Goal: Task Accomplishment & Management: Manage account settings

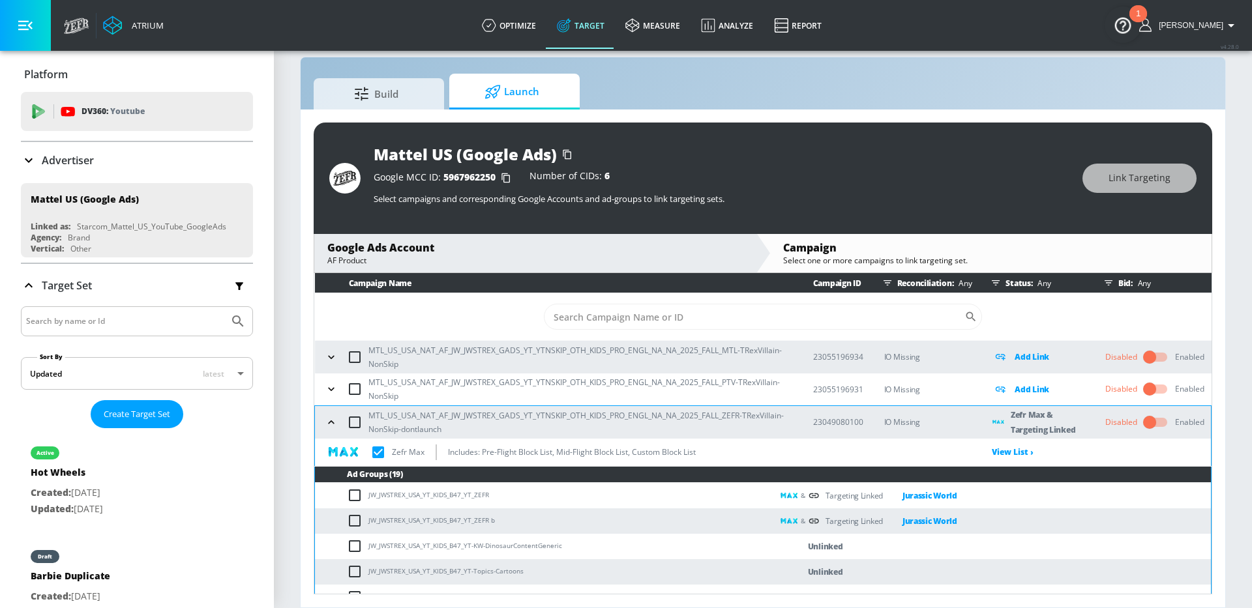
checkbox input "true"
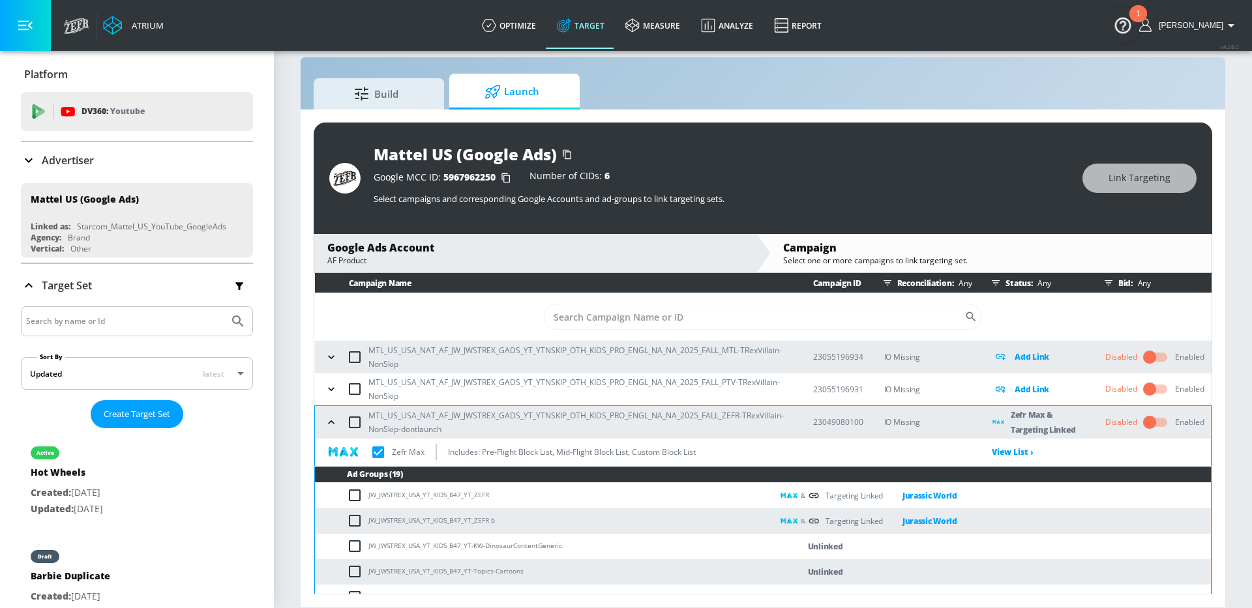
checkbox input "true"
click at [67, 147] on div "Advertiser" at bounding box center [137, 160] width 232 height 37
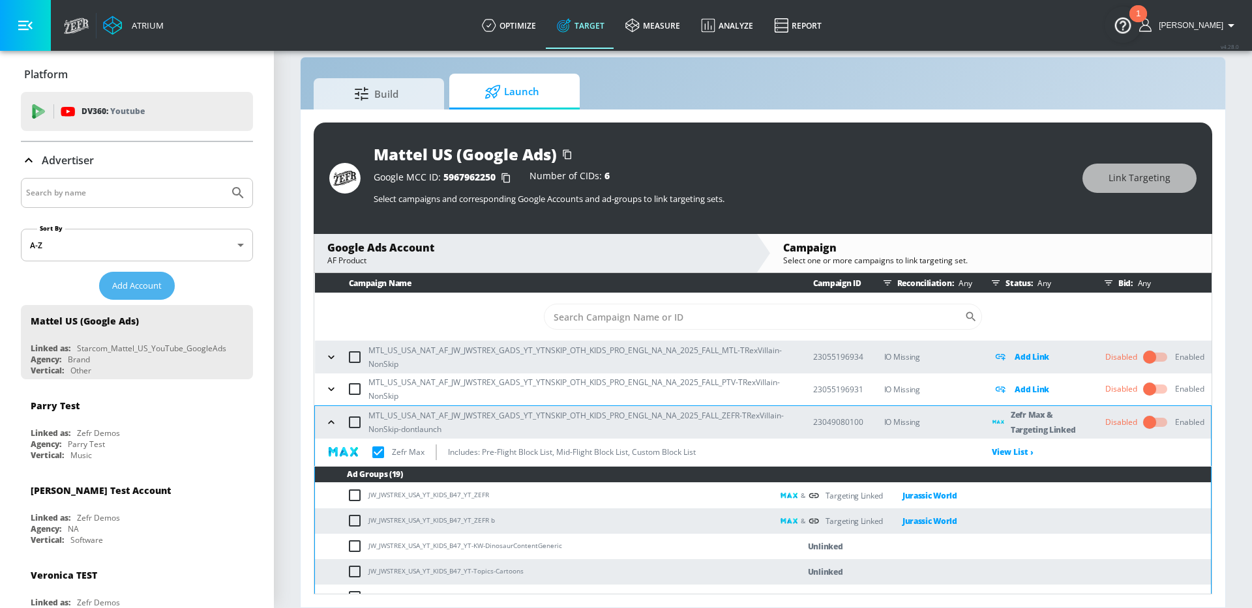
click at [136, 282] on span "Add Account" at bounding box center [137, 285] width 50 height 15
checkbox input "true"
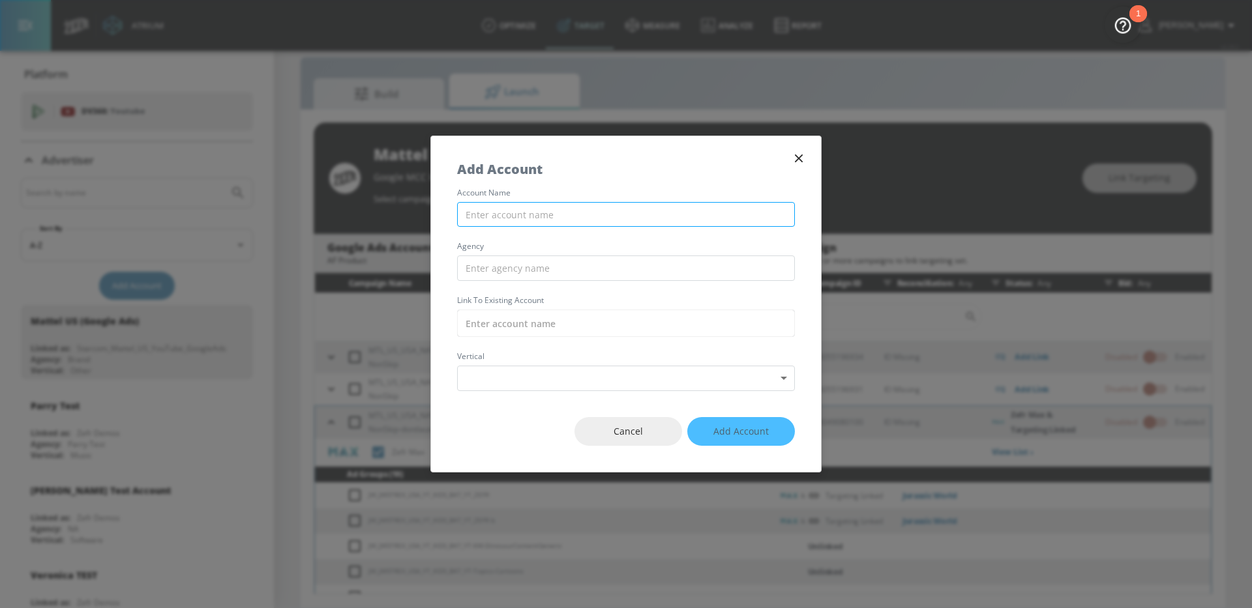
click at [541, 214] on input "text" at bounding box center [626, 214] width 338 height 25
type input "Axsome - Klick US - Self-service"
type input "Klick"
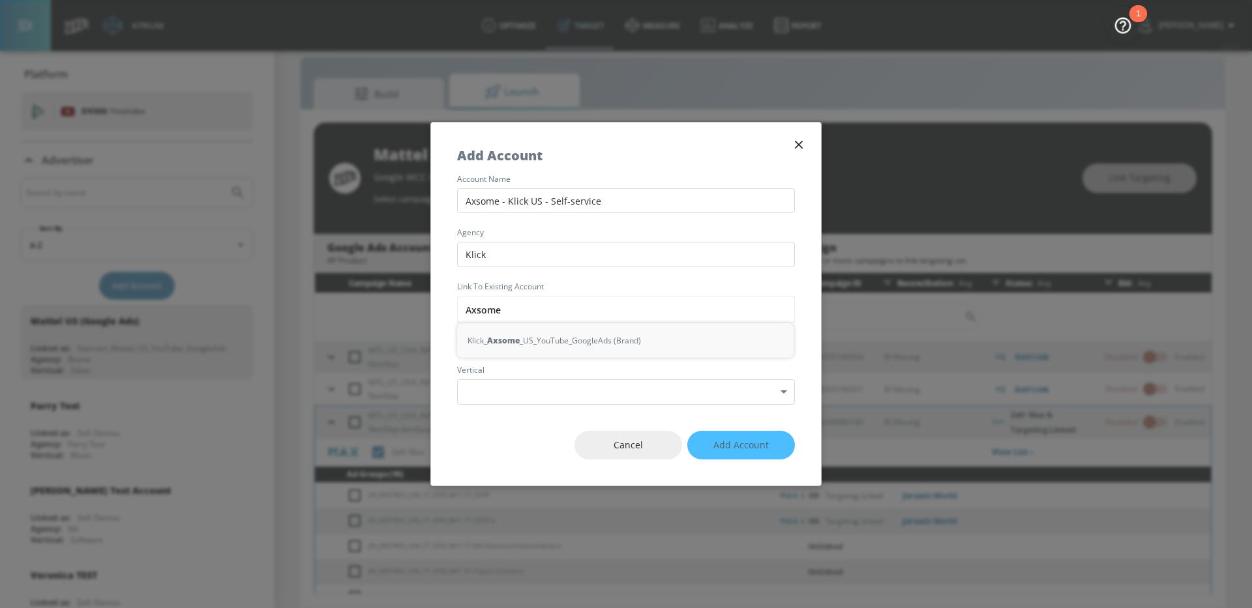
click at [578, 348] on div "Klick_ Axsome _US_YouTube_GoogleAds (Brand)" at bounding box center [625, 341] width 337 height 24
type input "Klick_Axsome_US_YouTube_GoogleAds (Brand)"
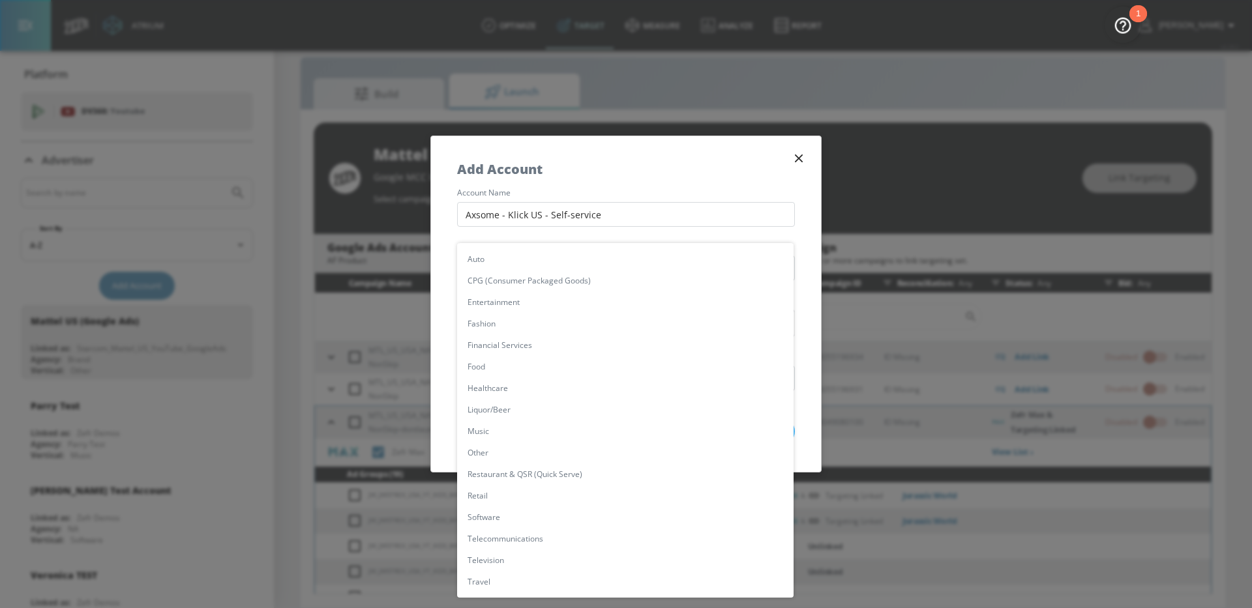
click at [556, 389] on body "Atrium optimize Target measure Analyze Report optimize Target measure Analyze R…" at bounding box center [626, 294] width 1252 height 627
click at [535, 395] on li "Healthcare" at bounding box center [625, 389] width 337 height 22
type input "[object Object]"
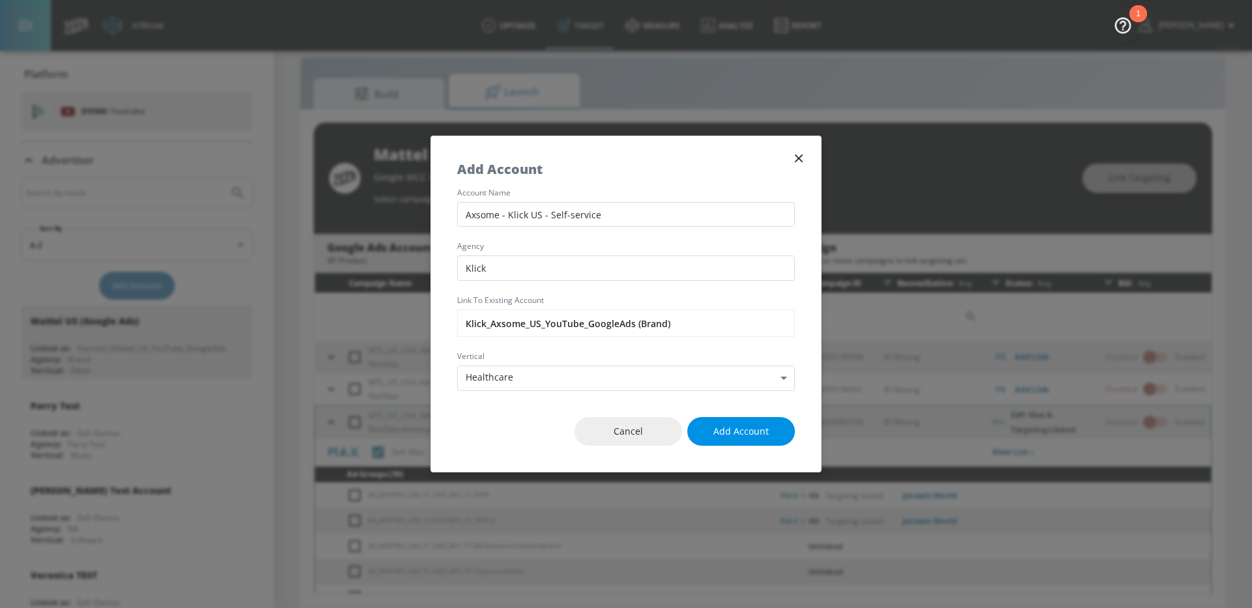
click at [762, 432] on span "Add Account" at bounding box center [740, 432] width 55 height 16
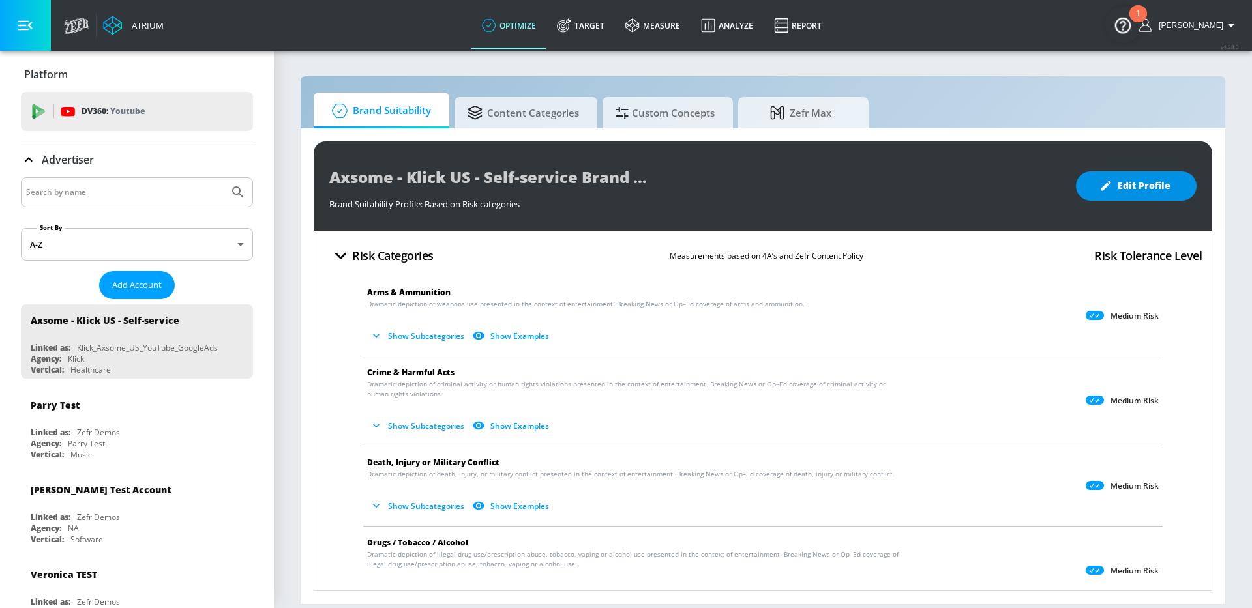
click at [1128, 190] on span "Edit Profile" at bounding box center [1136, 186] width 68 height 16
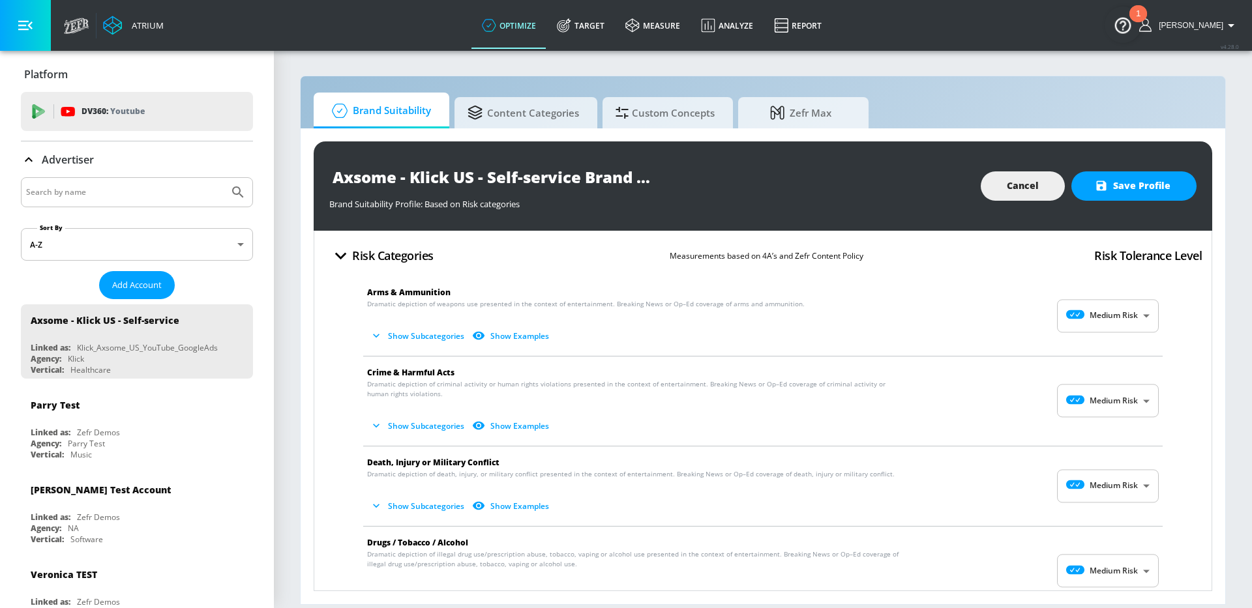
click at [1133, 331] on body "Atrium optimize Target measure Analyze Report optimize Target measure Analyze R…" at bounding box center [626, 304] width 1252 height 608
click at [1101, 370] on div "Low Risk" at bounding box center [1108, 370] width 81 height 14
type input "LOW"
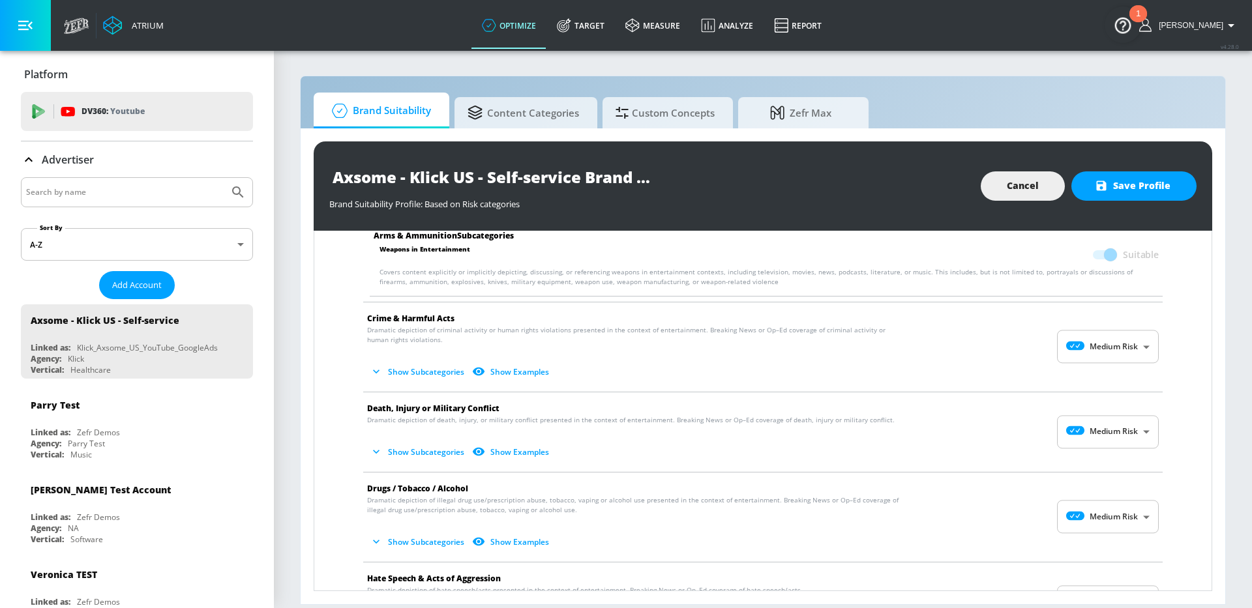
scroll to position [151, 0]
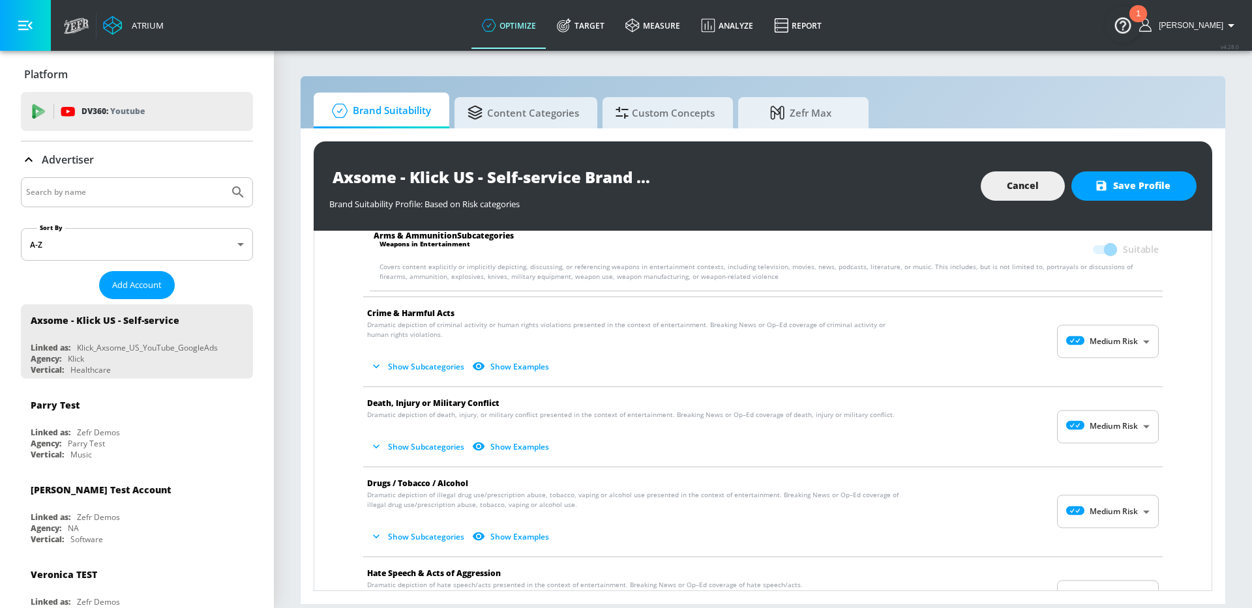
click at [1111, 341] on body "Atrium optimize Target measure Analyze Report optimize Target measure Analyze R…" at bounding box center [626, 304] width 1252 height 608
click at [1102, 393] on div "Low Risk" at bounding box center [1108, 396] width 81 height 14
type input "LOW"
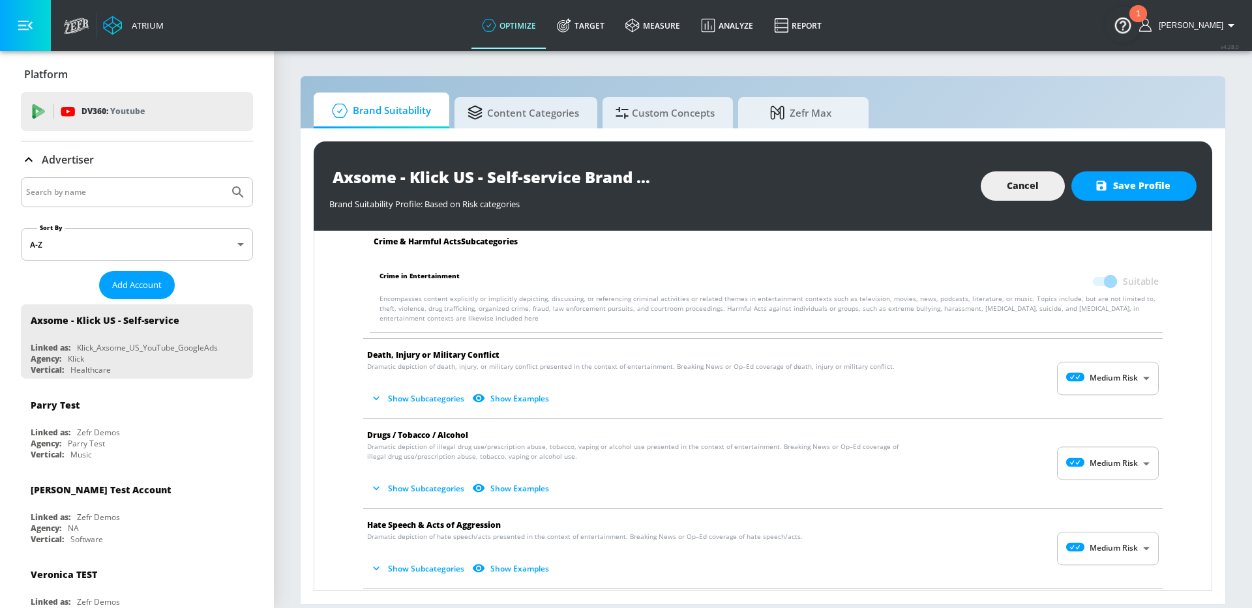
scroll to position [294, 0]
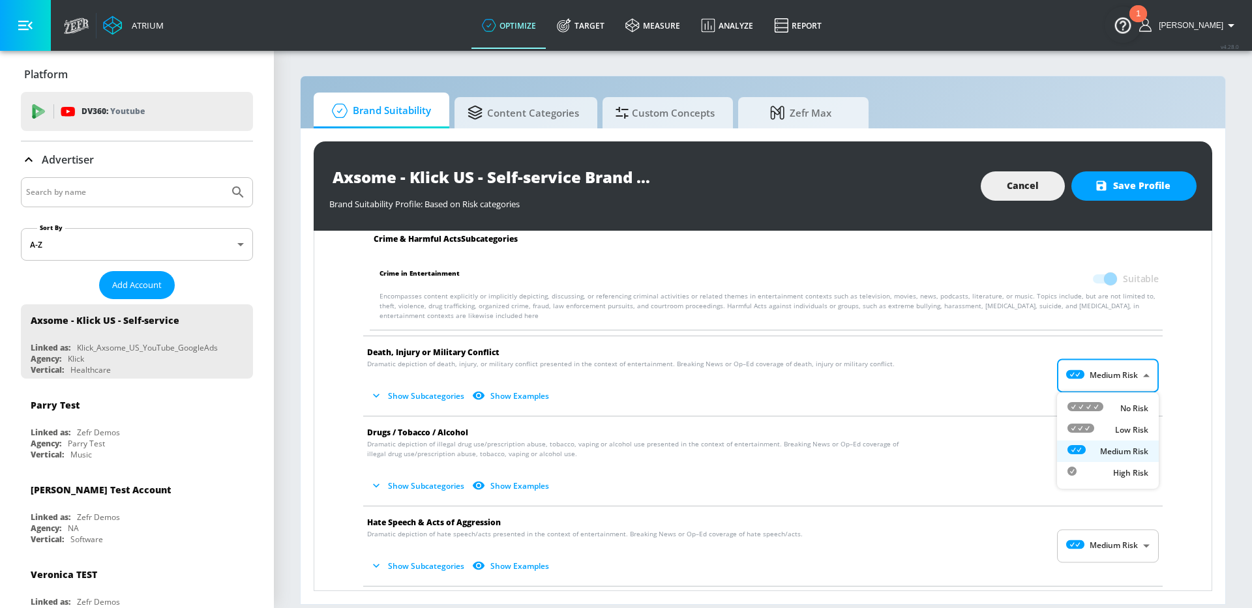
drag, startPoint x: 1129, startPoint y: 373, endPoint x: 1126, endPoint y: 402, distance: 29.5
click at [1129, 373] on body "Atrium optimize Target measure Analyze Report optimize Target measure Analyze R…" at bounding box center [626, 304] width 1252 height 608
click at [1127, 425] on p "Low Risk" at bounding box center [1131, 431] width 33 height 12
type input "LOW"
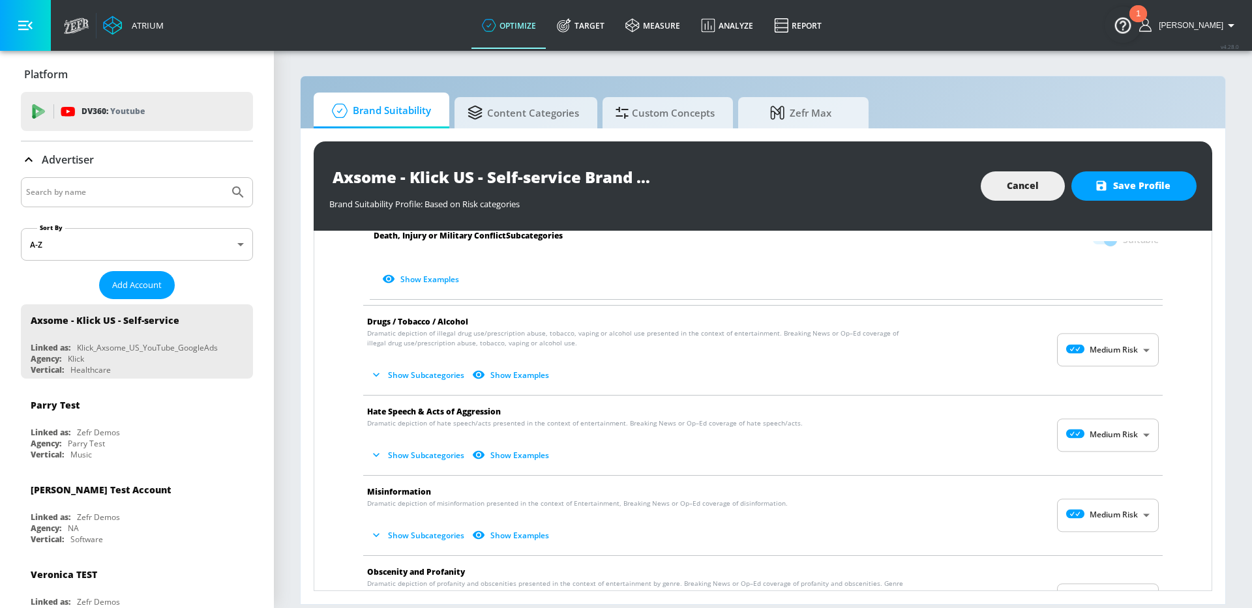
scroll to position [764, 0]
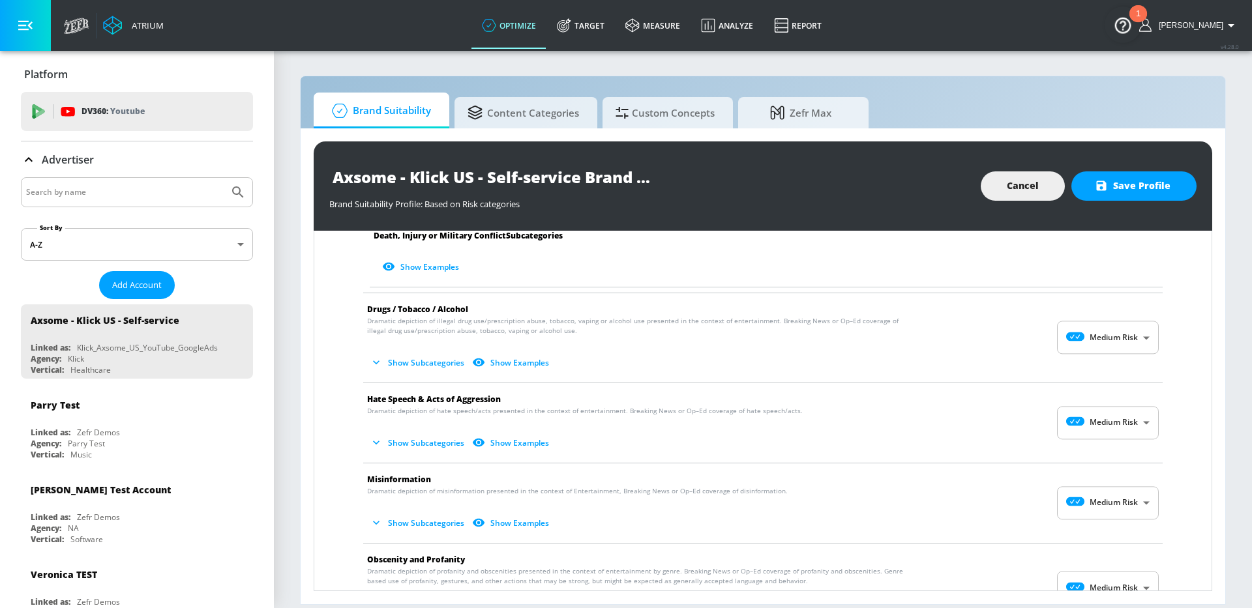
click at [1119, 338] on body "Atrium optimize Target measure Analyze Report optimize Target measure Analyze R…" at bounding box center [626, 304] width 1252 height 608
click at [1112, 390] on div "Low Risk" at bounding box center [1108, 392] width 81 height 14
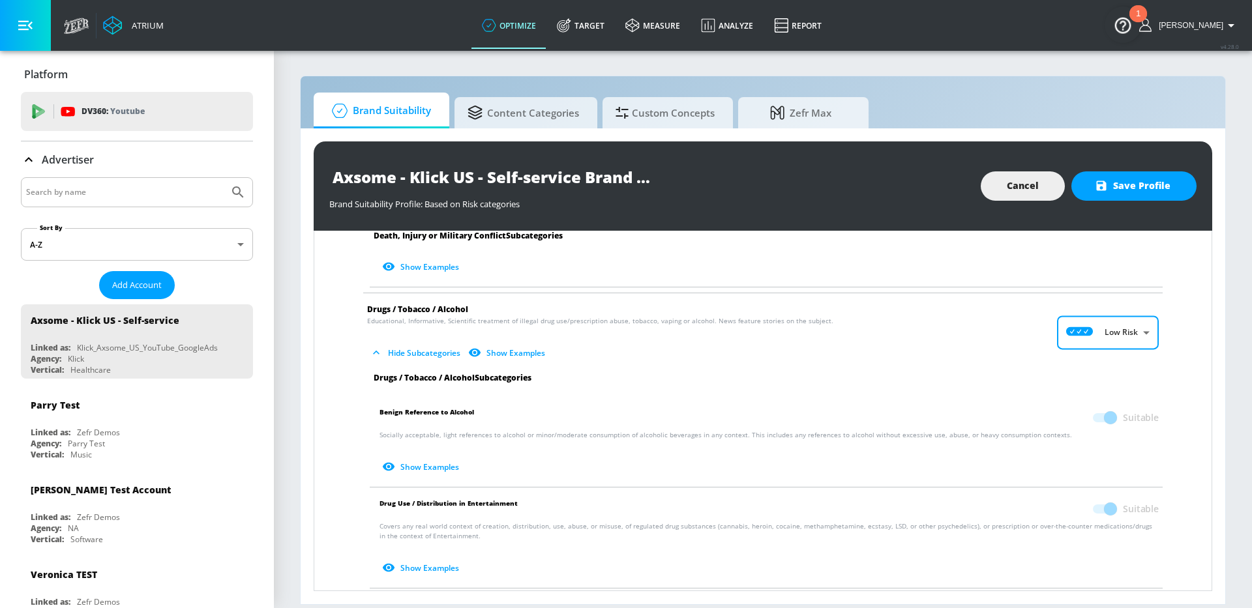
click at [1118, 332] on body "Atrium optimize Target measure Analyze Report optimize Target measure Analyze R…" at bounding box center [626, 304] width 1252 height 608
click at [1110, 410] on p "Medium Risk" at bounding box center [1124, 409] width 48 height 12
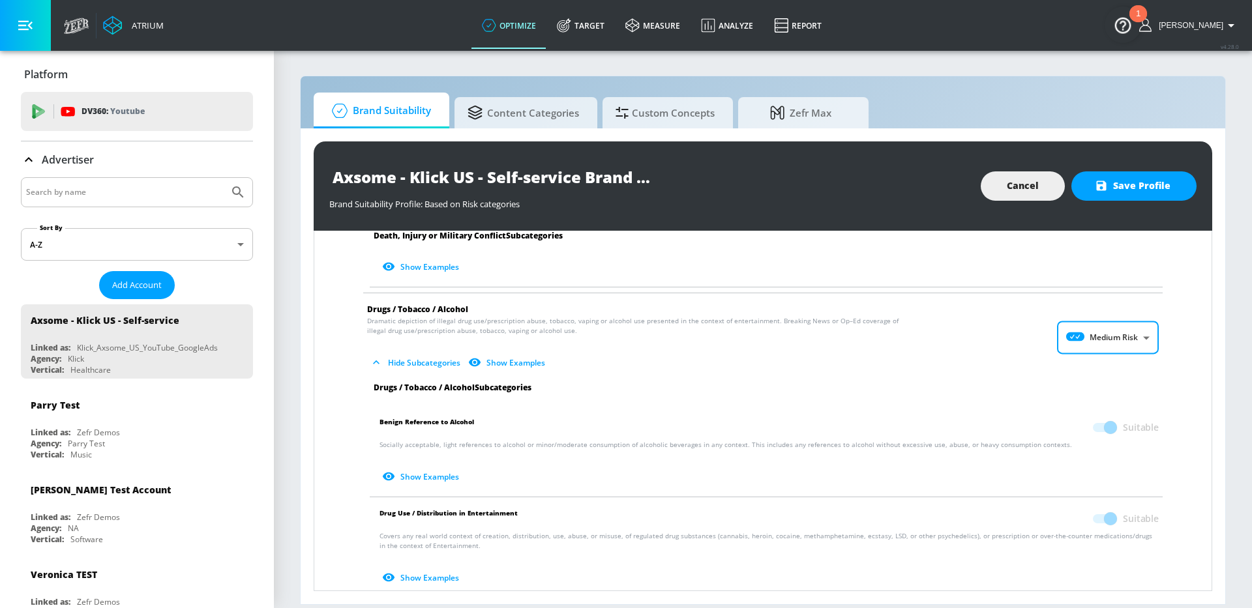
click at [1127, 328] on body "Atrium optimize Target measure Analyze Report optimize Target measure Analyze R…" at bounding box center [626, 304] width 1252 height 608
click at [1115, 378] on li "No Risk" at bounding box center [1108, 371] width 102 height 22
type input "MINIMAL"
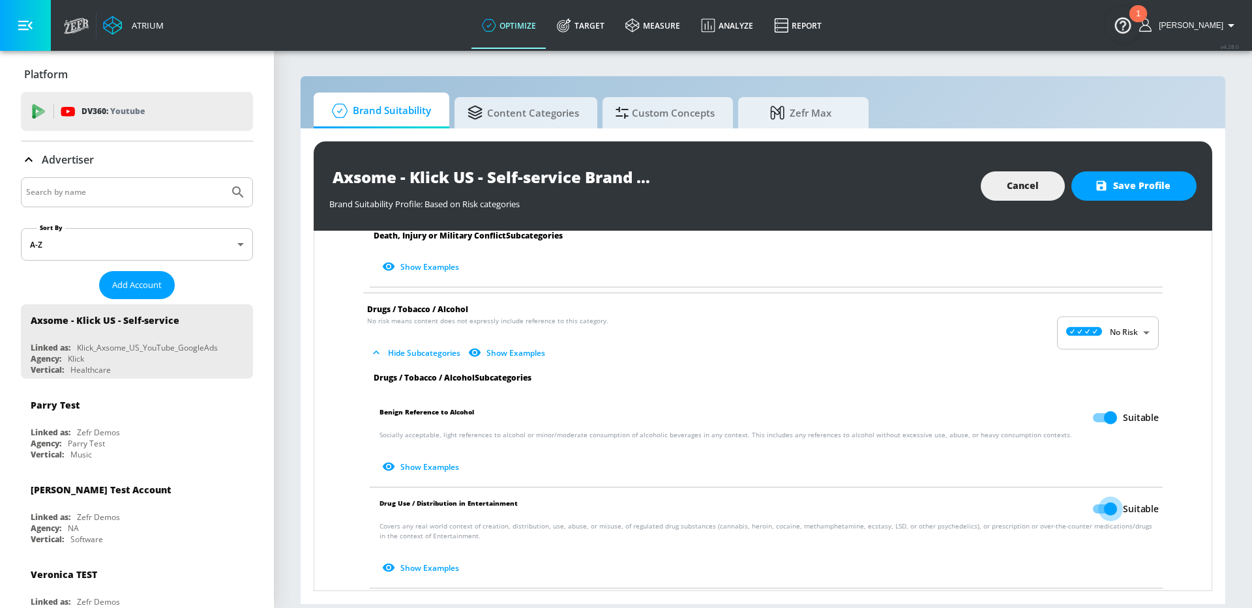
click at [1107, 508] on input "Suitable" at bounding box center [1110, 509] width 74 height 25
checkbox input "false"
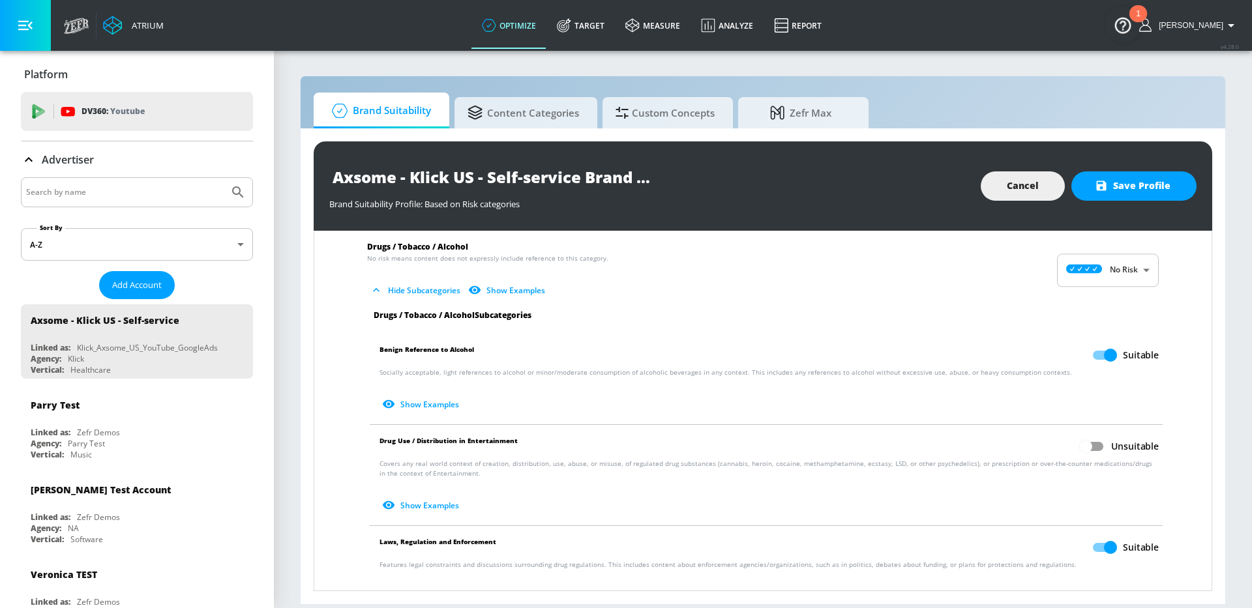
scroll to position [828, 0]
drag, startPoint x: 1105, startPoint y: 355, endPoint x: 1112, endPoint y: 406, distance: 51.3
click at [1105, 355] on input "Suitable" at bounding box center [1110, 354] width 74 height 25
checkbox input "false"
click at [1105, 548] on input "Suitable" at bounding box center [1110, 546] width 74 height 25
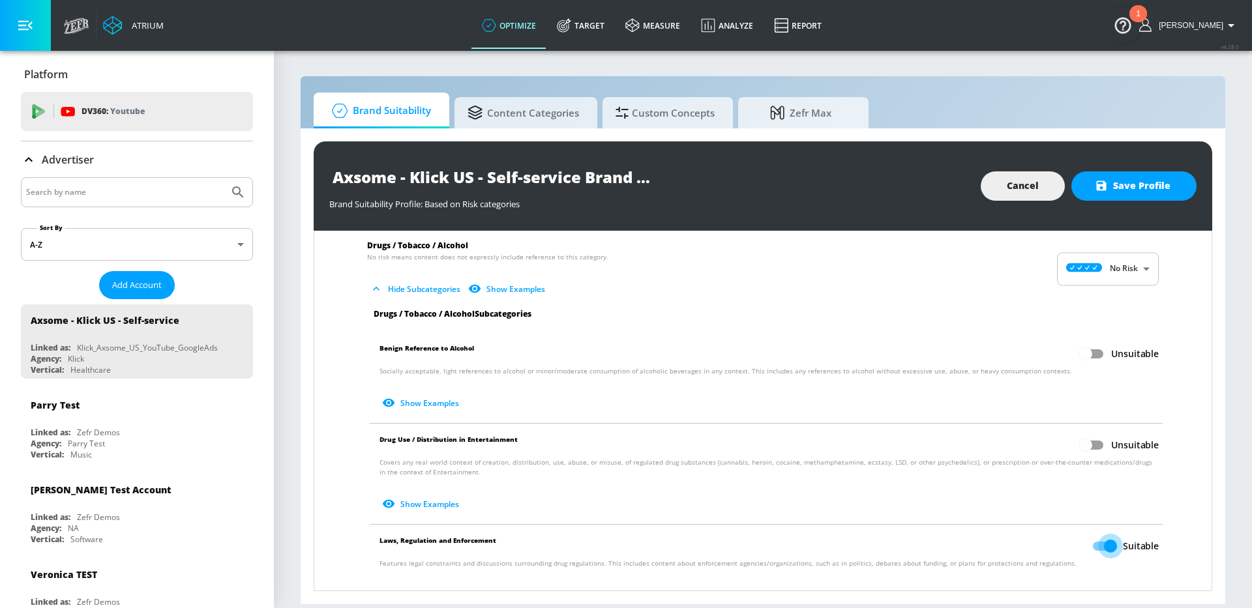
checkbox input "false"
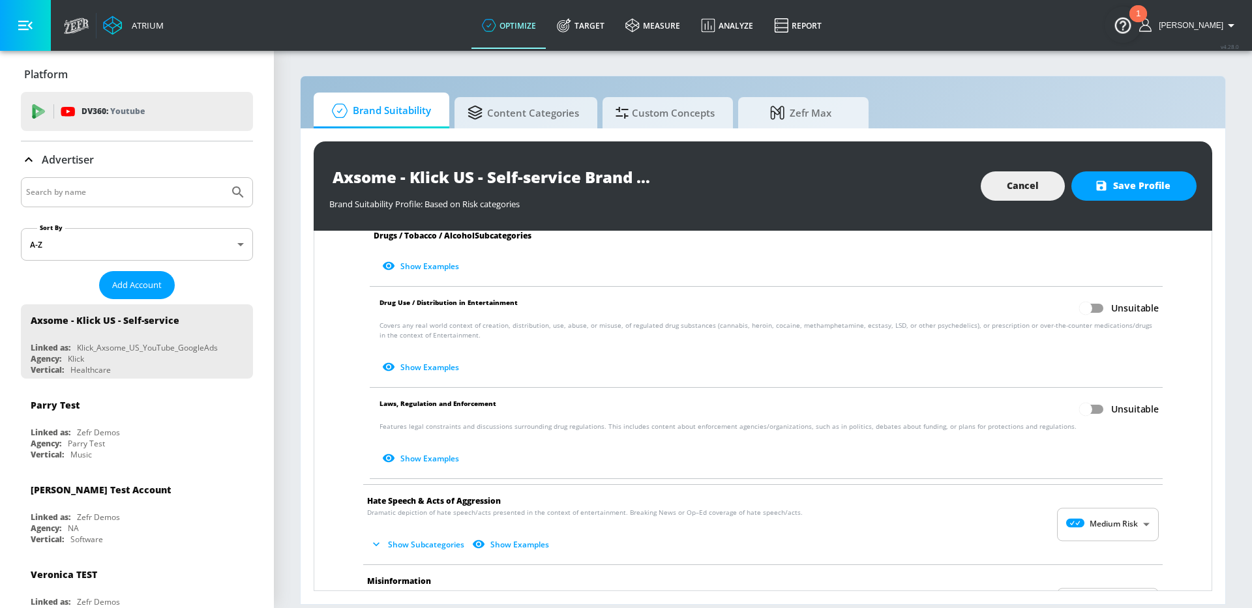
scroll to position [1001, 0]
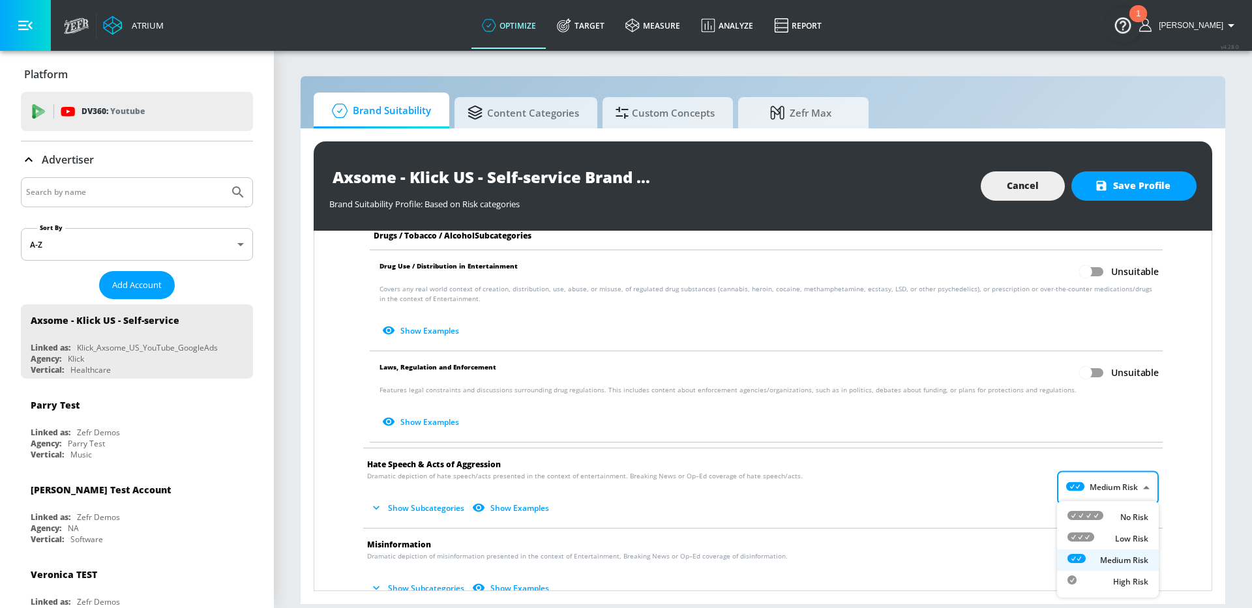
drag, startPoint x: 1118, startPoint y: 480, endPoint x: 1118, endPoint y: 507, distance: 26.7
click at [1118, 480] on body "Atrium optimize Target measure Analyze Report optimize Target measure Analyze R…" at bounding box center [626, 304] width 1252 height 608
click at [1119, 534] on p "Low Risk" at bounding box center [1131, 539] width 33 height 12
type input "LOW"
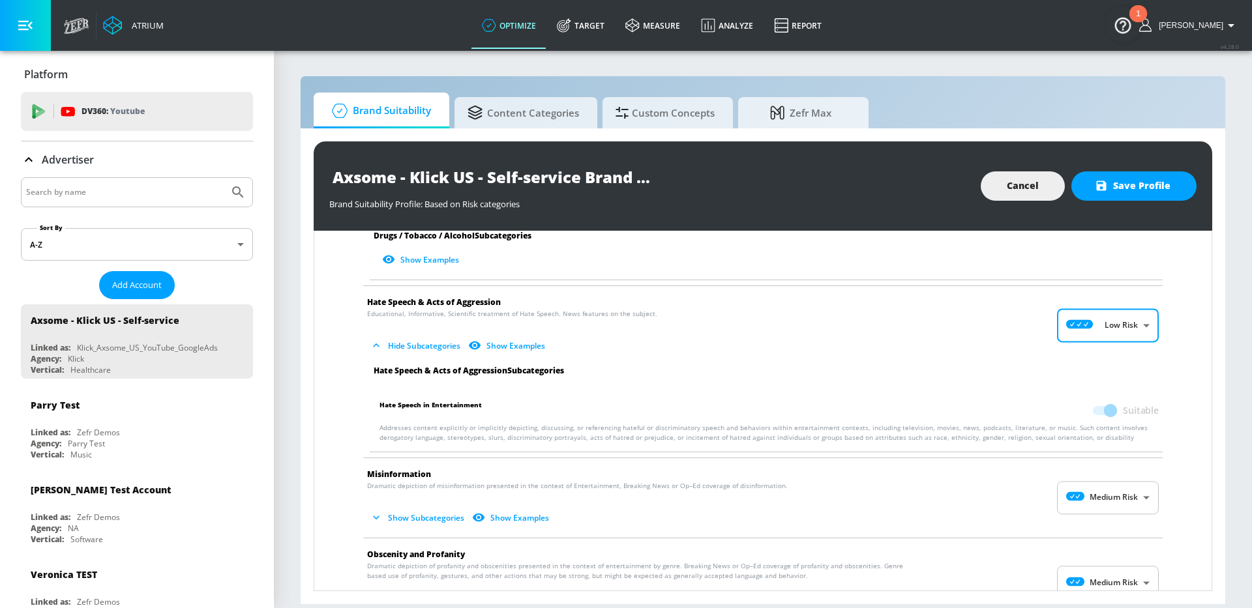
scroll to position [1235, 0]
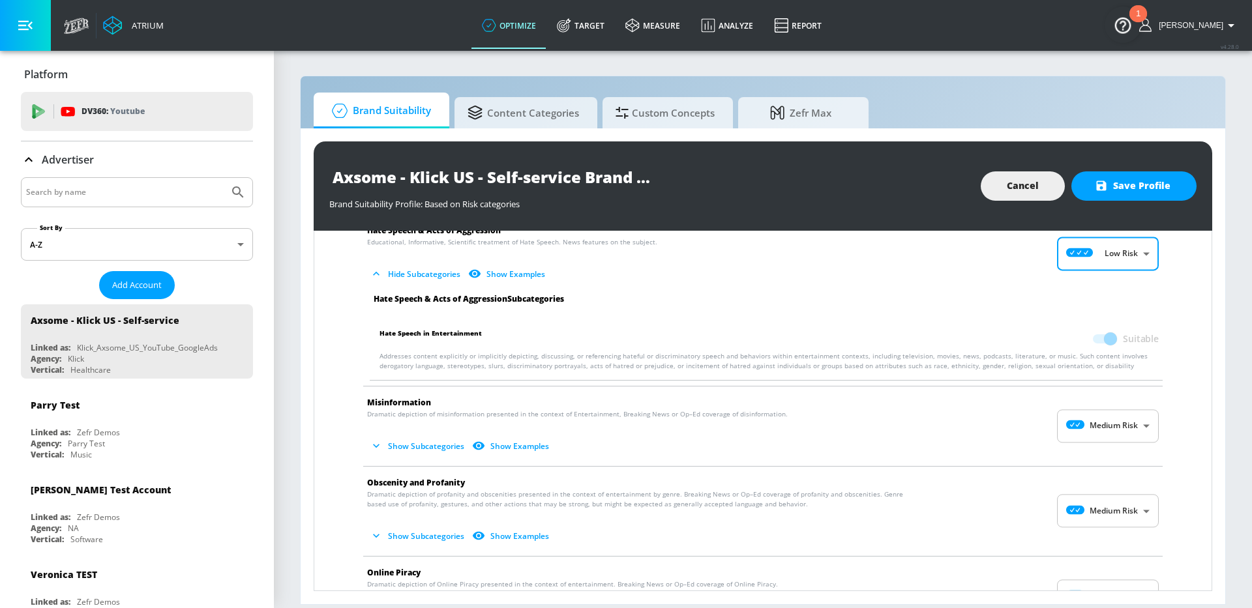
click at [1113, 424] on body "Atrium optimize Target measure Analyze Report optimize Target measure Analyze R…" at bounding box center [626, 304] width 1252 height 608
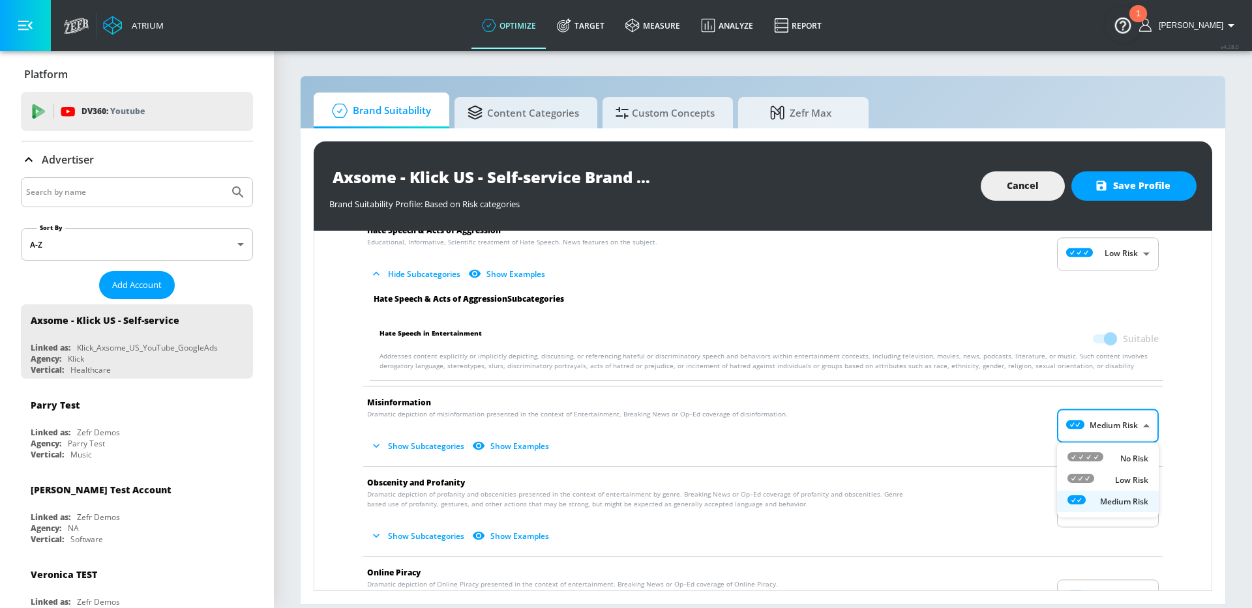
click at [1116, 482] on p "Low Risk" at bounding box center [1131, 481] width 33 height 12
type input "LOW"
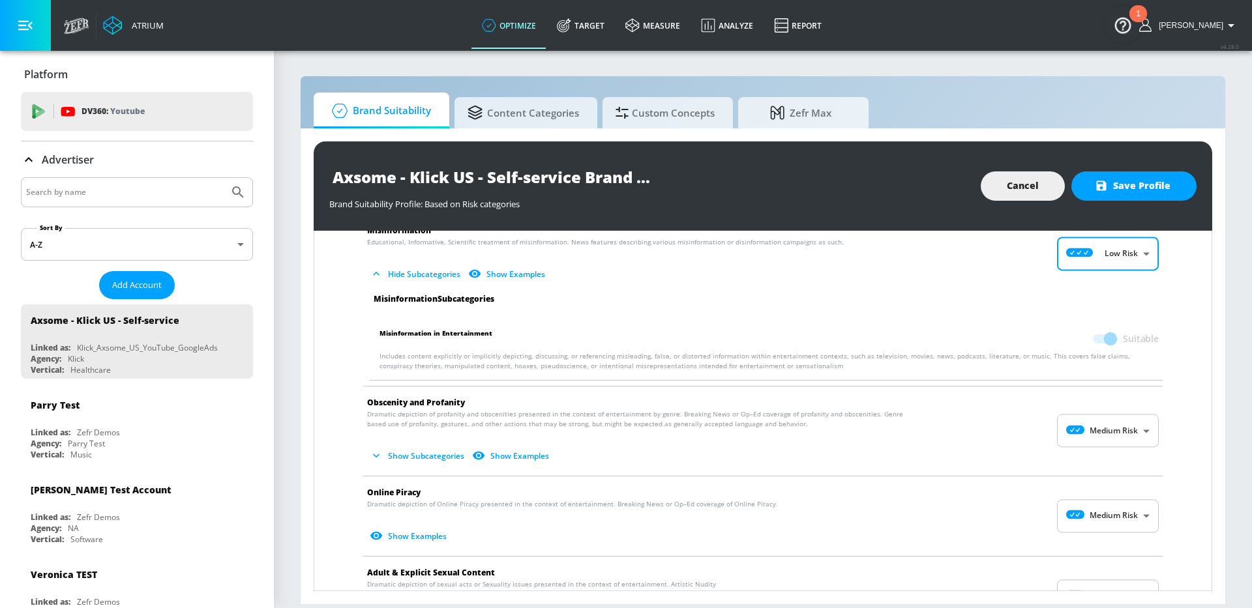
scroll to position [1430, 0]
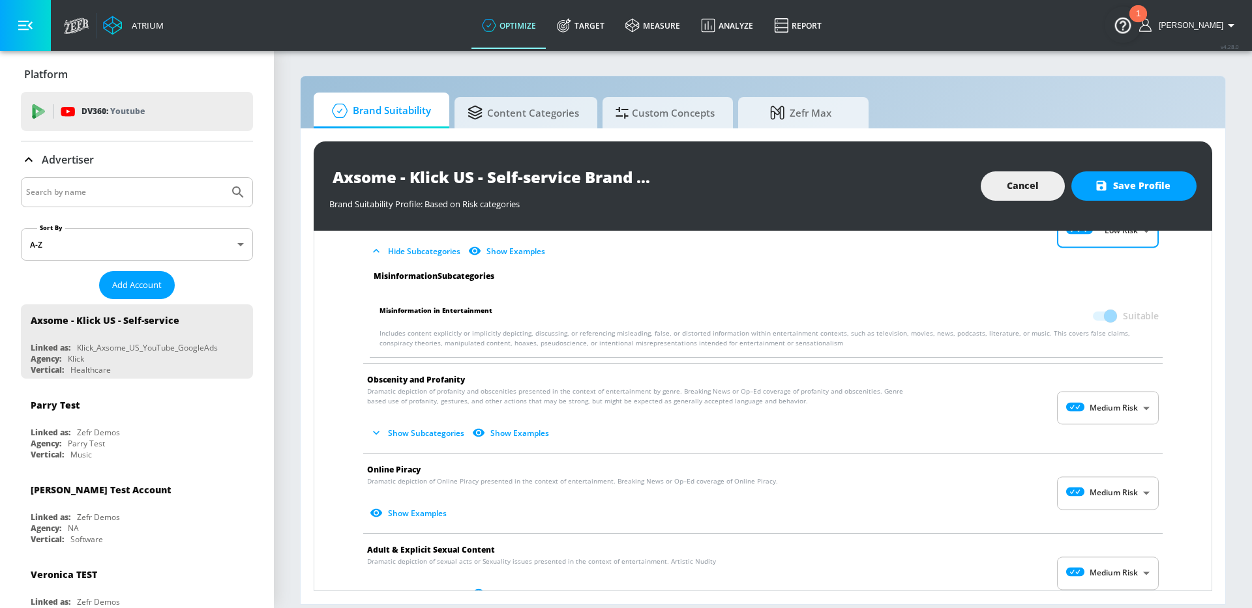
click at [1122, 412] on body "Atrium optimize Target measure Analyze Report optimize Target measure Analyze R…" at bounding box center [626, 304] width 1252 height 608
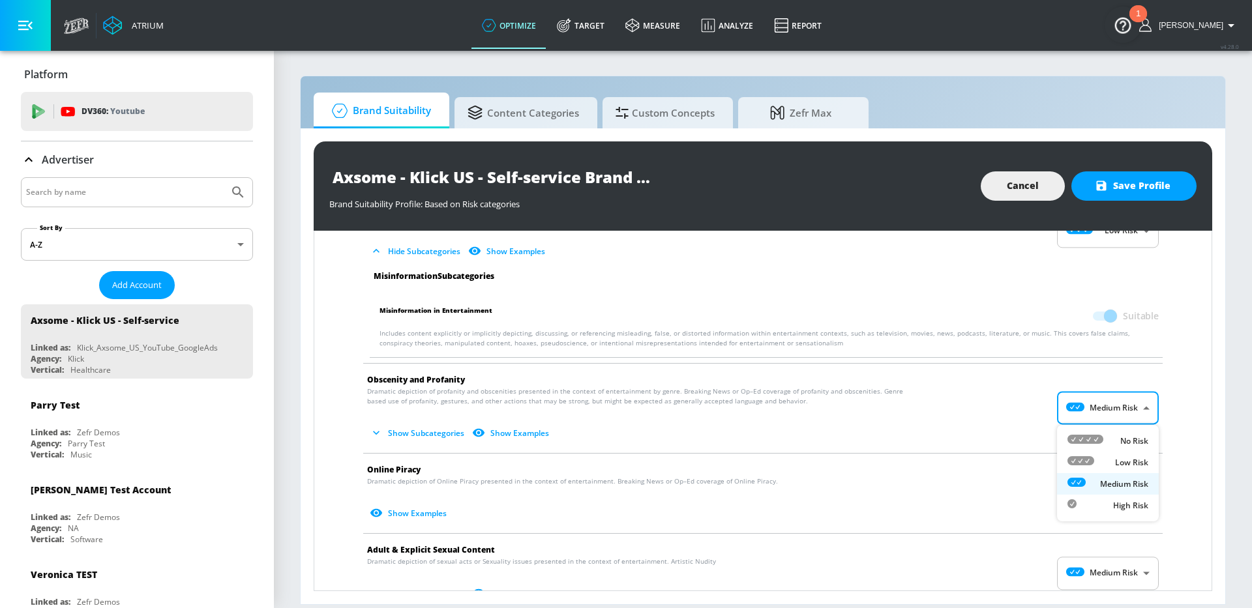
click at [1107, 449] on li "No Risk" at bounding box center [1108, 441] width 102 height 22
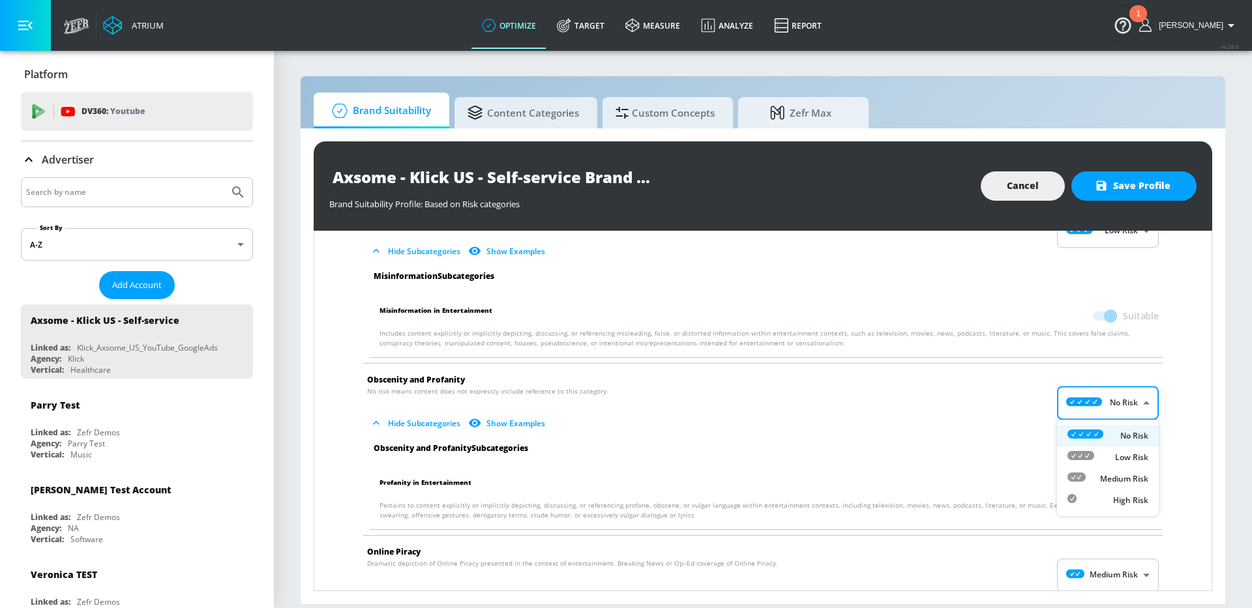
drag, startPoint x: 1118, startPoint y: 414, endPoint x: 1115, endPoint y: 464, distance: 50.4
click at [1118, 414] on body "Atrium optimize Target measure Analyze Report optimize Target measure Analyze R…" at bounding box center [626, 304] width 1252 height 608
click at [1113, 459] on div "Low Risk" at bounding box center [1108, 458] width 81 height 14
type input "LOW"
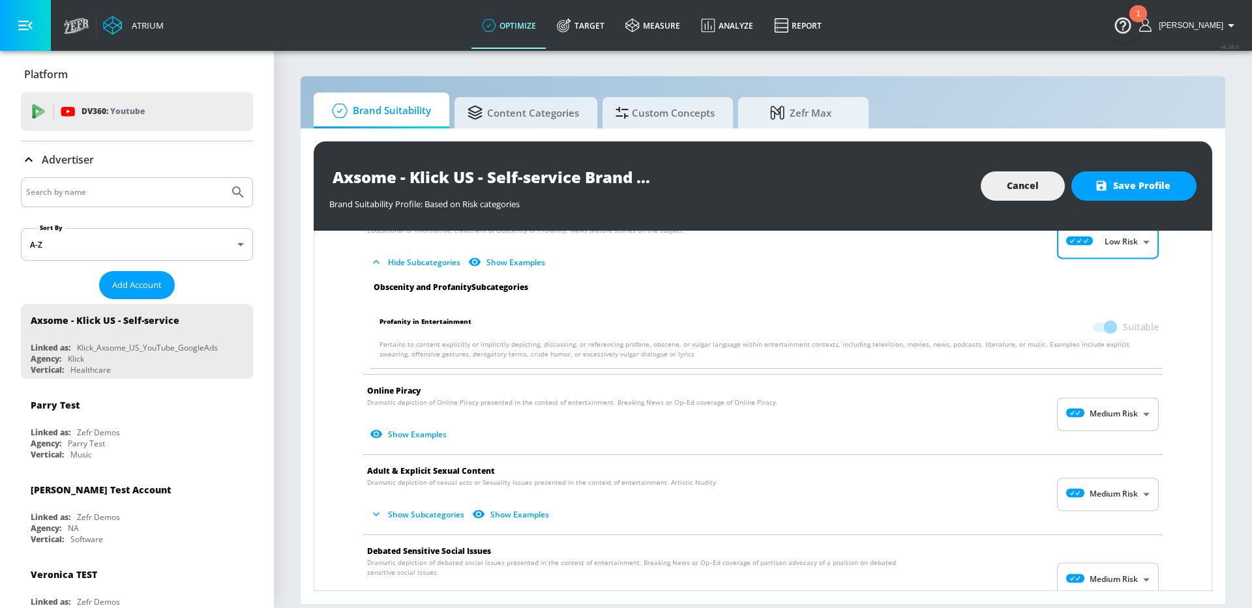
scroll to position [1604, 0]
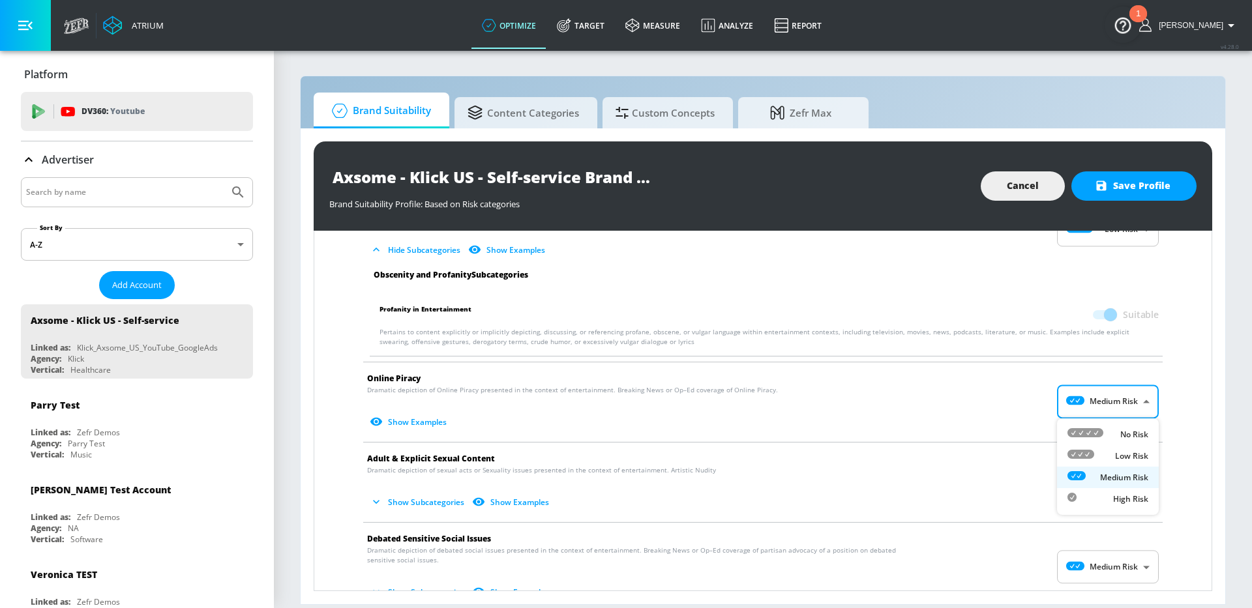
click at [1116, 402] on body "Atrium optimize Target measure Analyze Report optimize Target measure Analyze R…" at bounding box center [626, 304] width 1252 height 608
click at [1116, 451] on p "Low Risk" at bounding box center [1131, 457] width 33 height 12
type input "LOW"
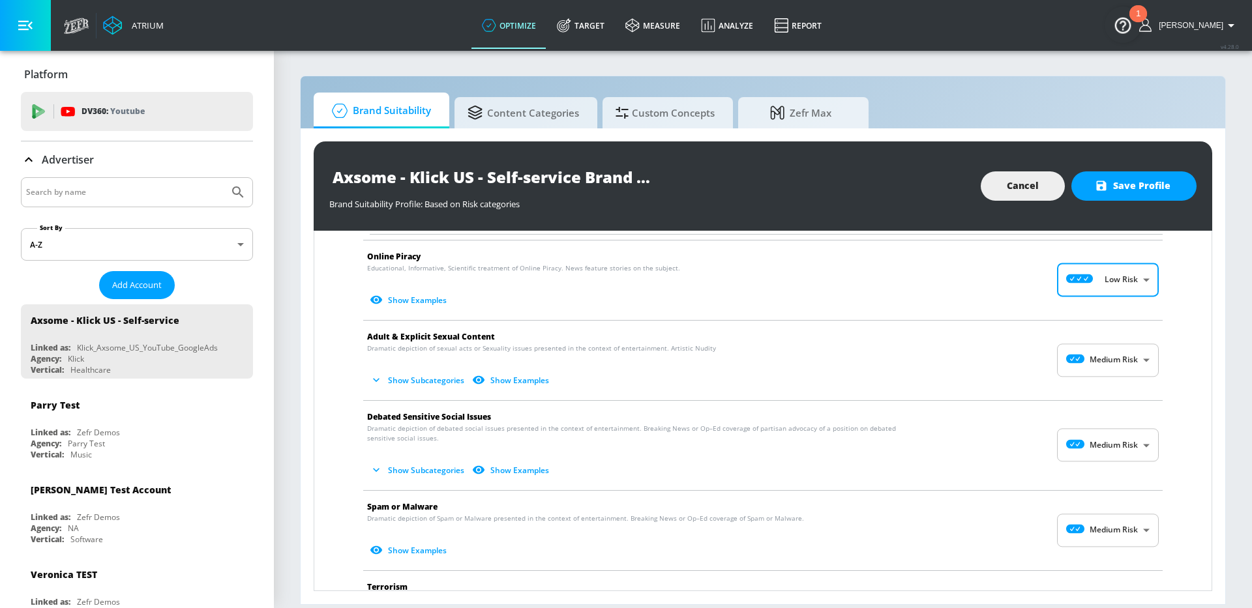
scroll to position [1746, 0]
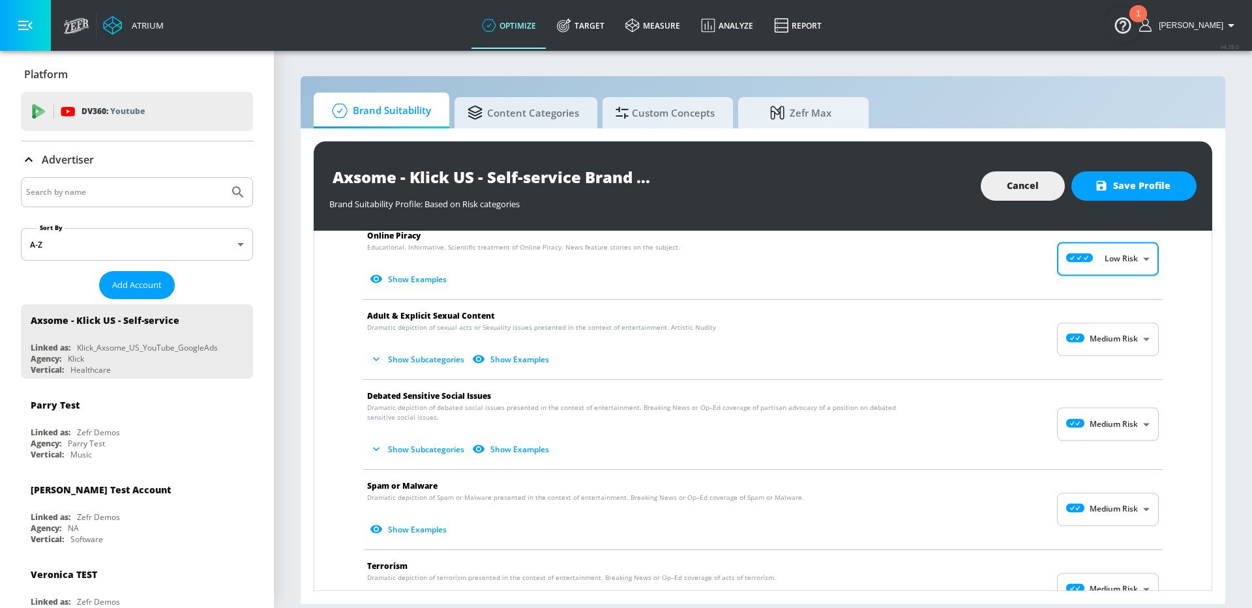
click at [1109, 339] on body "Atrium optimize Target measure Analyze Report optimize Target measure Analyze R…" at bounding box center [626, 304] width 1252 height 608
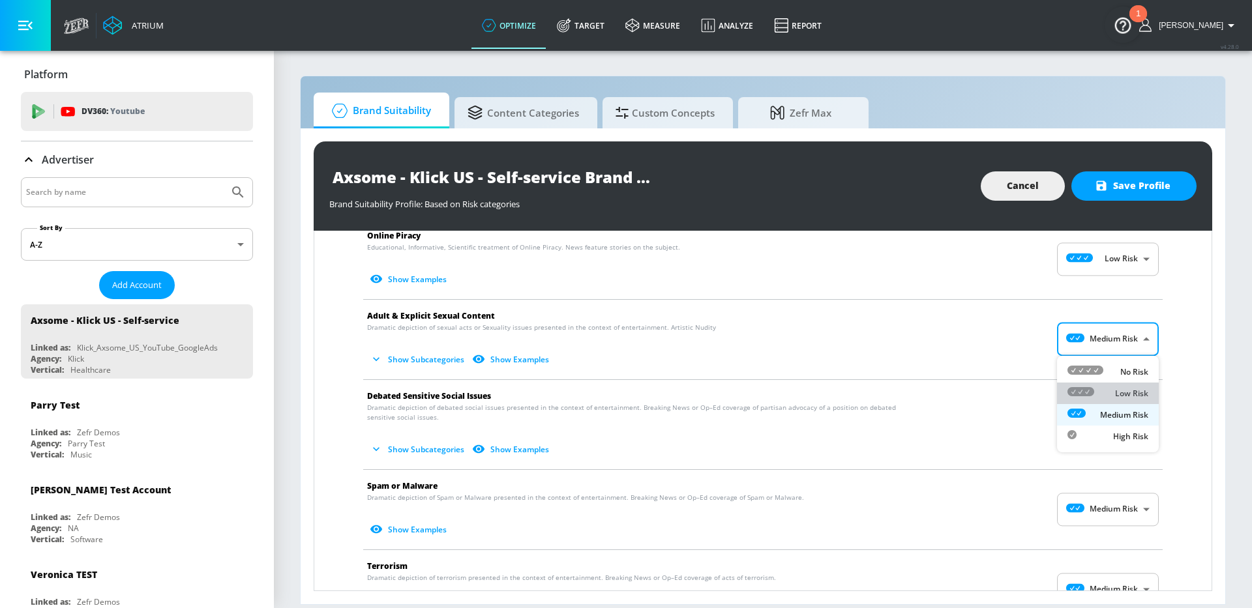
click at [1098, 395] on div "Low Risk" at bounding box center [1108, 394] width 81 height 14
type input "LOW"
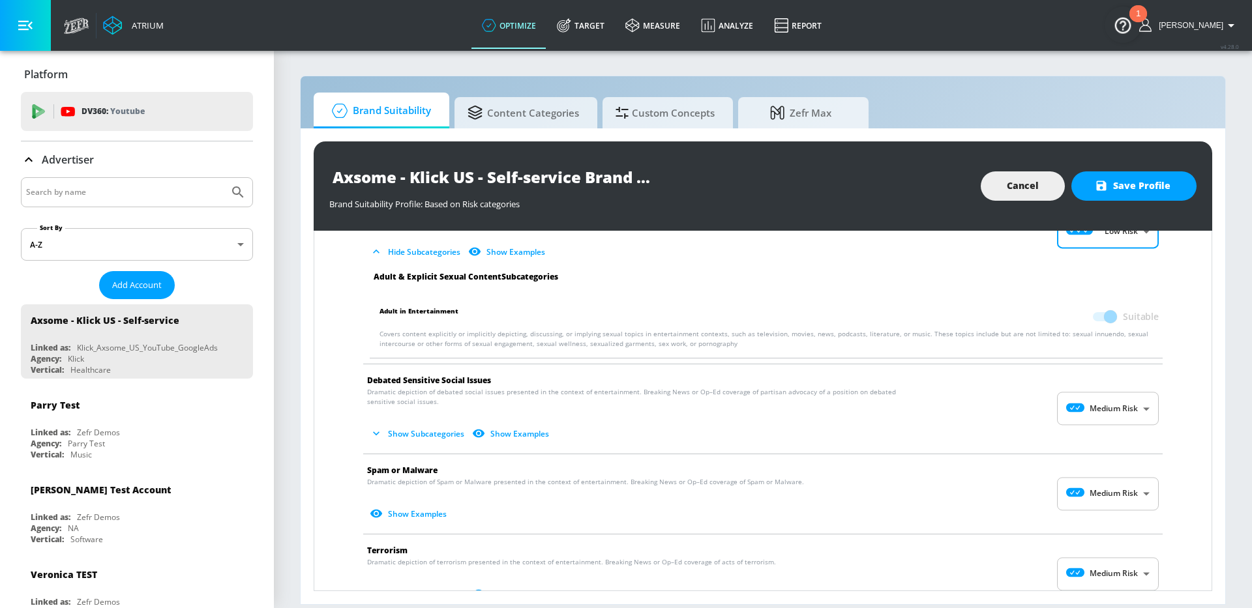
scroll to position [1887, 0]
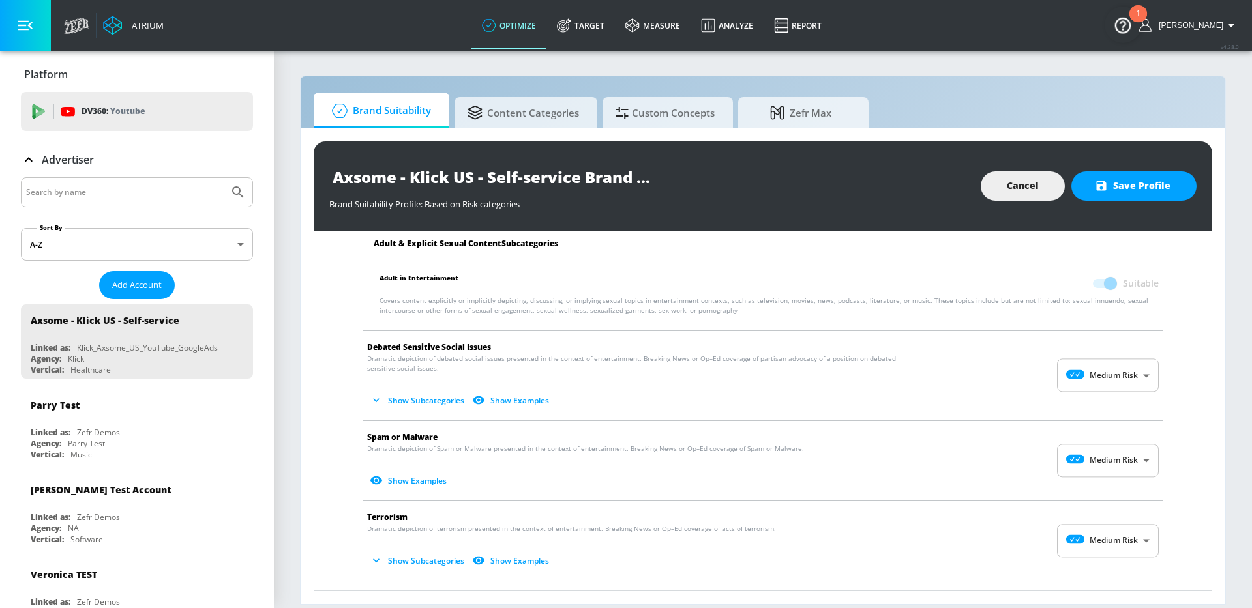
click at [1108, 365] on body "Atrium optimize Target measure Analyze Report optimize Target measure Analyze R…" at bounding box center [626, 304] width 1252 height 608
click at [1100, 409] on icon at bounding box center [1086, 406] width 36 height 9
type input "MINIMAL"
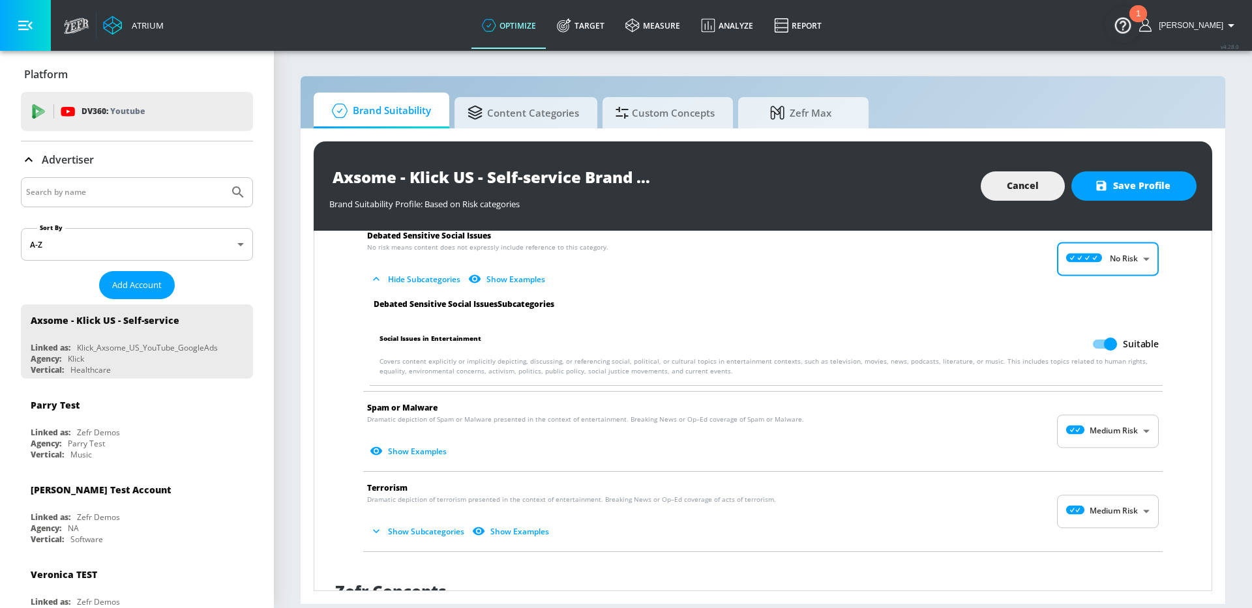
scroll to position [2028, 0]
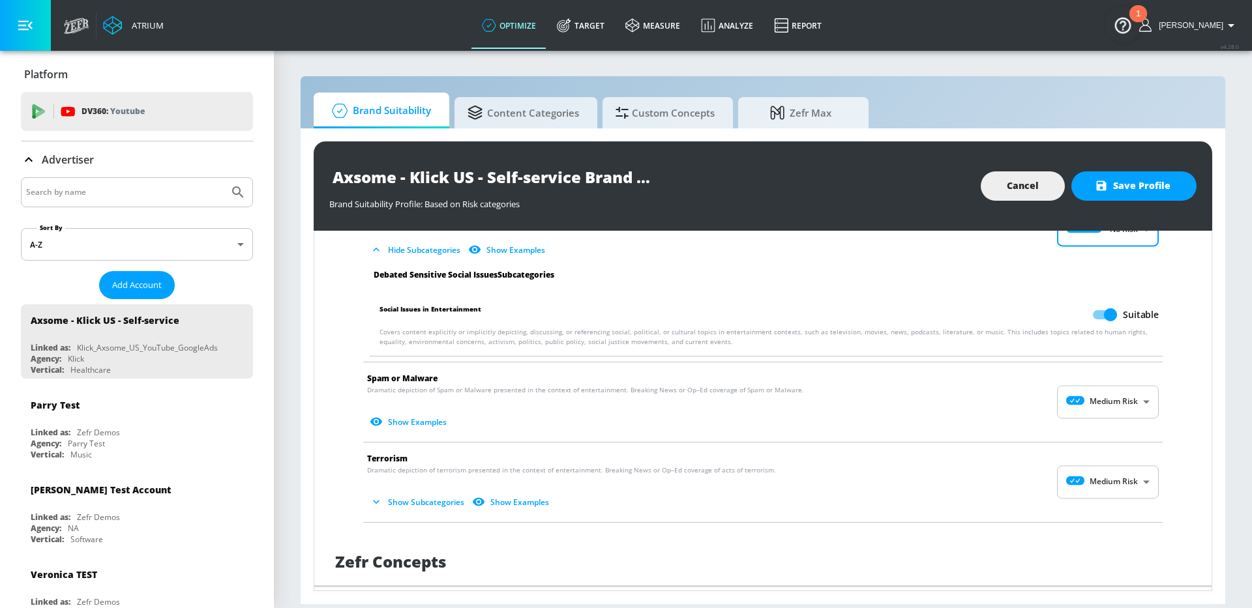
click at [1102, 317] on input "Suitable" at bounding box center [1110, 315] width 74 height 25
checkbox input "false"
click at [1112, 402] on body "Atrium optimize Target measure Analyze Report optimize Target measure Analyze R…" at bounding box center [626, 304] width 1252 height 608
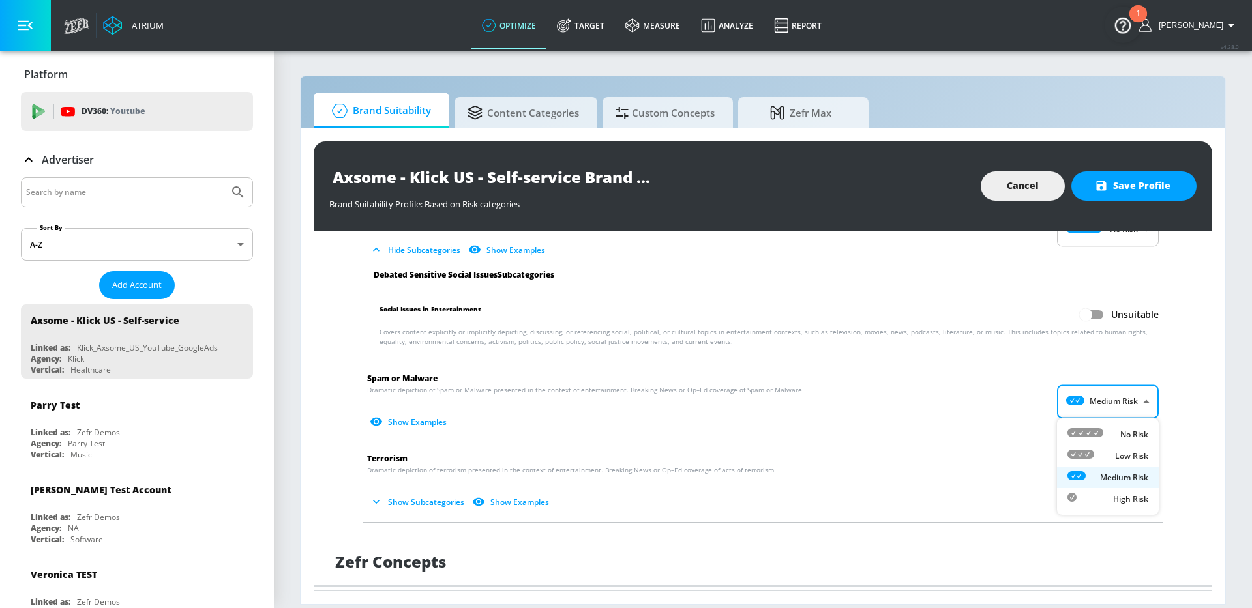
click at [1105, 452] on div "Low Risk" at bounding box center [1108, 456] width 81 height 14
type input "LOW"
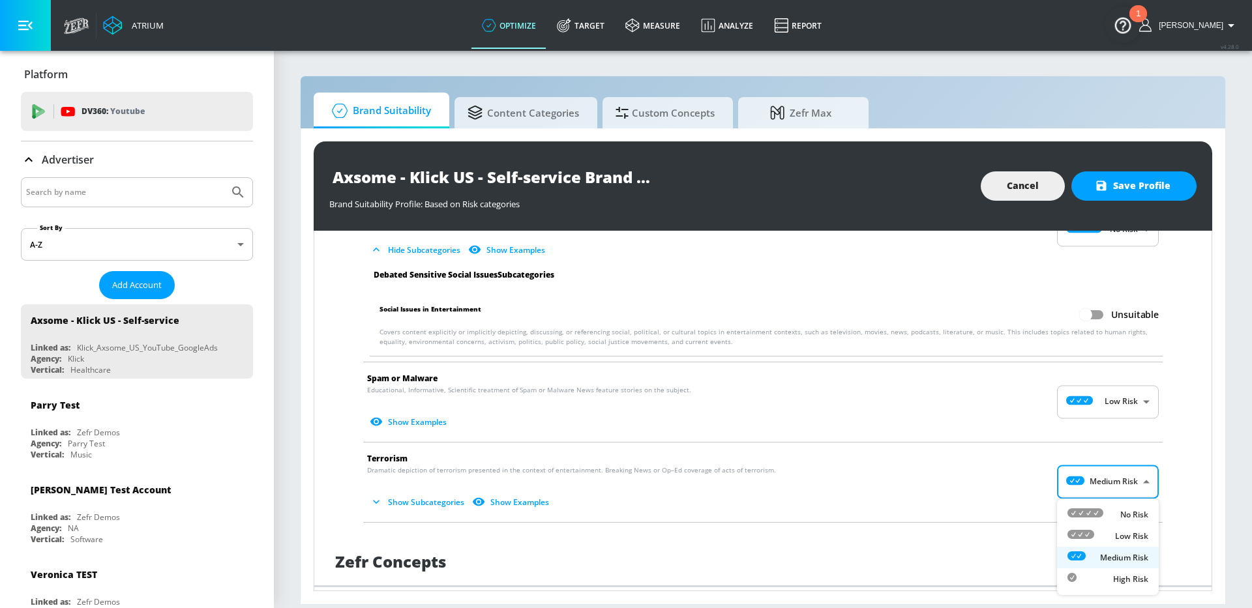
click at [1107, 483] on body "Atrium optimize Target measure Analyze Report optimize Target measure Analyze R…" at bounding box center [626, 304] width 1252 height 608
click at [1120, 533] on p "Low Risk" at bounding box center [1131, 537] width 33 height 12
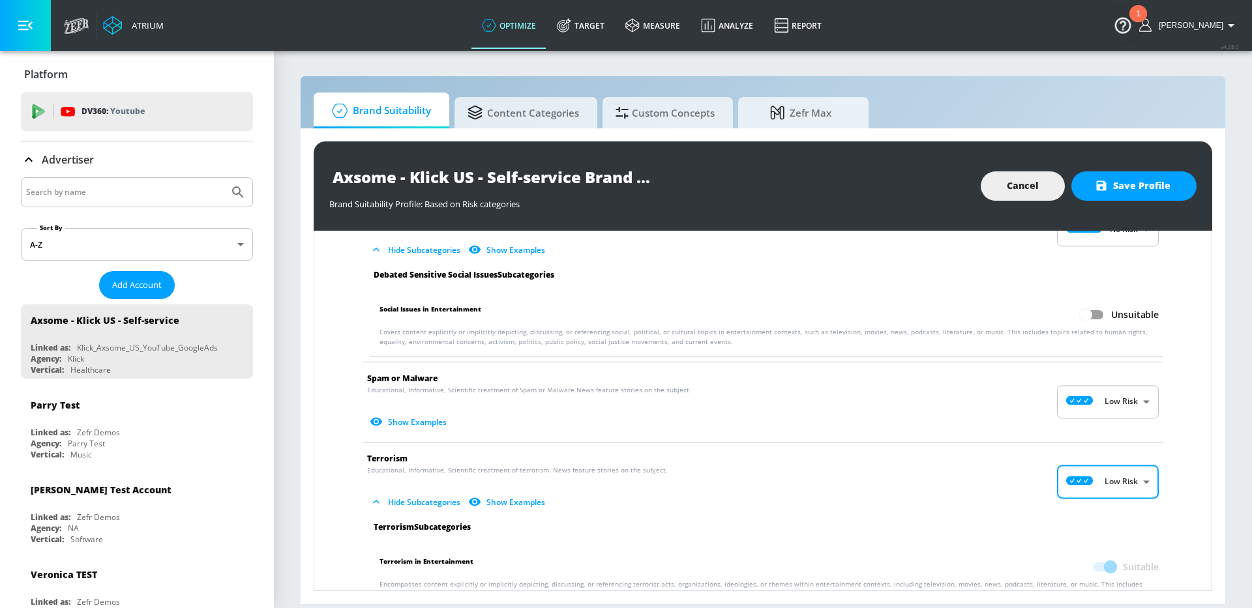
type input "LOW"
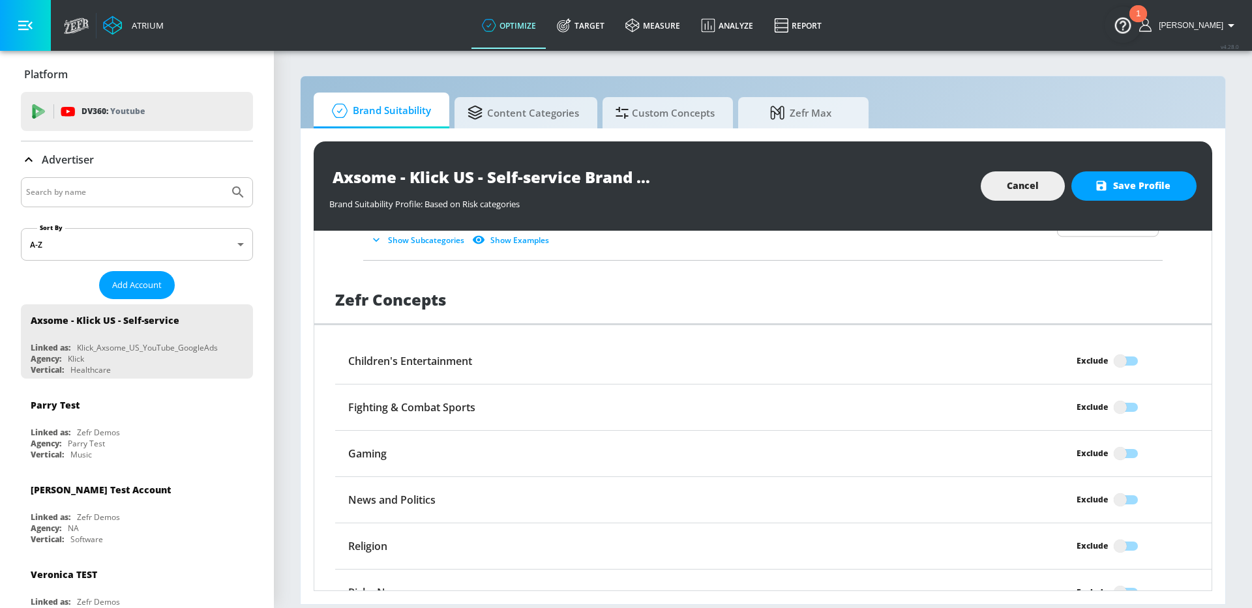
scroll to position [1001, 0]
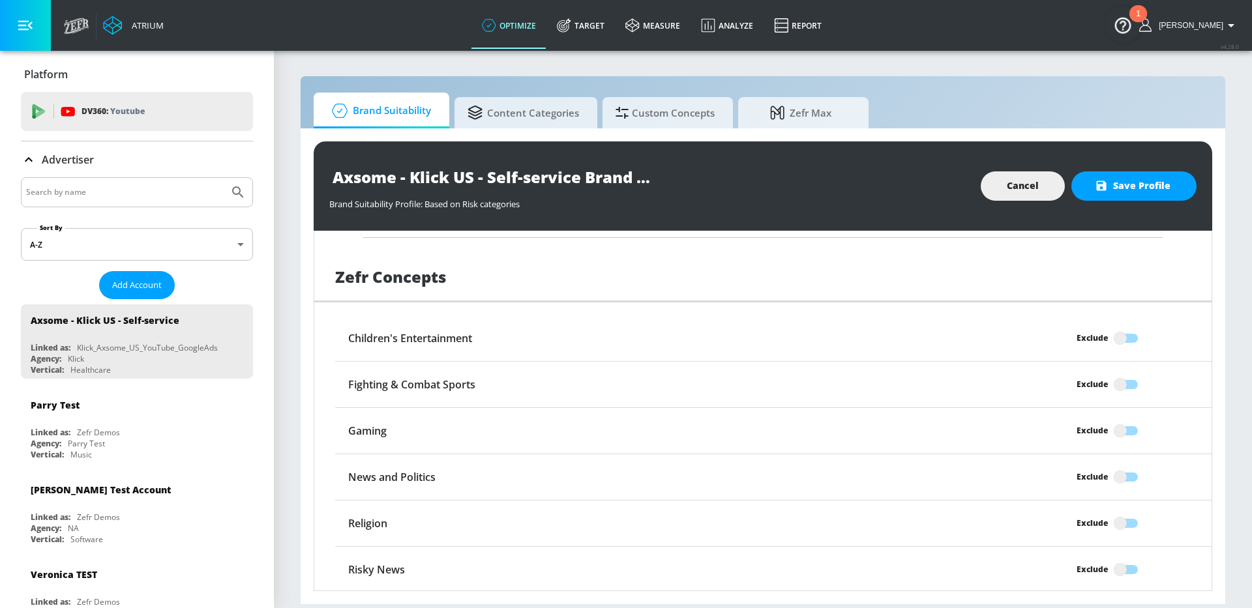
drag, startPoint x: 1125, startPoint y: 337, endPoint x: 1126, endPoint y: 350, distance: 13.1
click at [1125, 338] on input "Exclude" at bounding box center [1120, 338] width 74 height 25
checkbox input "true"
click at [1124, 386] on input "Exclude" at bounding box center [1120, 384] width 74 height 25
checkbox input "true"
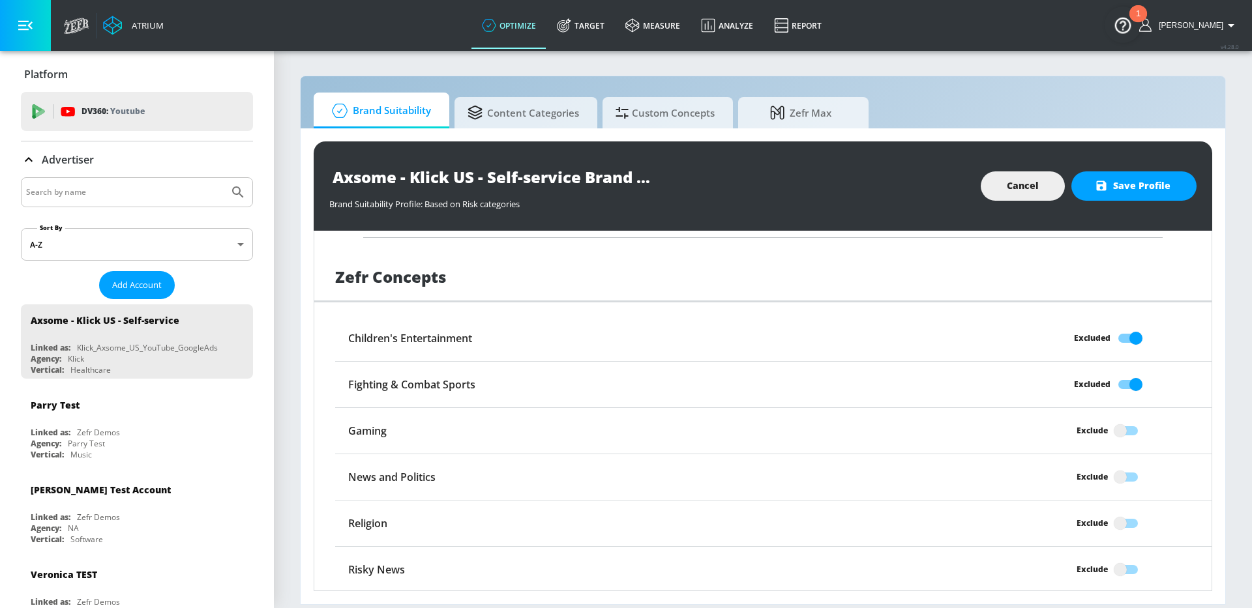
click at [1126, 479] on input "Exclude" at bounding box center [1120, 477] width 74 height 25
checkbox input "true"
click at [1130, 532] on input "Exclude" at bounding box center [1120, 523] width 74 height 25
checkbox input "true"
drag, startPoint x: 1131, startPoint y: 567, endPoint x: 1105, endPoint y: 526, distance: 47.8
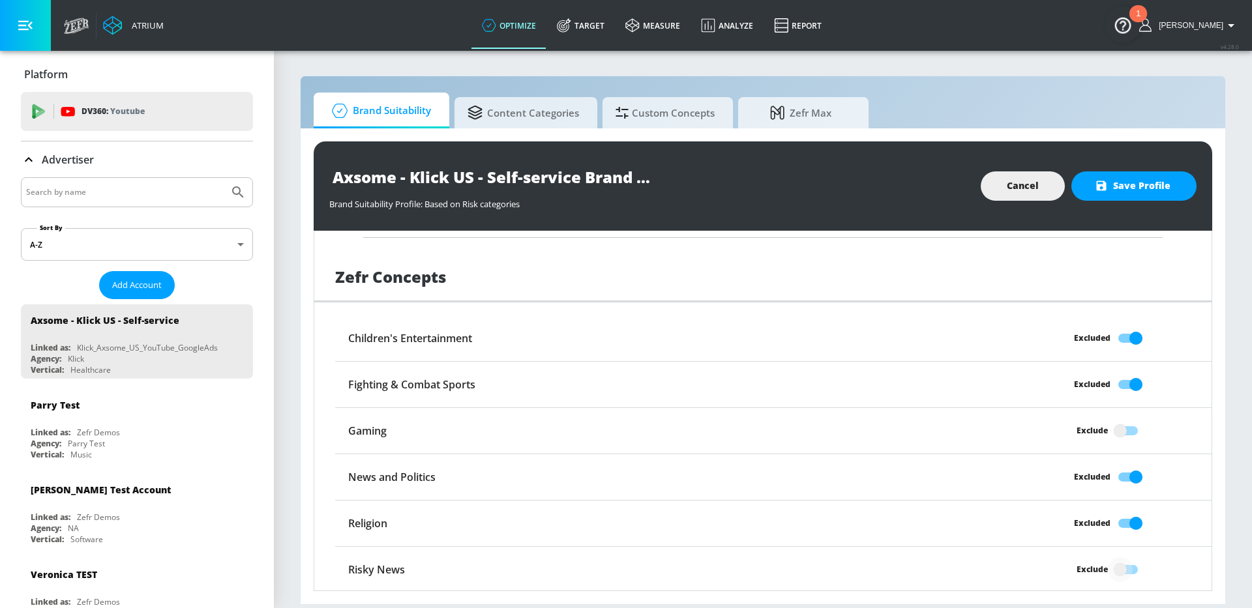
click at [1131, 567] on input "Exclude" at bounding box center [1120, 570] width 74 height 25
checkbox input "true"
click at [1121, 187] on span "Save Profile" at bounding box center [1134, 186] width 73 height 16
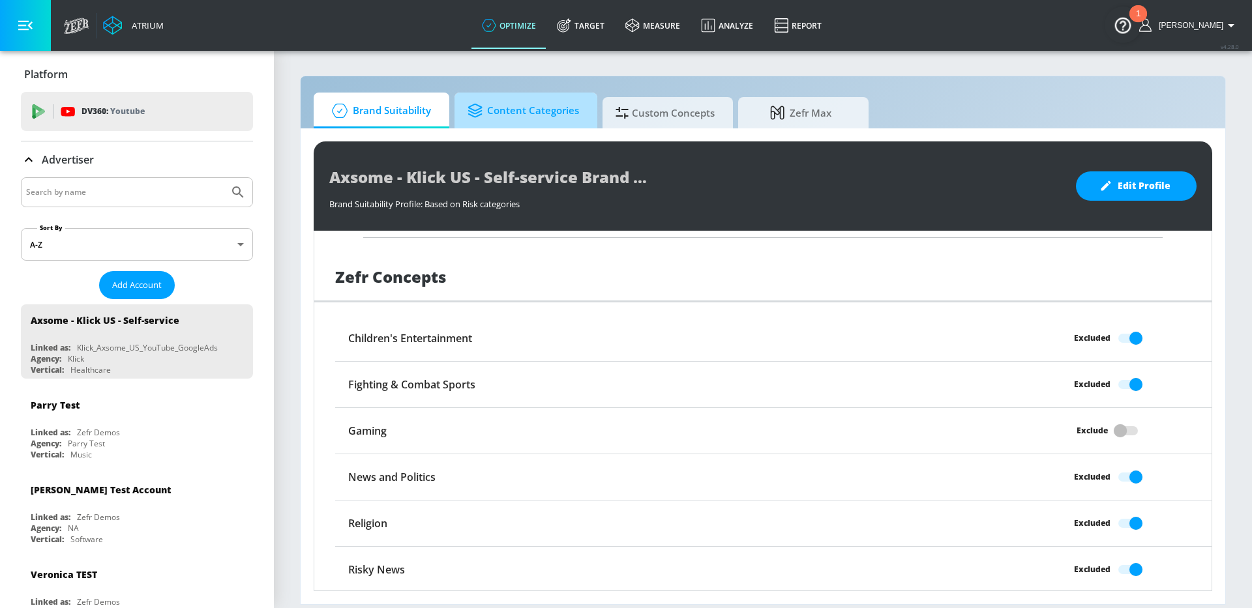
click at [529, 113] on span "Content Categories" at bounding box center [524, 110] width 112 height 31
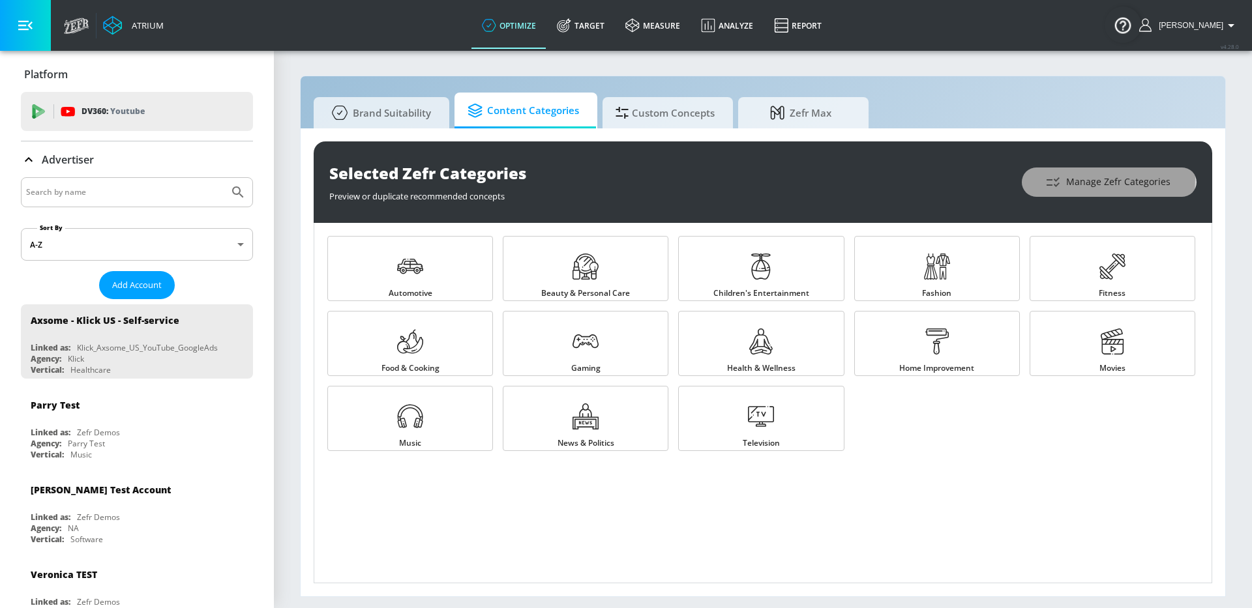
click at [1083, 179] on span "Manage Zefr Categories" at bounding box center [1109, 182] width 123 height 16
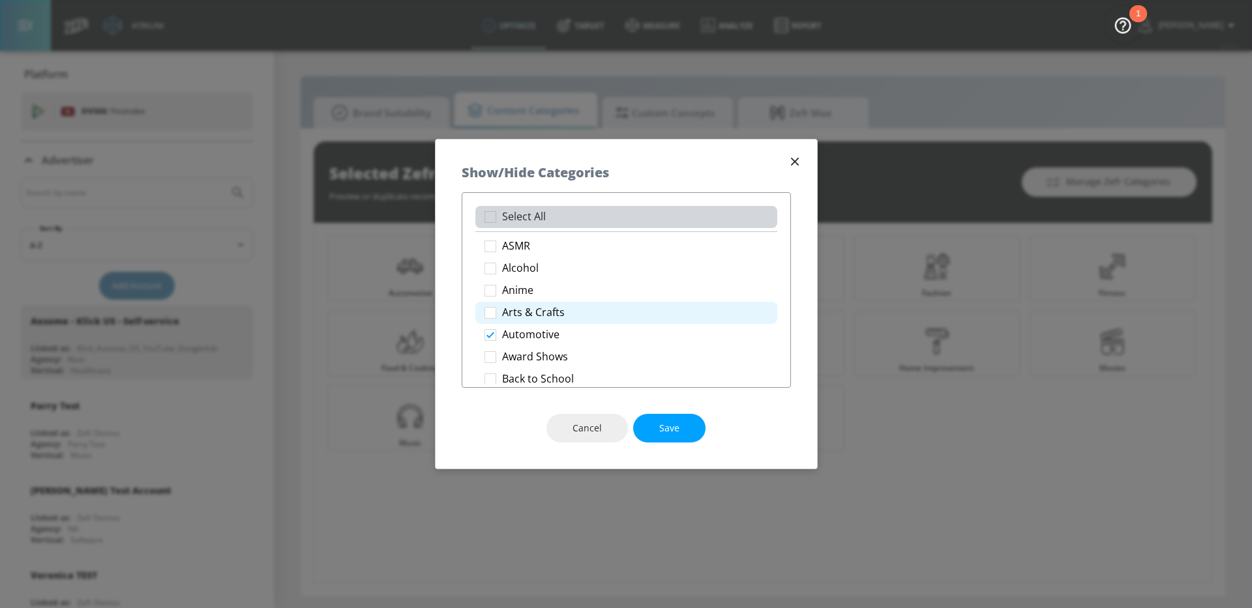
drag, startPoint x: 551, startPoint y: 224, endPoint x: 592, endPoint y: 322, distance: 105.2
click at [551, 224] on li "Select All" at bounding box center [626, 217] width 302 height 22
checkbox input "true"
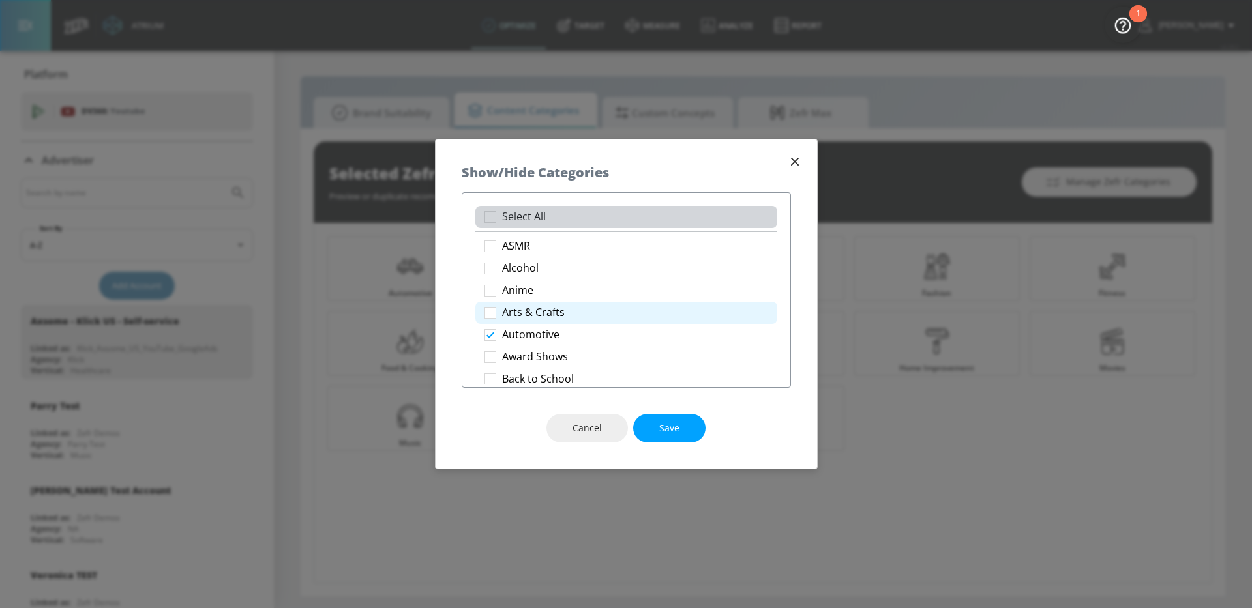
checkbox input "true"
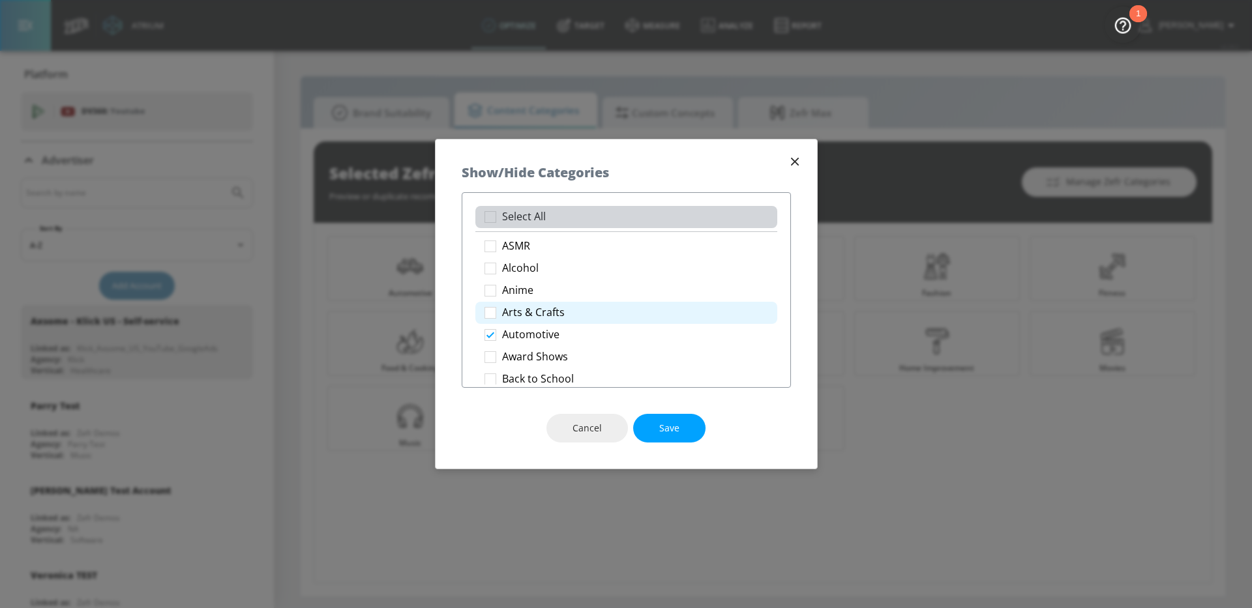
checkbox input "true"
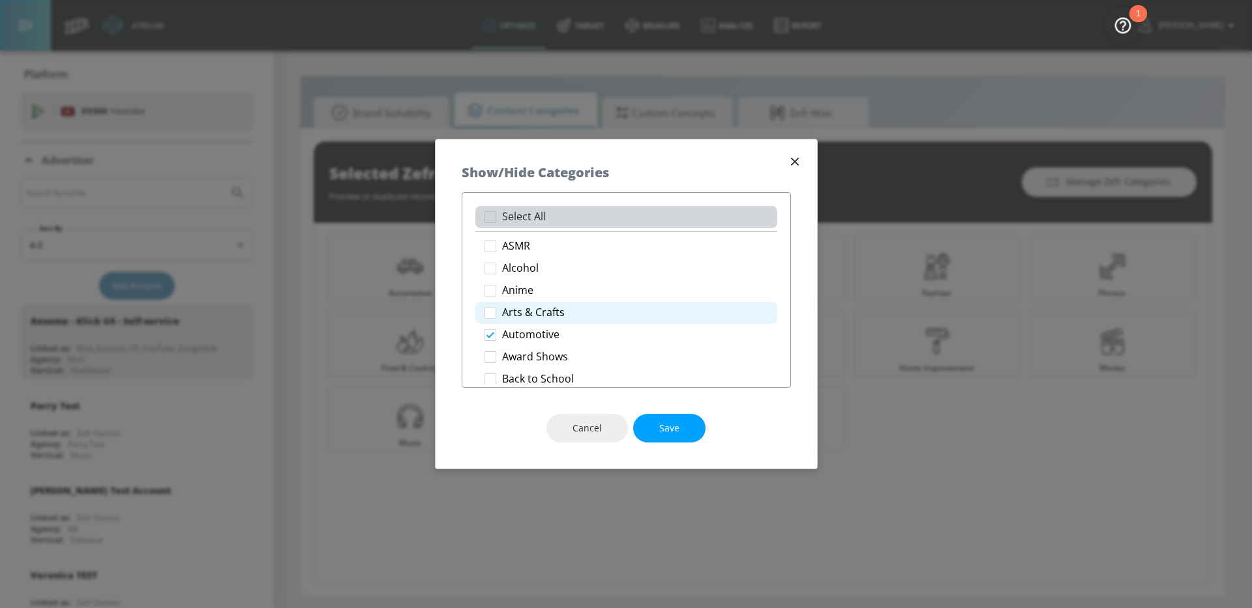
checkbox input "true"
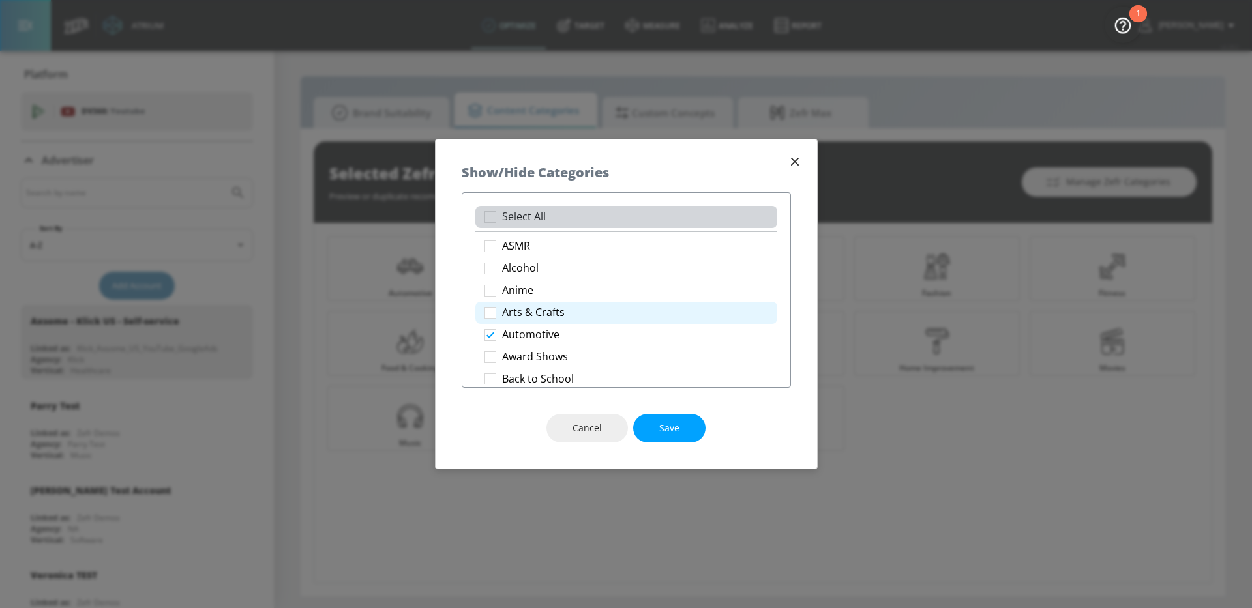
checkbox input "true"
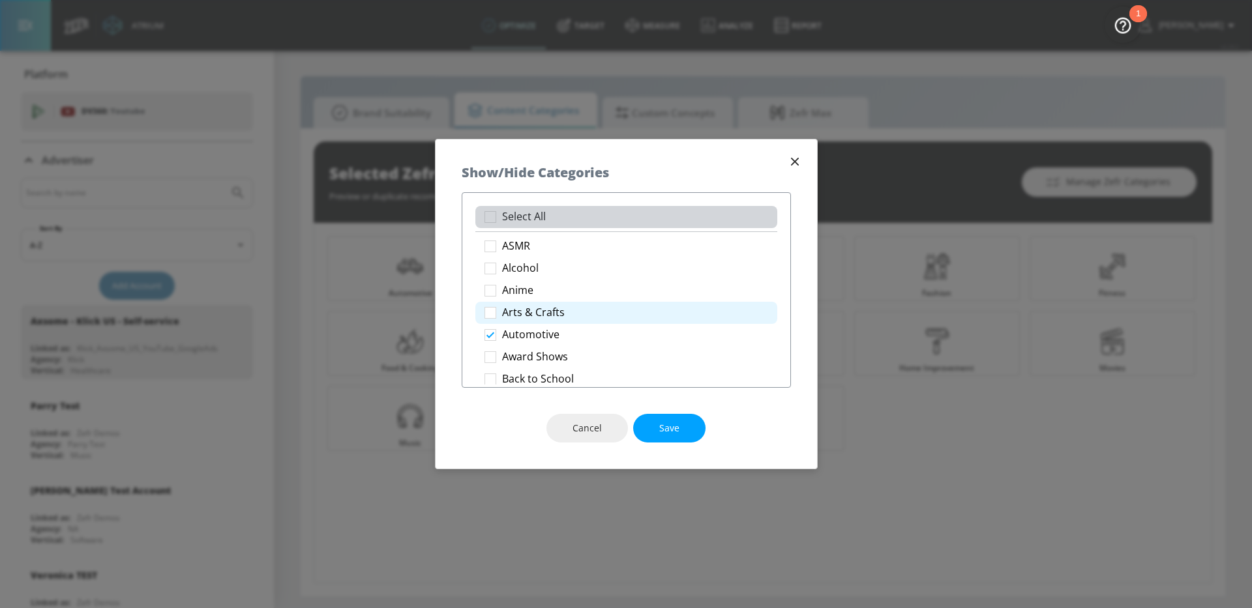
checkbox input "true"
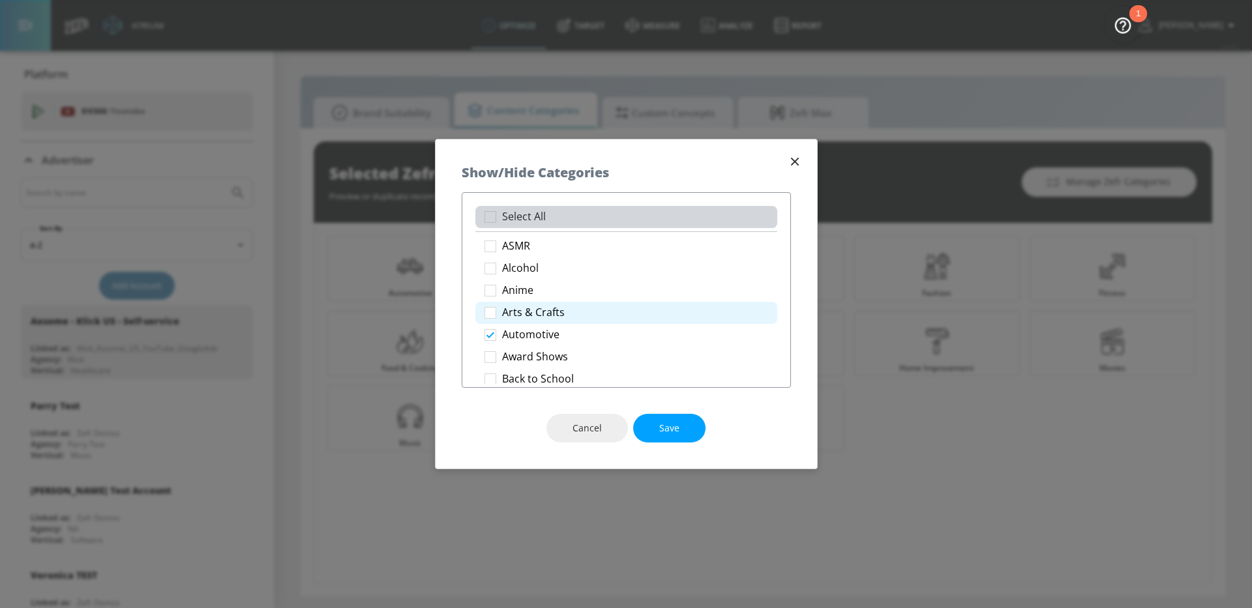
checkbox input "true"
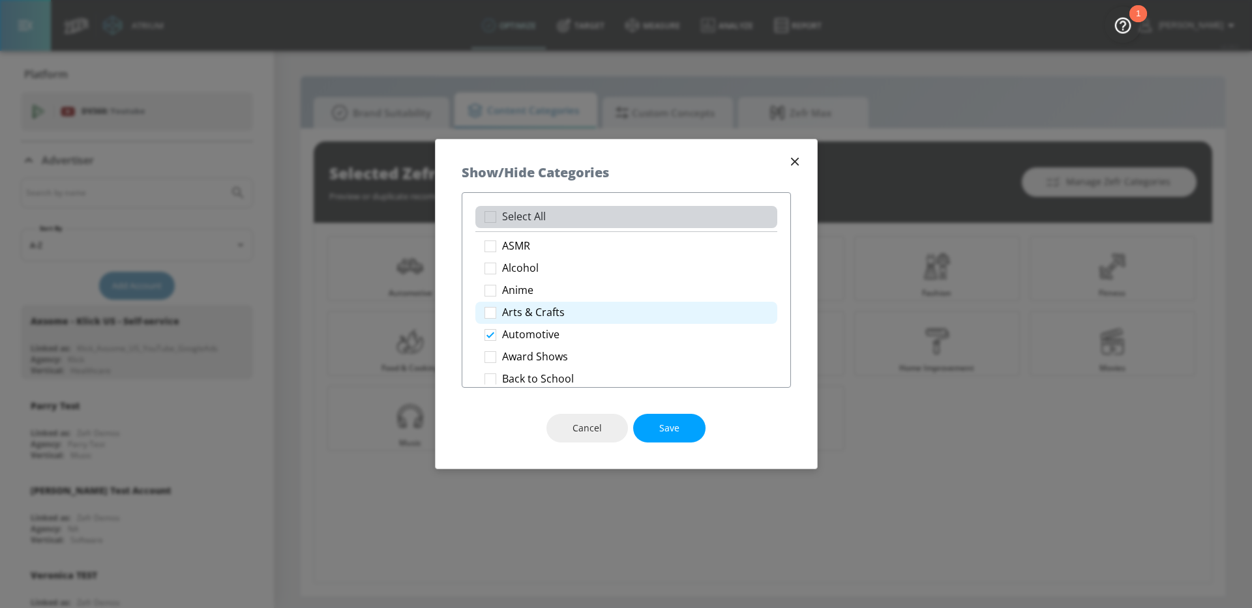
checkbox input "true"
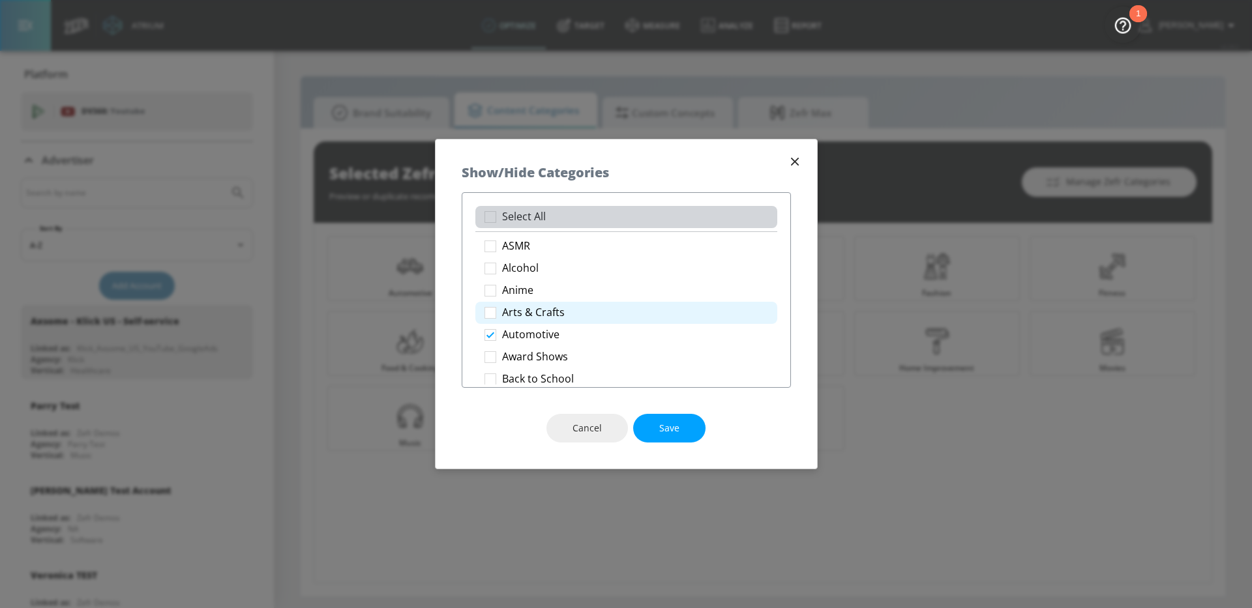
checkbox input "true"
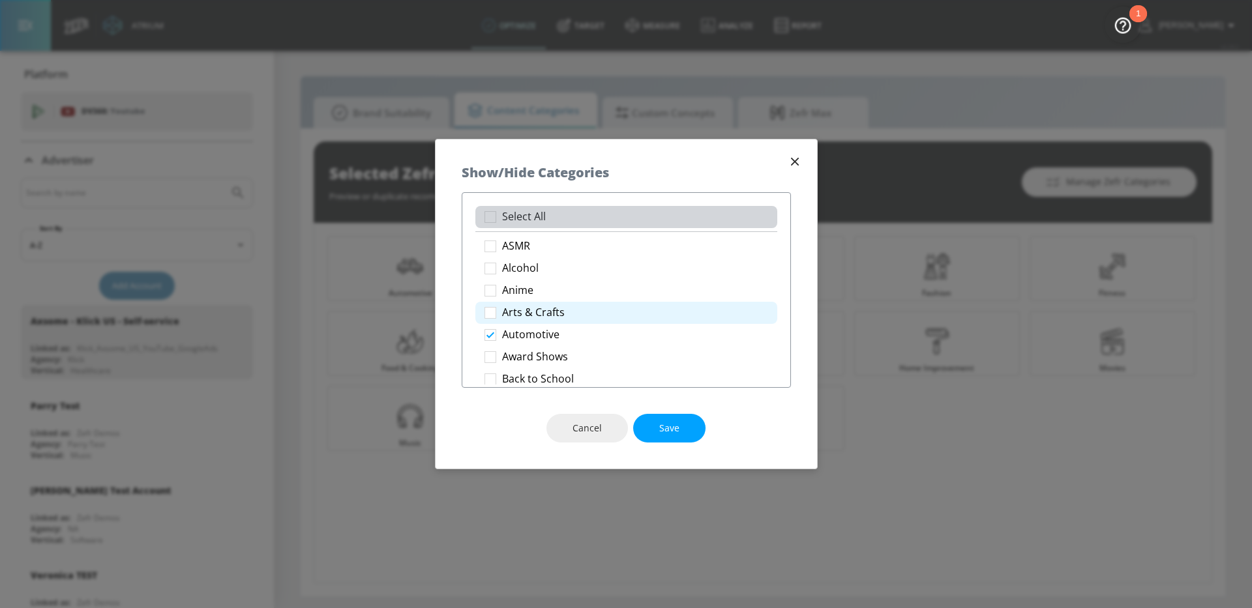
checkbox input "true"
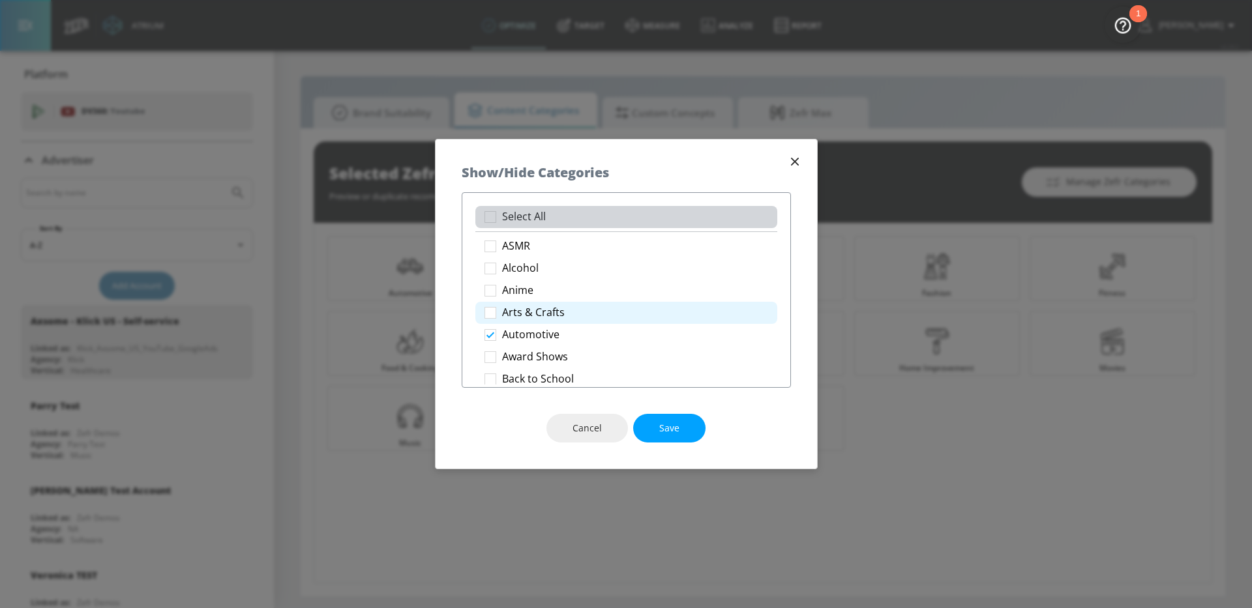
checkbox input "true"
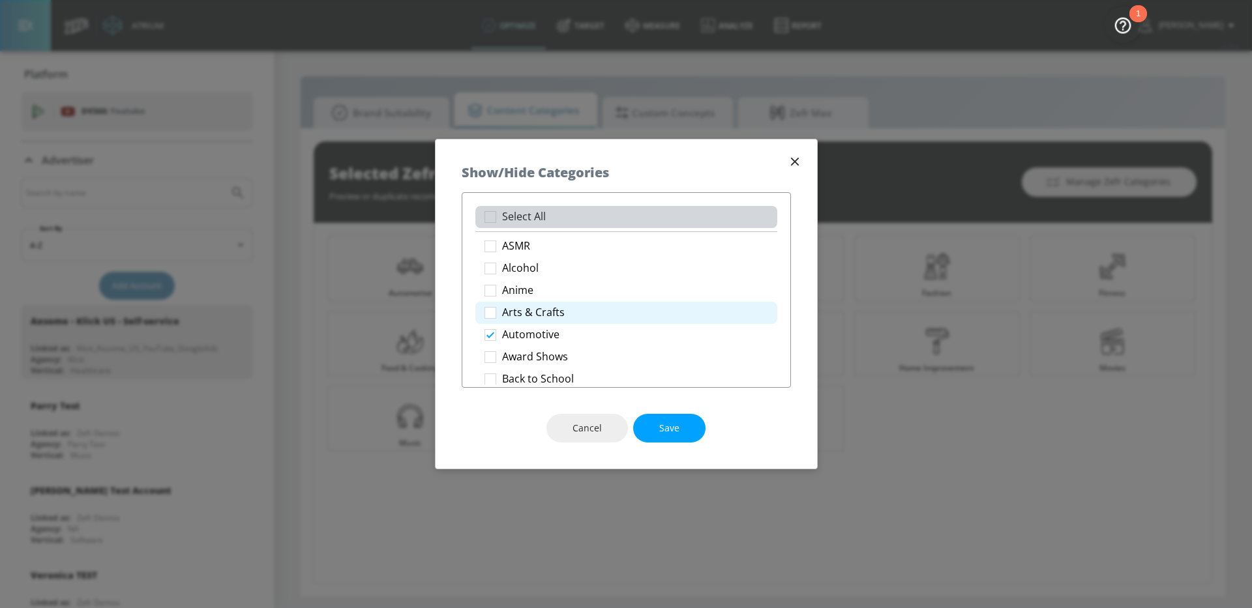
checkbox input "true"
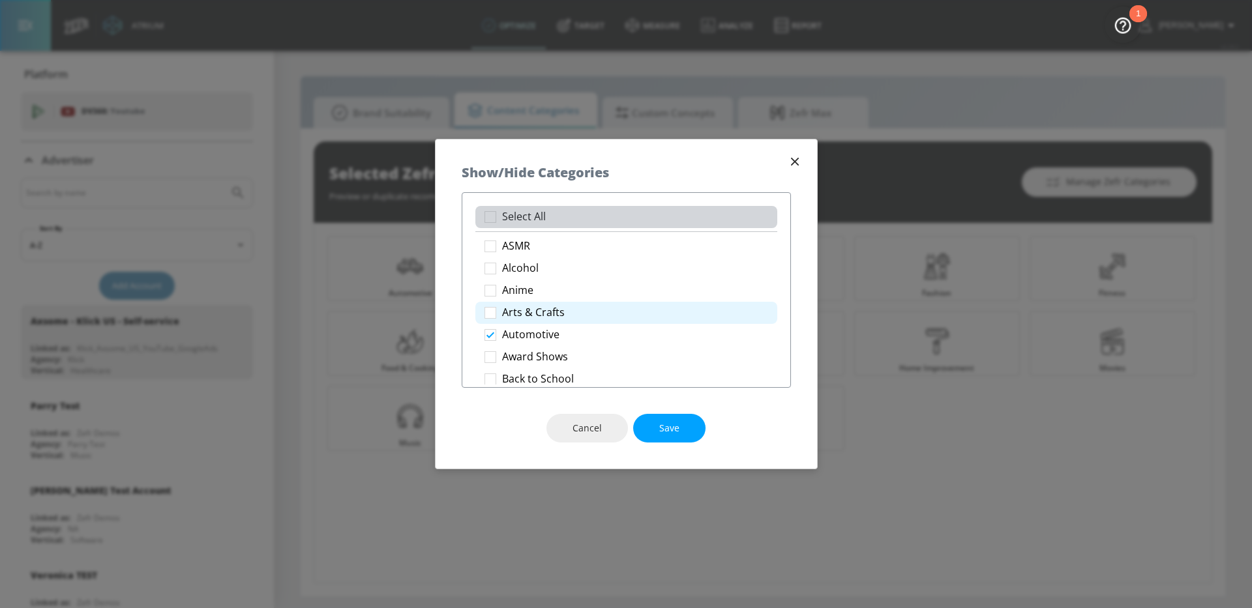
checkbox input "true"
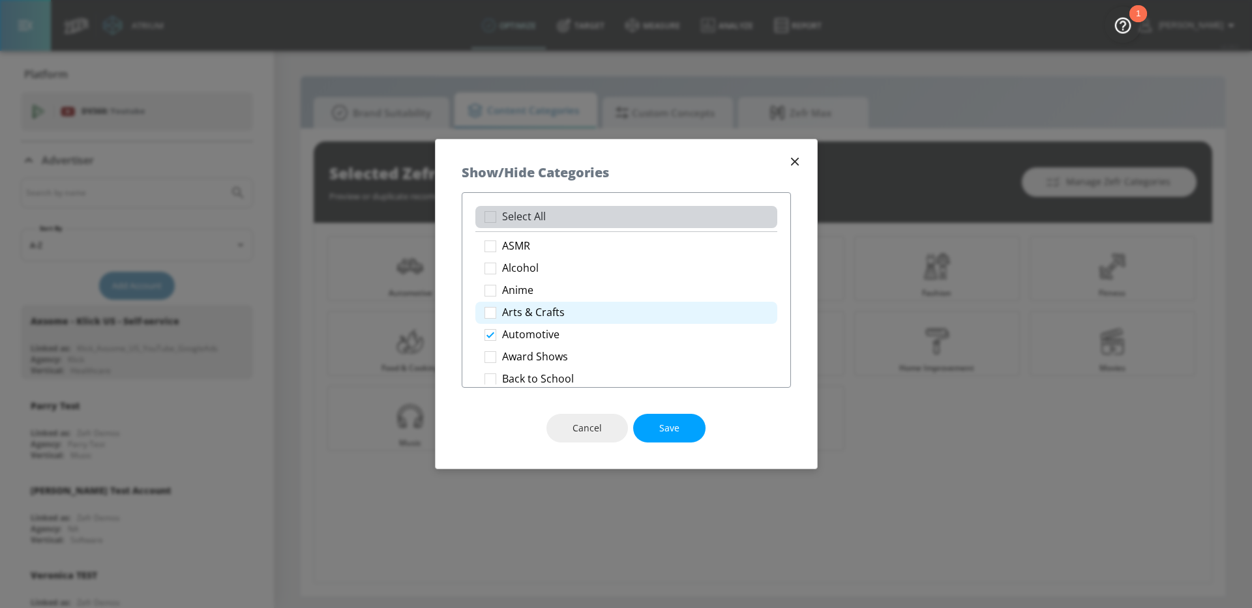
checkbox input "true"
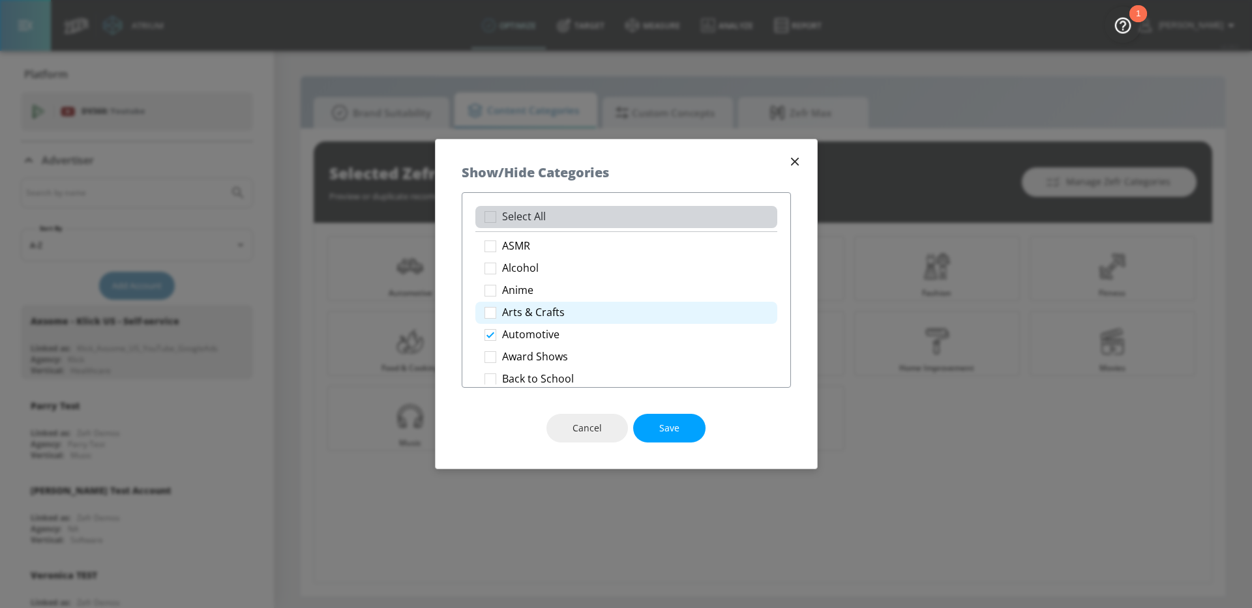
checkbox input "true"
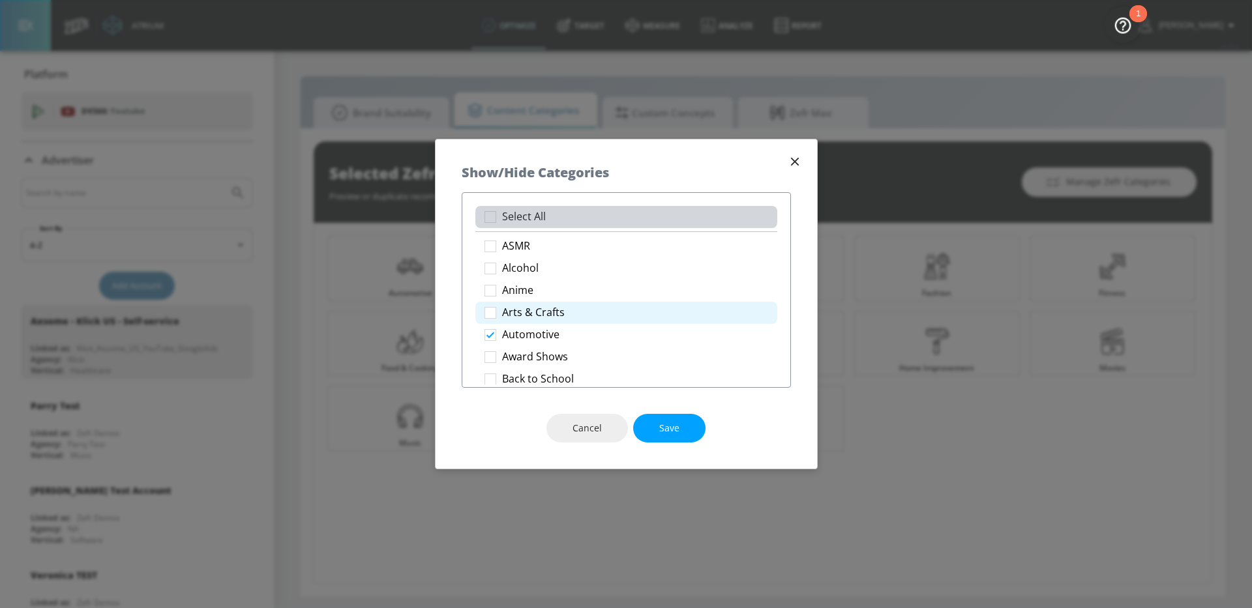
checkbox input "true"
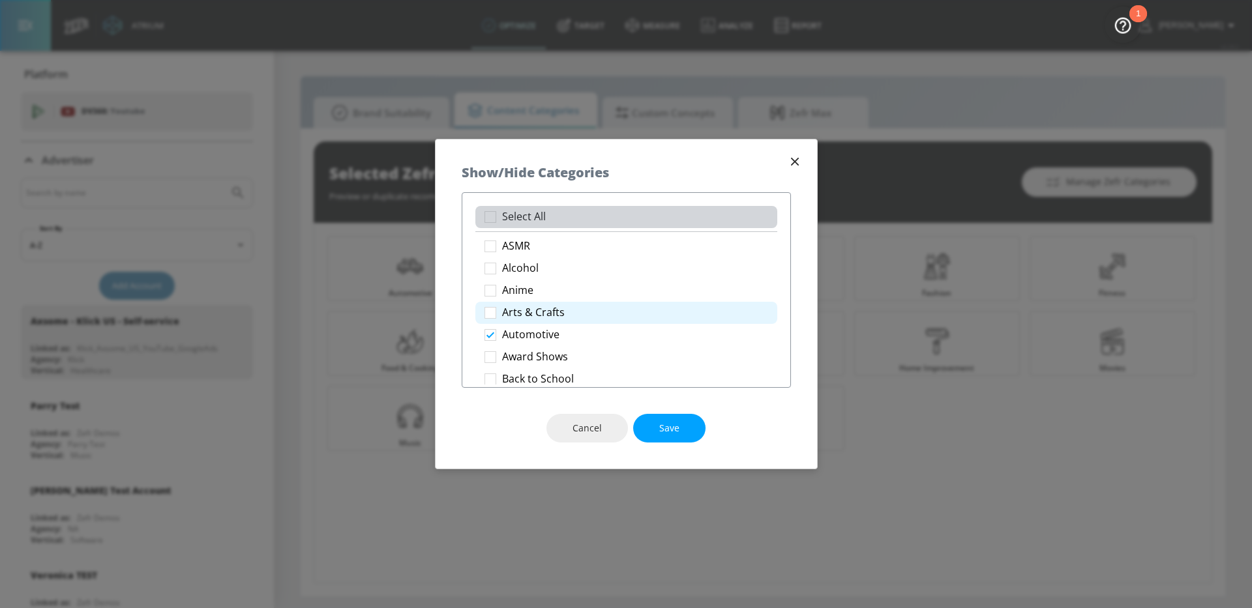
checkbox input "true"
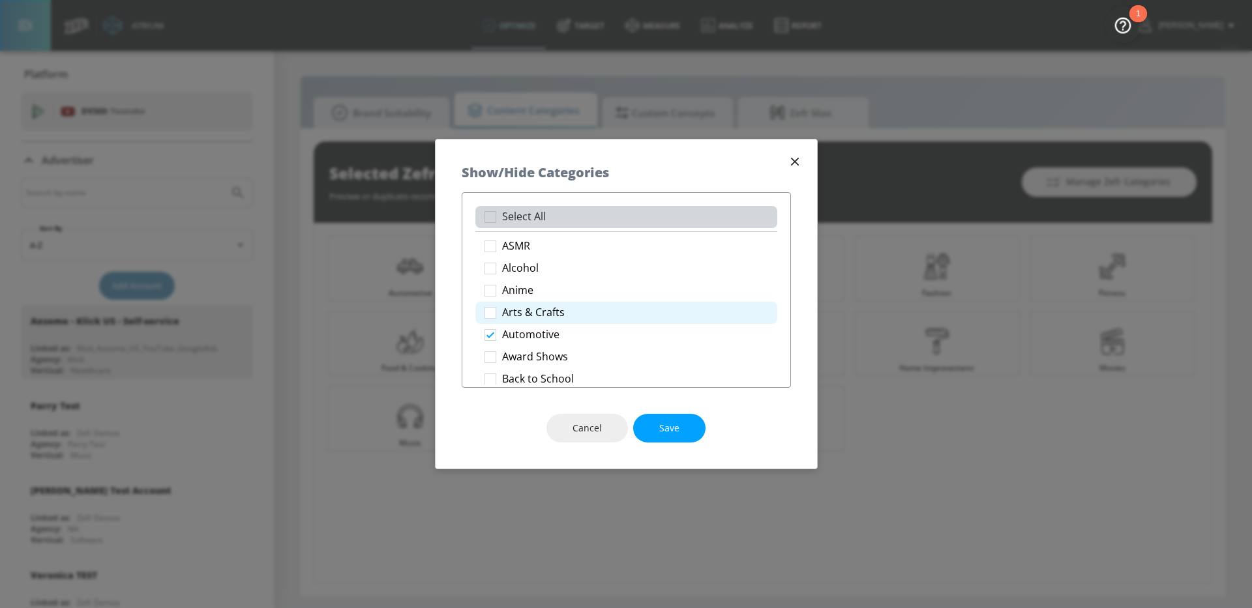
checkbox input "true"
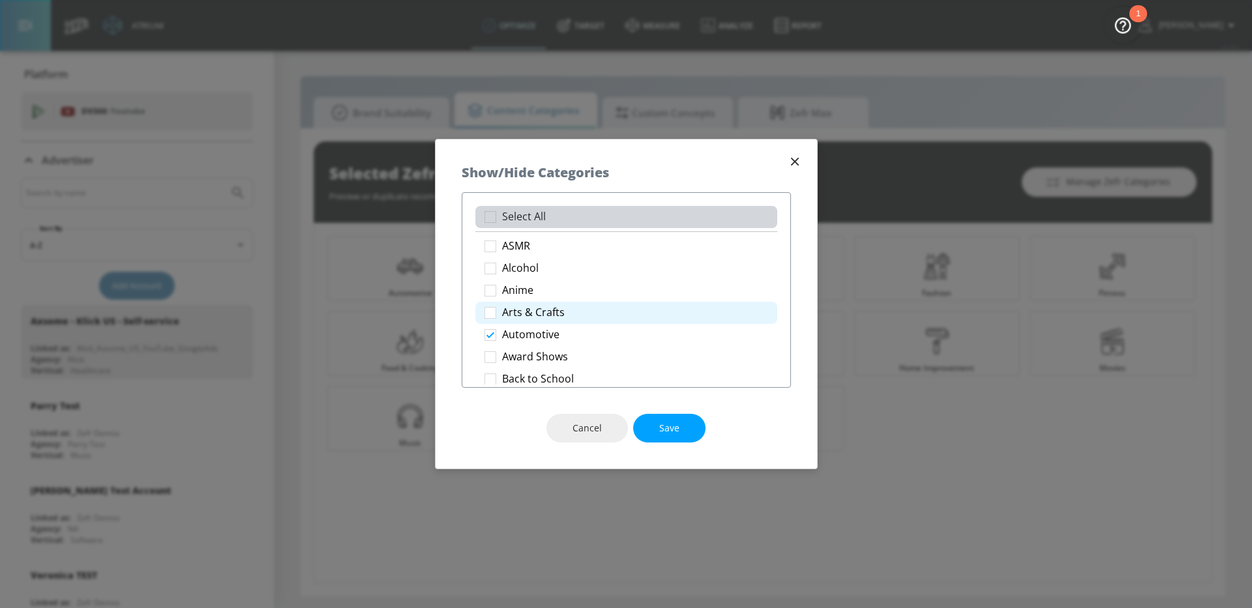
checkbox input "true"
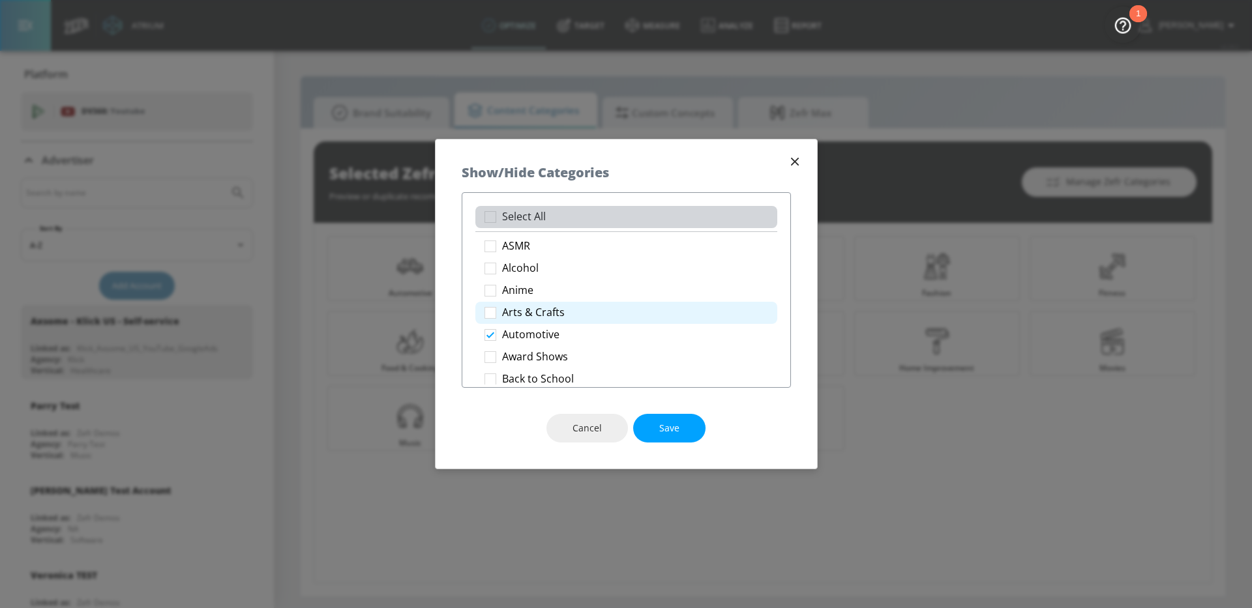
checkbox input "true"
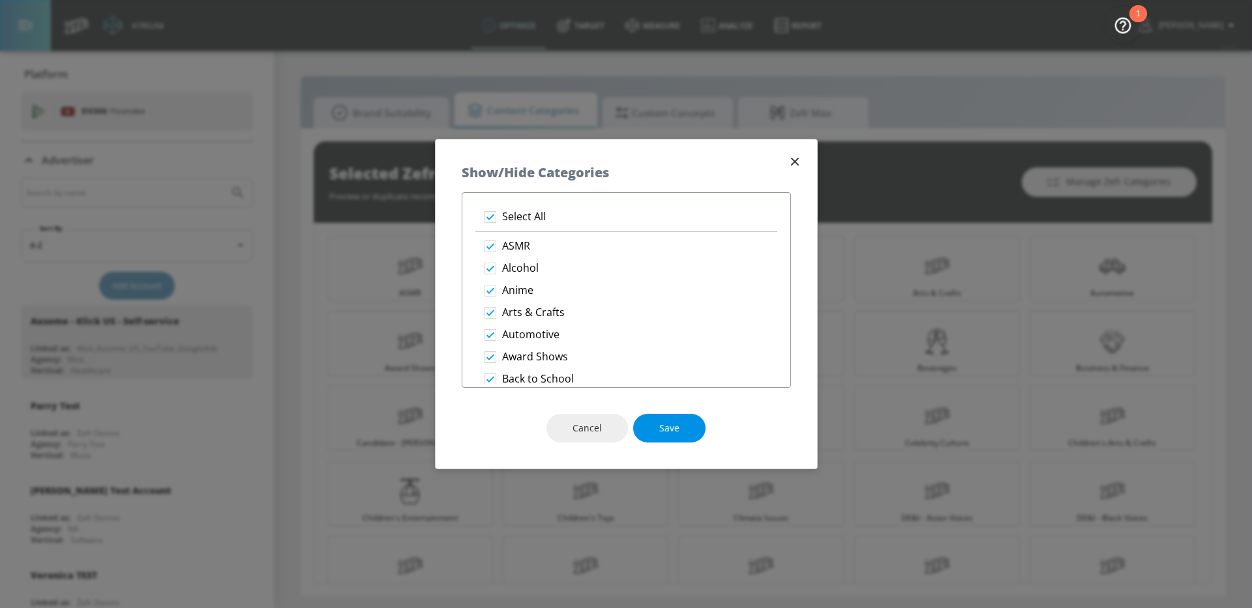
click at [670, 429] on span "Save" at bounding box center [669, 429] width 20 height 16
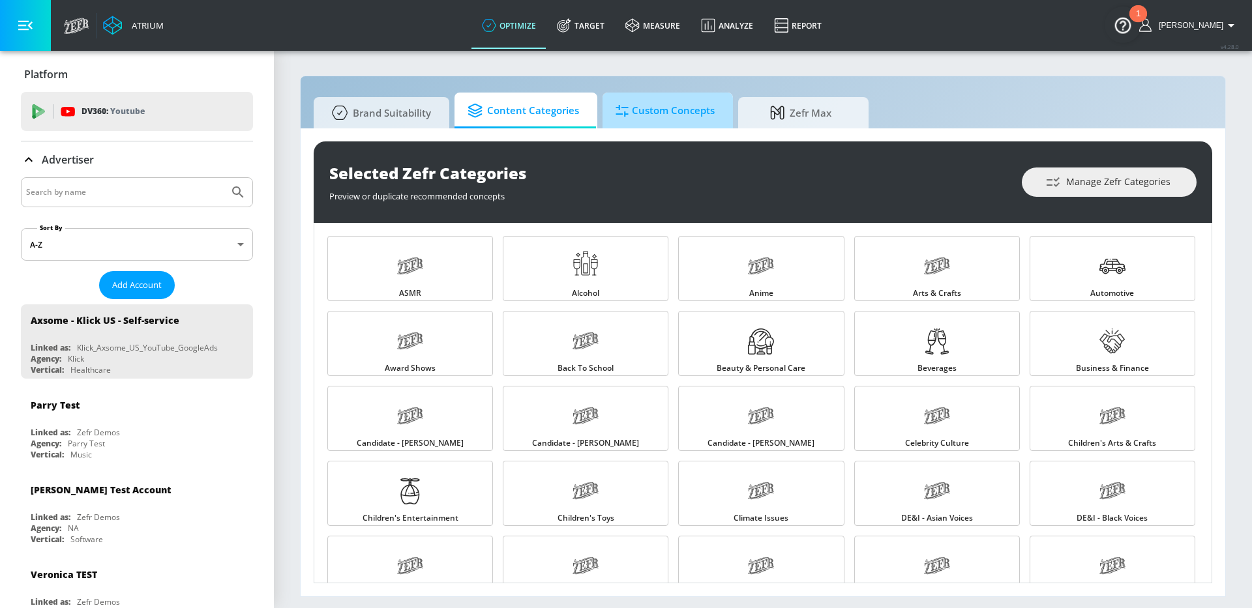
click at [672, 120] on span "Custom Concepts" at bounding box center [665, 110] width 99 height 31
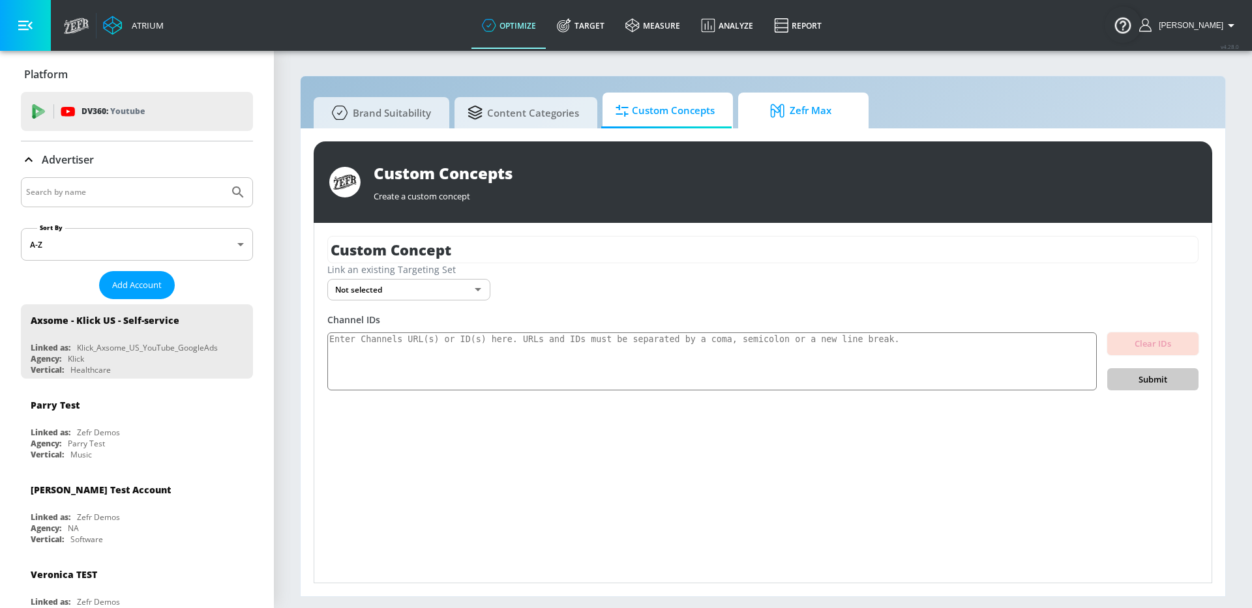
click at [796, 112] on span "Zefr Max" at bounding box center [800, 110] width 99 height 31
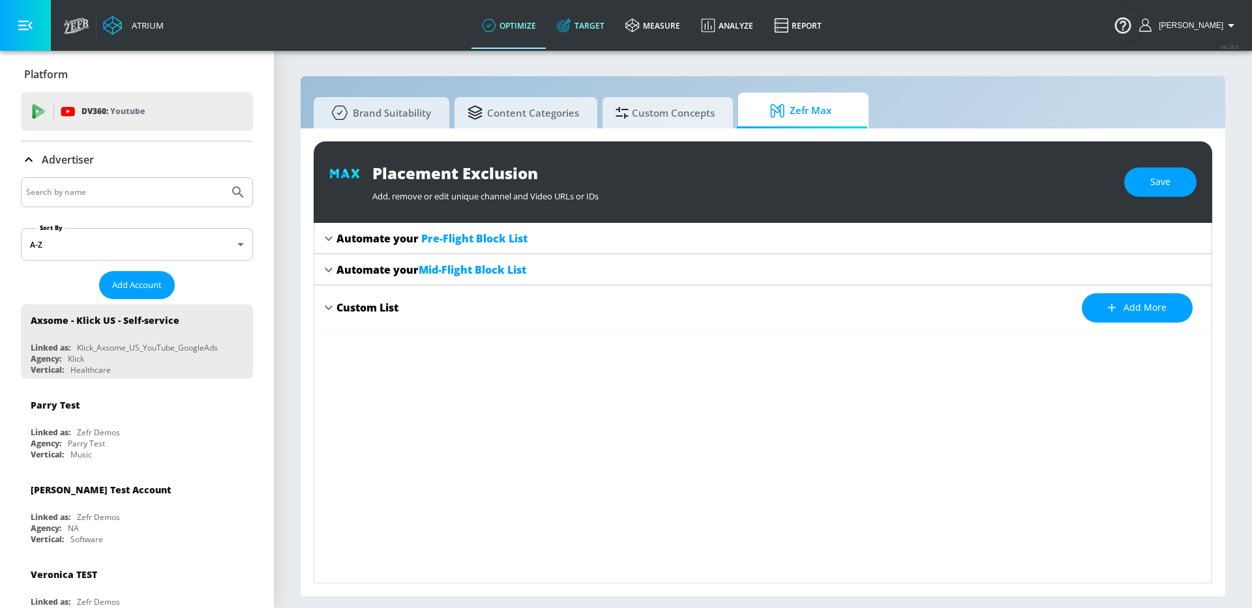
click at [612, 32] on link "Target" at bounding box center [581, 25] width 68 height 47
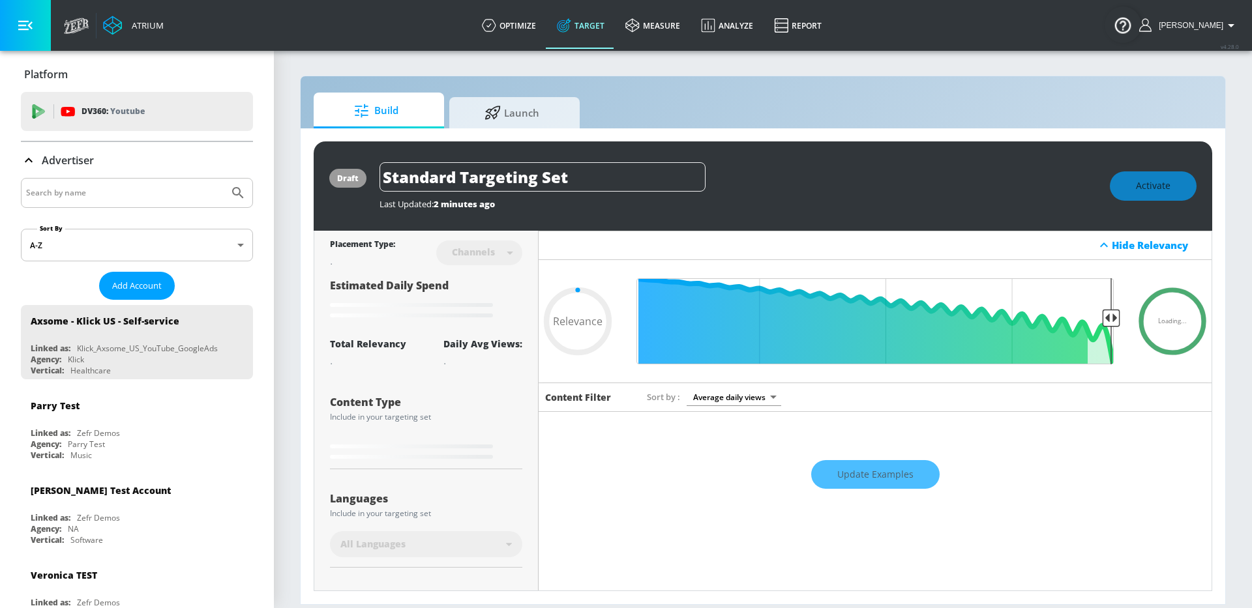
type input "0.05"
click at [534, 29] on link "optimize" at bounding box center [509, 25] width 75 height 47
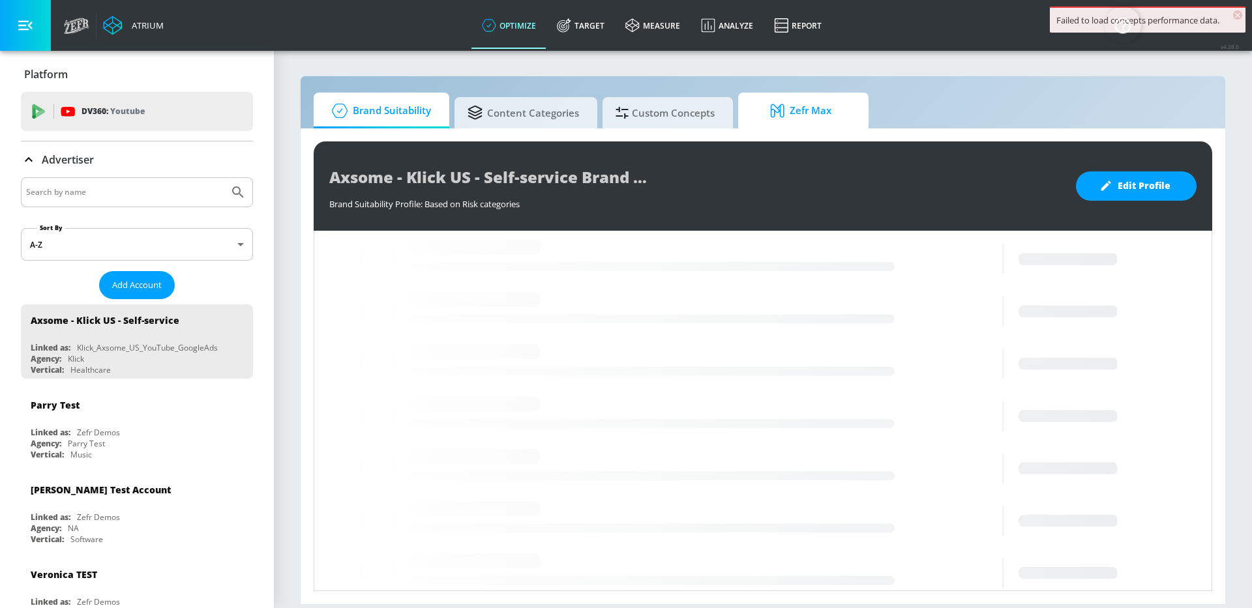
click at [812, 115] on span "Zefr Max" at bounding box center [800, 110] width 99 height 31
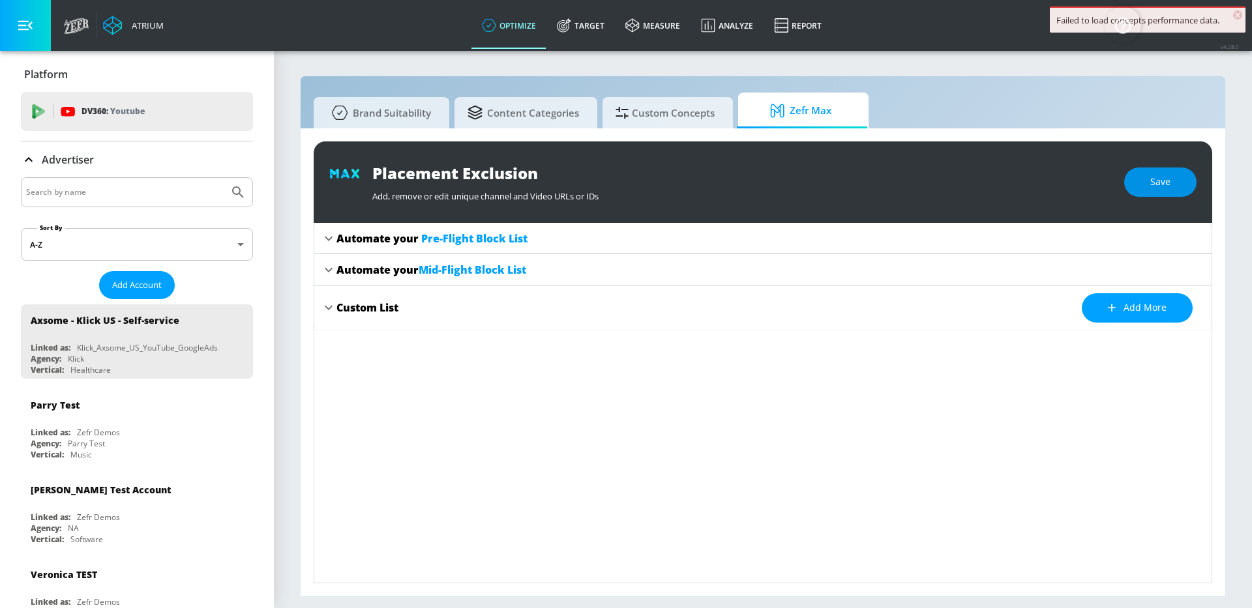
click at [1149, 187] on button "Save" at bounding box center [1160, 182] width 72 height 29
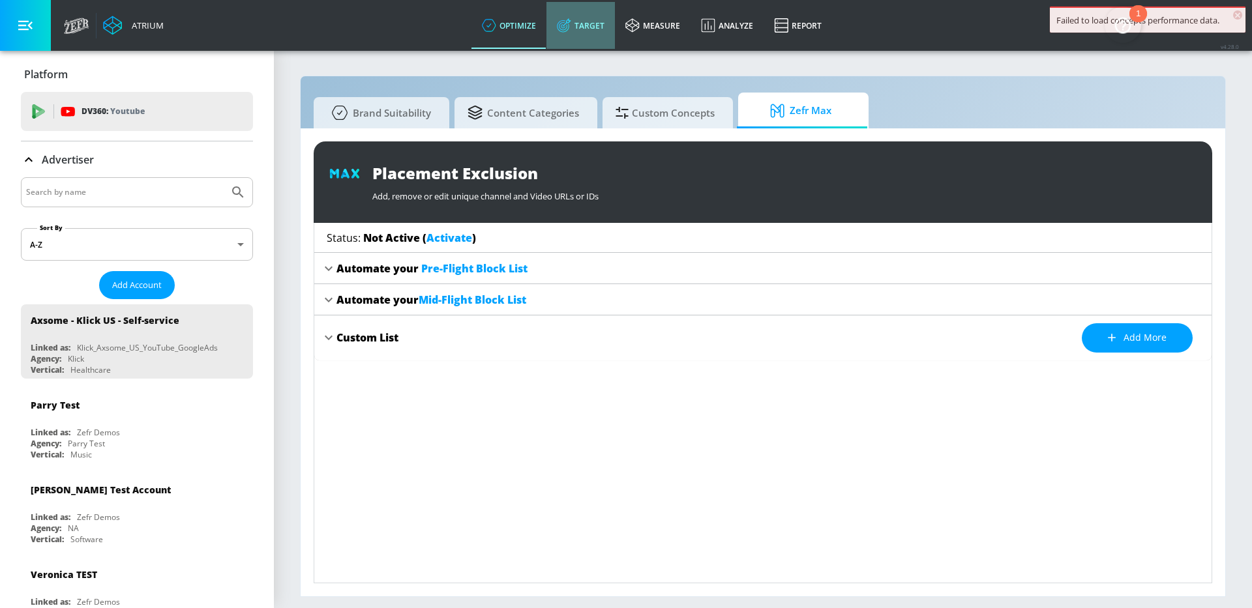
click at [615, 35] on link "Target" at bounding box center [581, 25] width 68 height 47
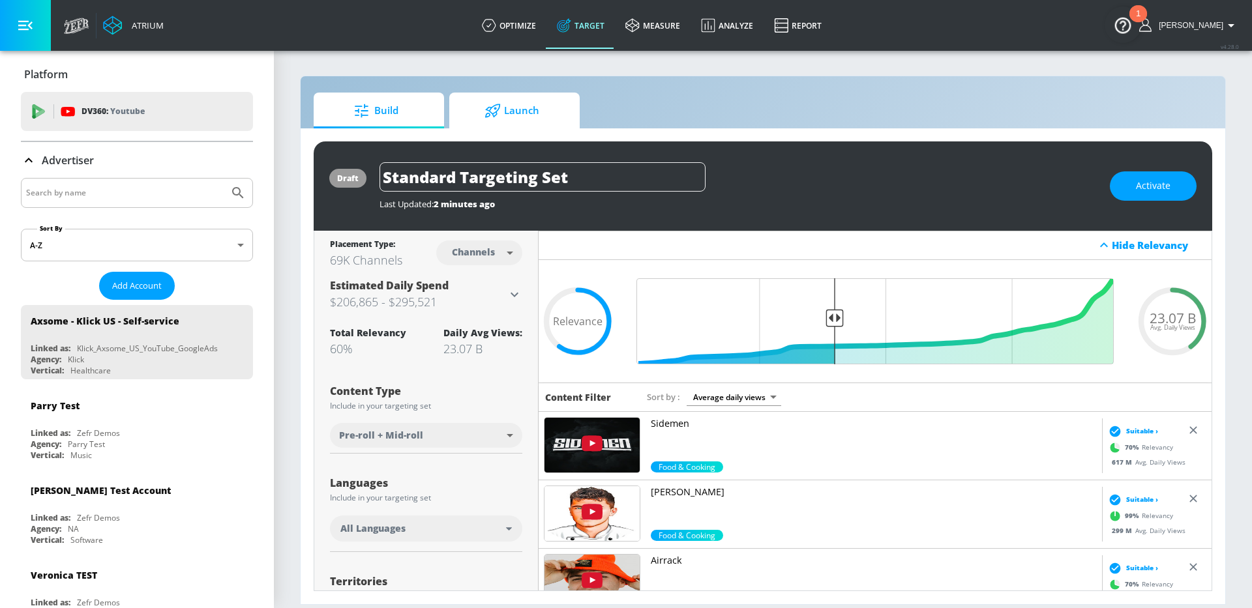
drag, startPoint x: 512, startPoint y: 111, endPoint x: 503, endPoint y: 110, distance: 9.2
click at [512, 111] on span "Launch" at bounding box center [511, 110] width 99 height 31
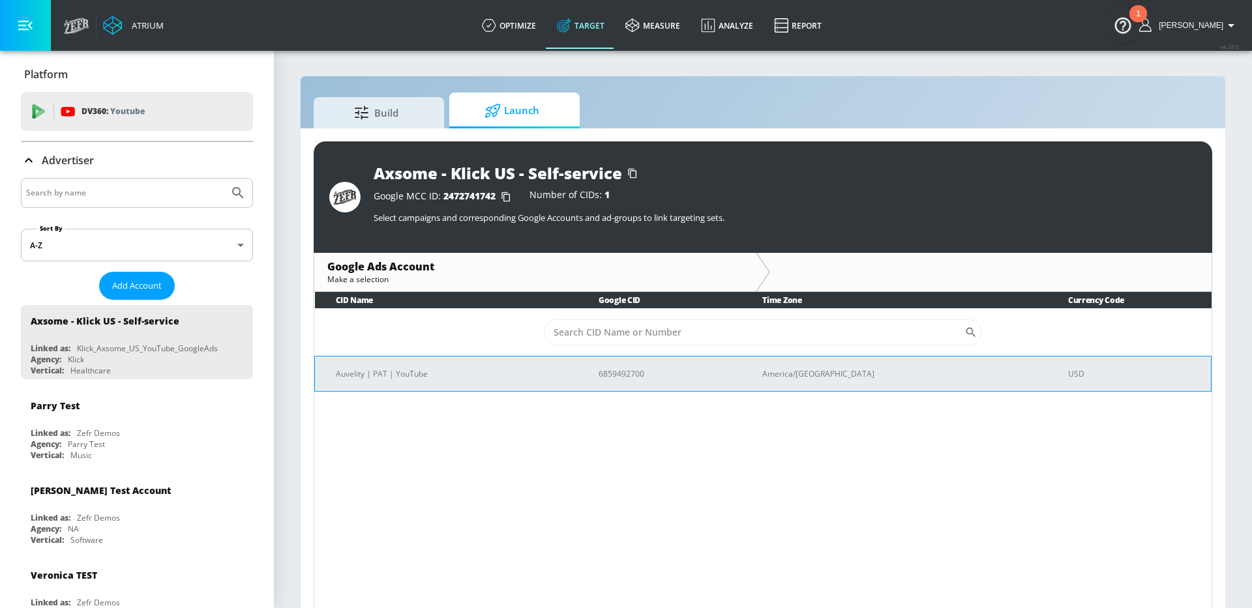
click at [482, 388] on td "Auvelity | PAT | YouTube" at bounding box center [446, 373] width 263 height 35
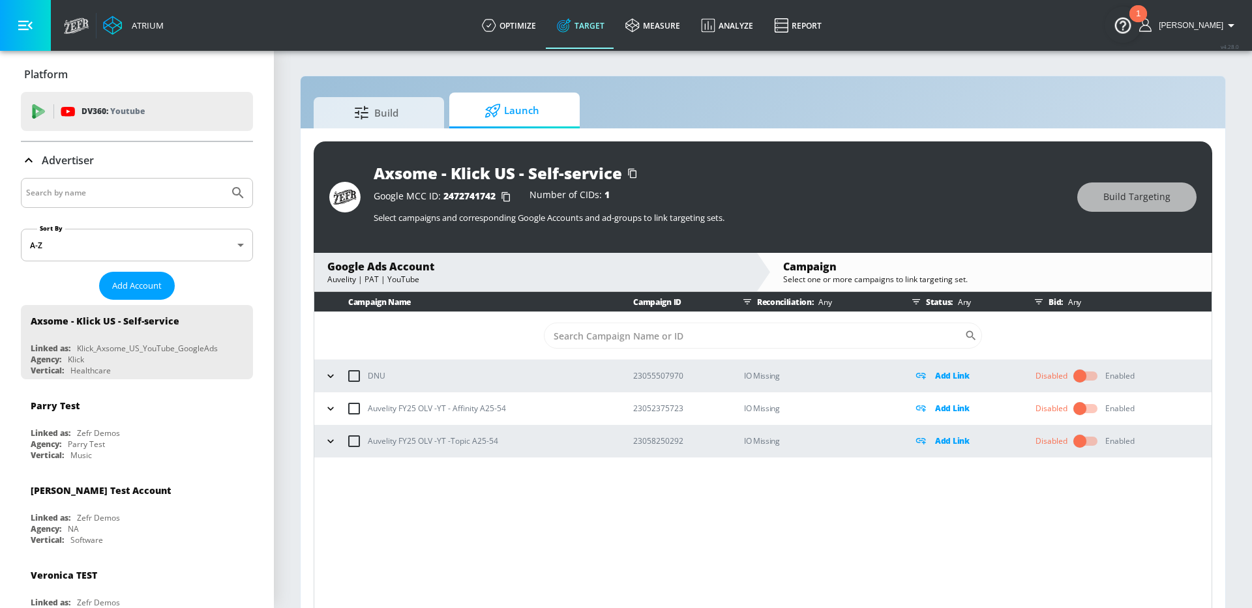
click at [329, 415] on button "button" at bounding box center [331, 409] width 20 height 20
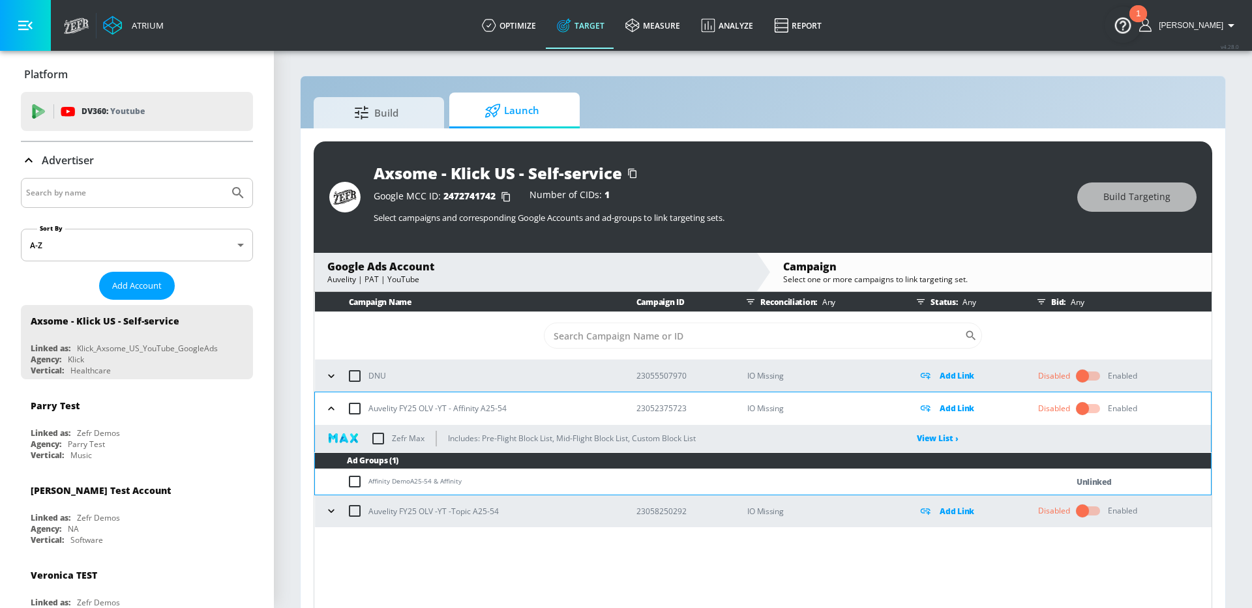
click at [325, 513] on icon "button" at bounding box center [331, 511] width 13 height 13
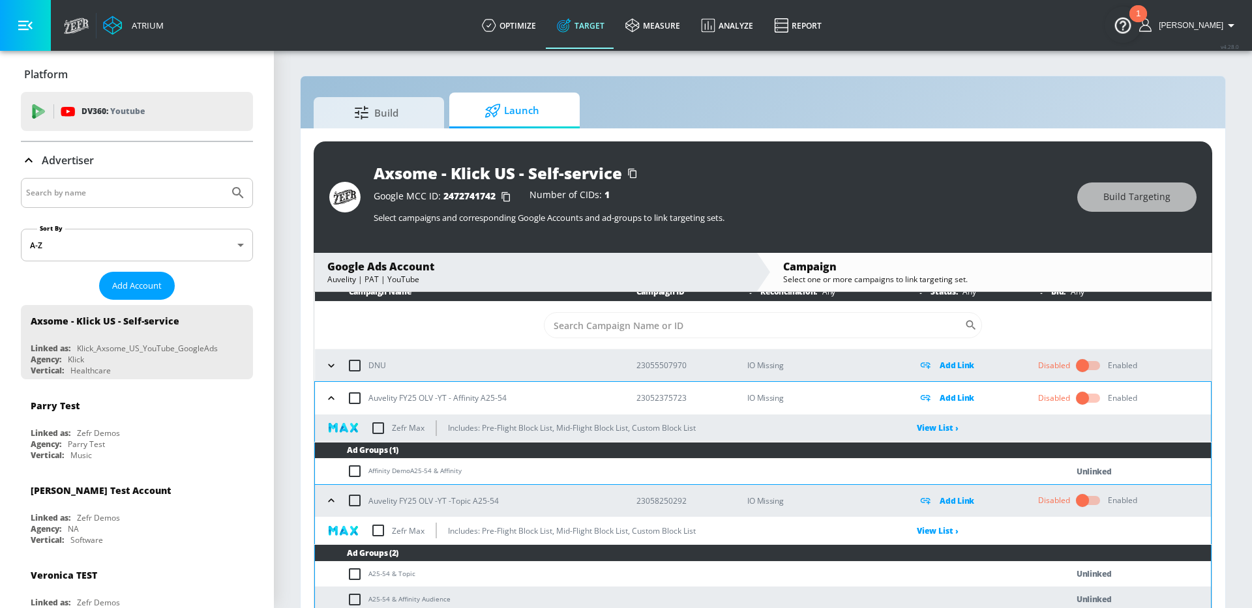
scroll to position [19, 0]
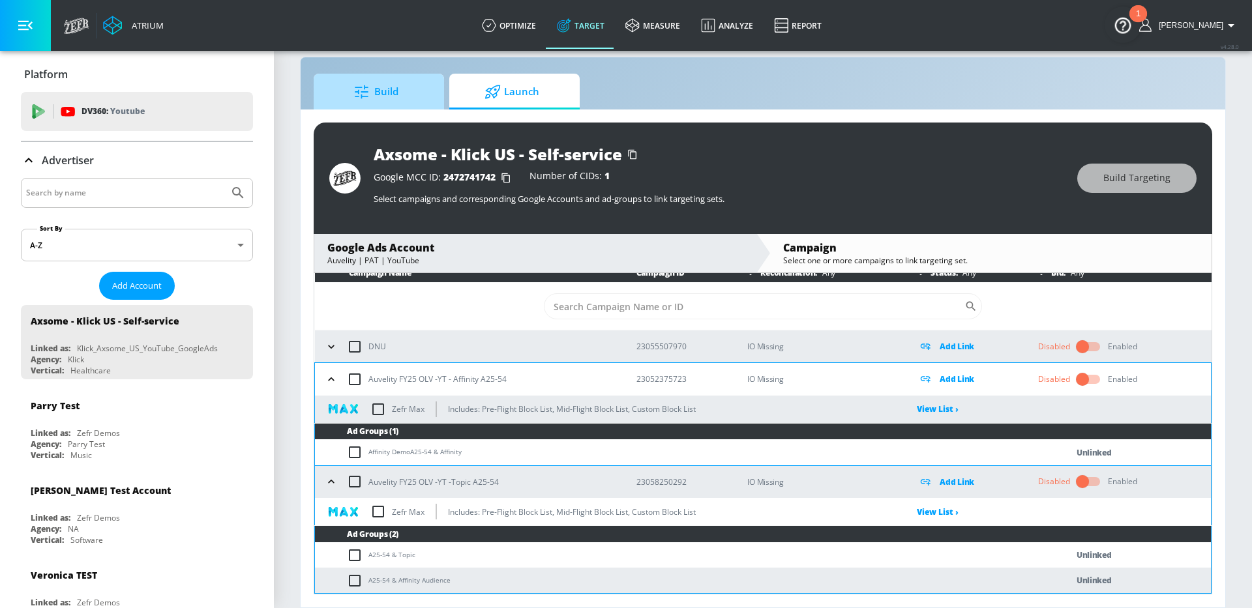
click at [386, 99] on span "Build" at bounding box center [376, 91] width 99 height 31
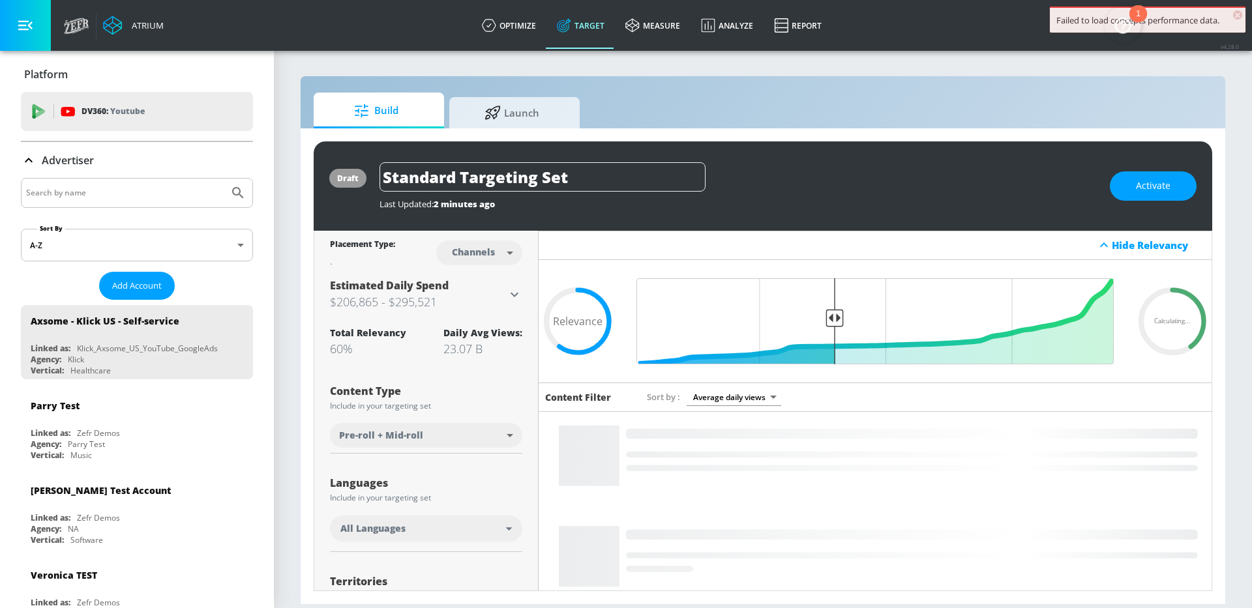
click at [479, 531] on div "All Languages" at bounding box center [423, 528] width 166 height 13
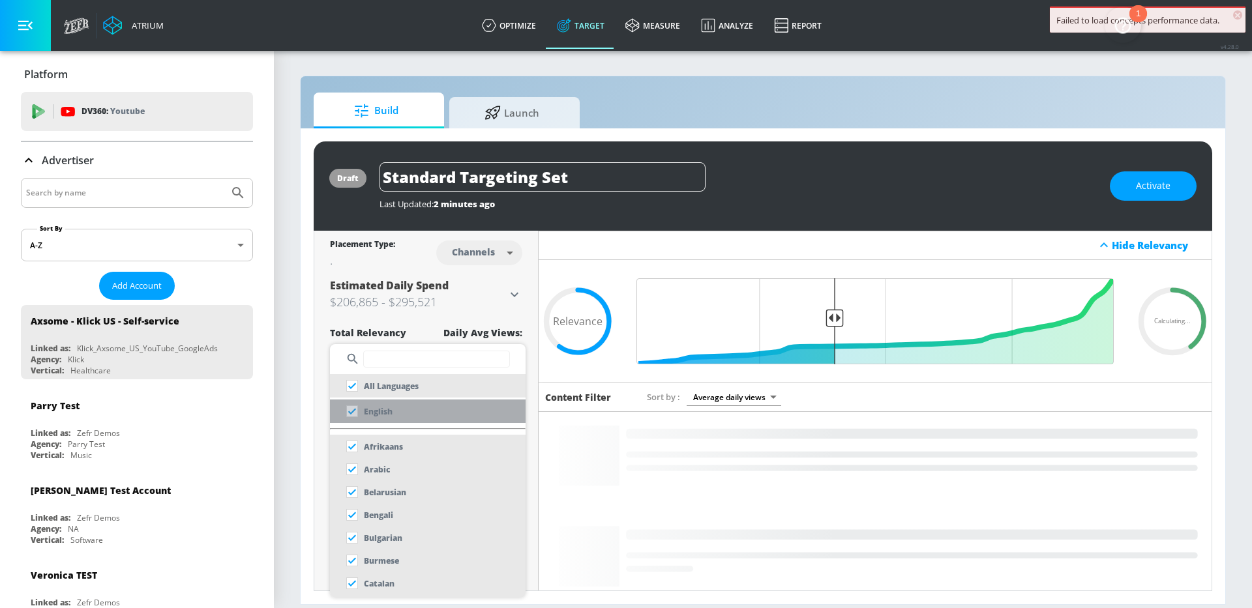
click at [381, 417] on p "English" at bounding box center [378, 412] width 29 height 14
checkbox input "false"
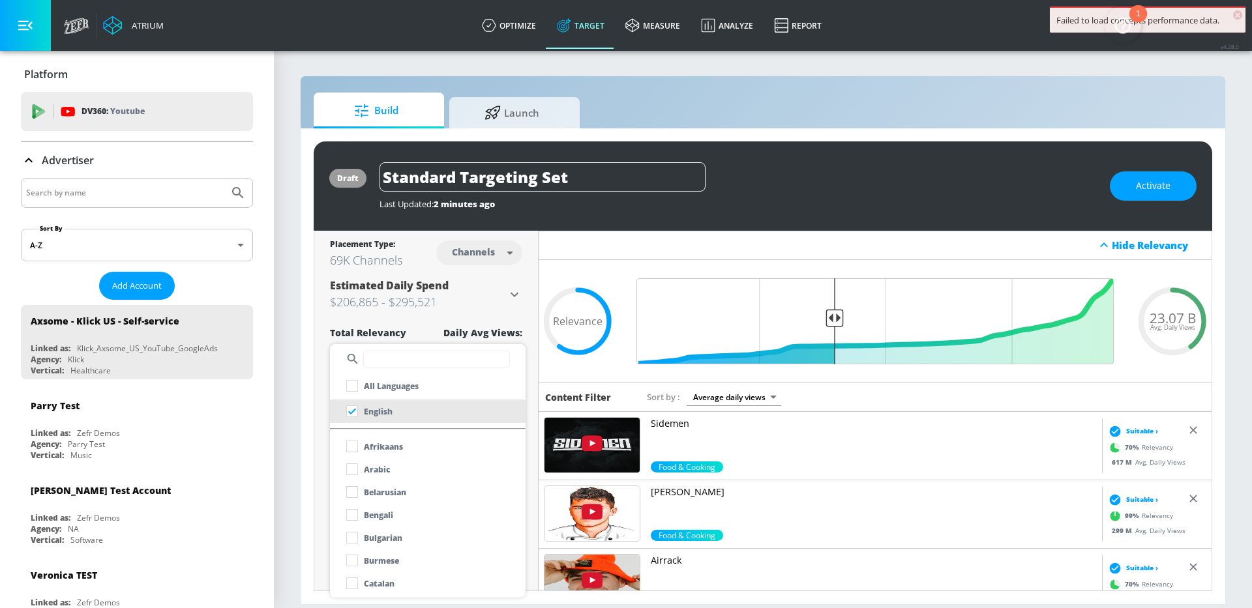
click at [531, 429] on div at bounding box center [626, 304] width 1252 height 608
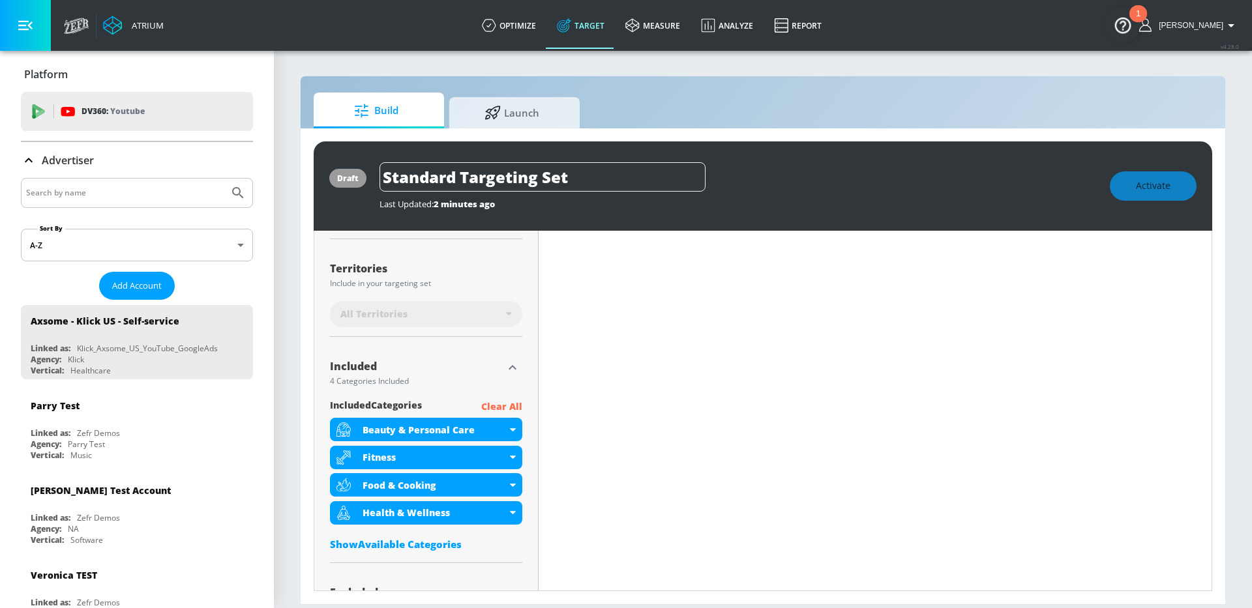
scroll to position [335, 0]
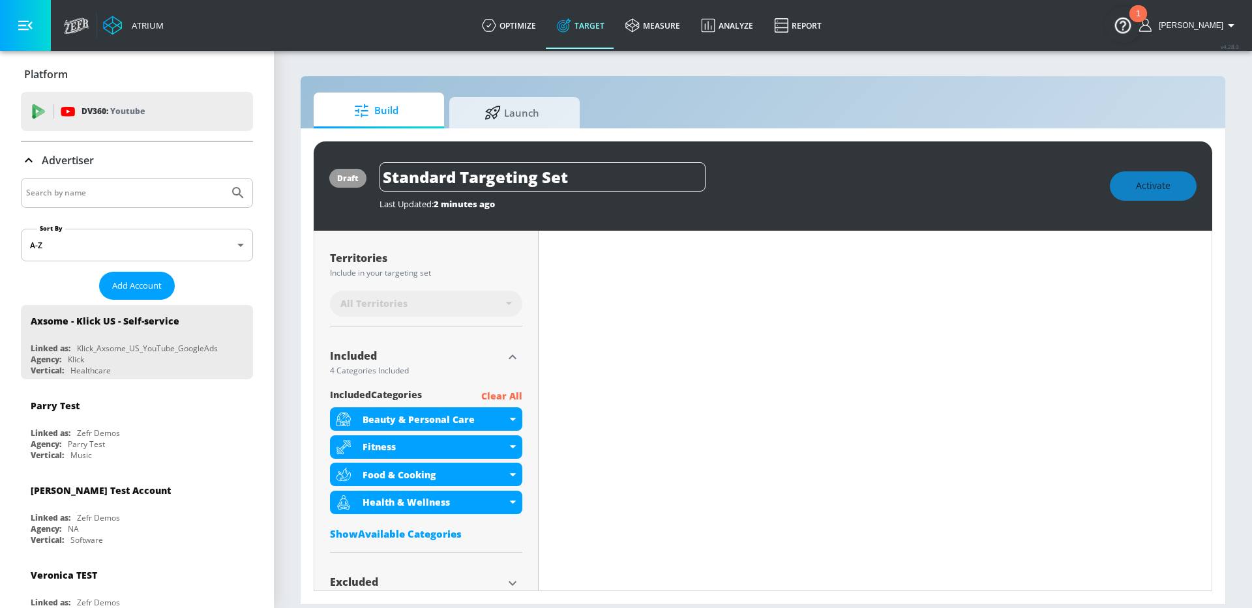
click at [505, 397] on p "Clear All" at bounding box center [501, 397] width 41 height 16
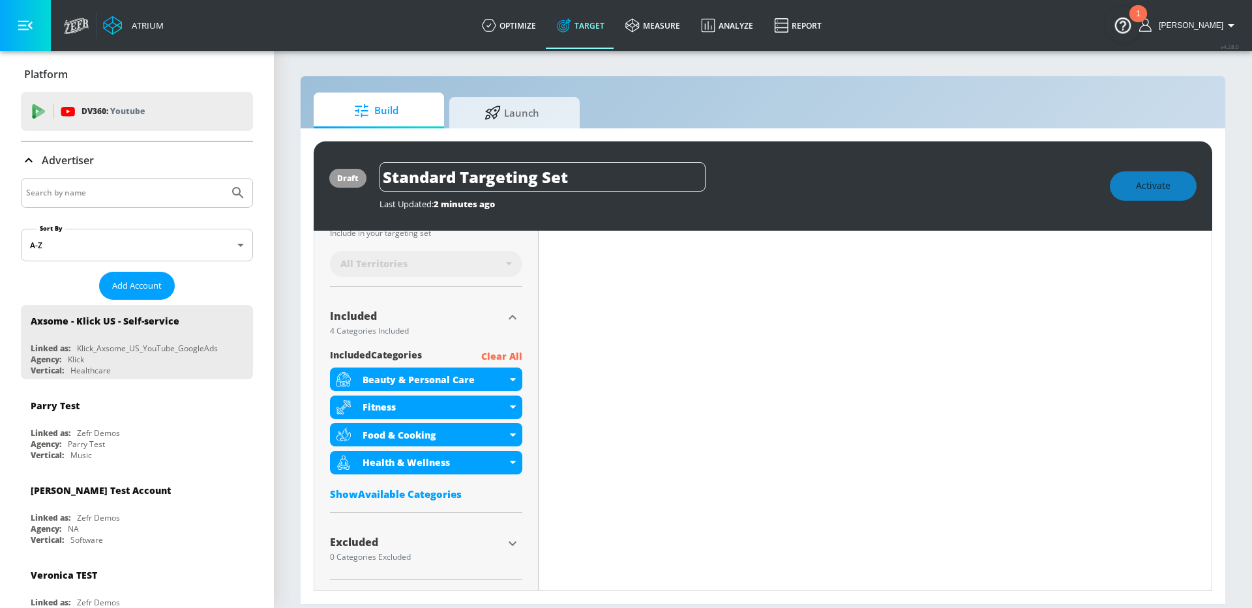
click at [499, 355] on p "Clear All" at bounding box center [501, 357] width 41 height 16
click at [31, 29] on icon "button" at bounding box center [25, 25] width 14 height 14
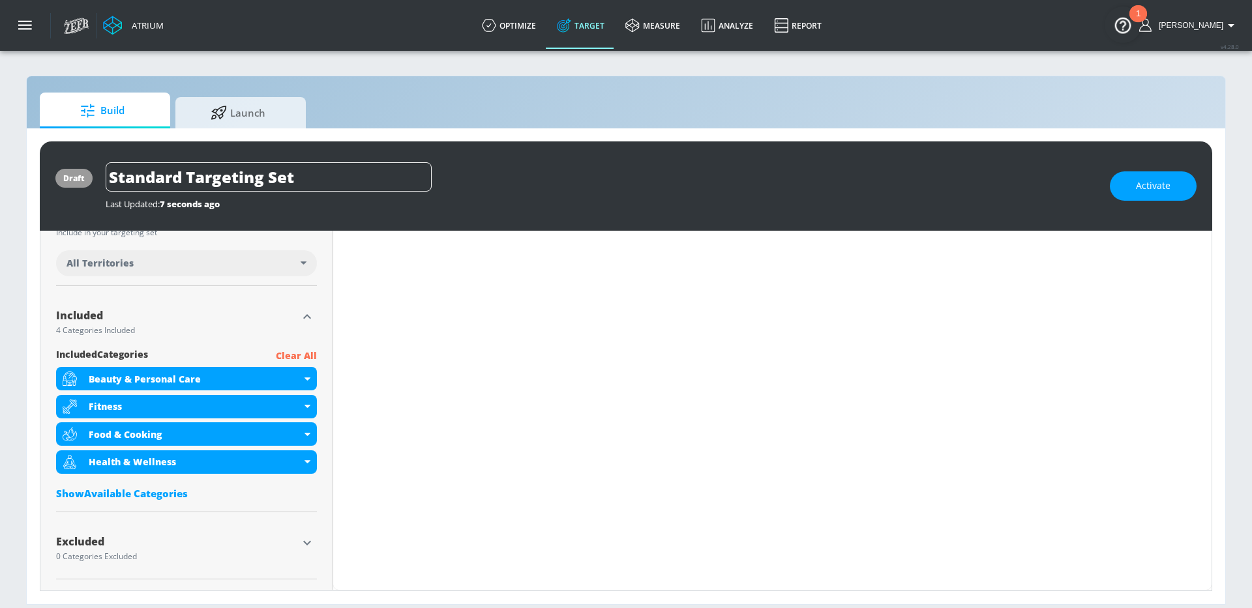
scroll to position [363, 0]
click at [312, 355] on p "Clear All" at bounding box center [296, 357] width 41 height 16
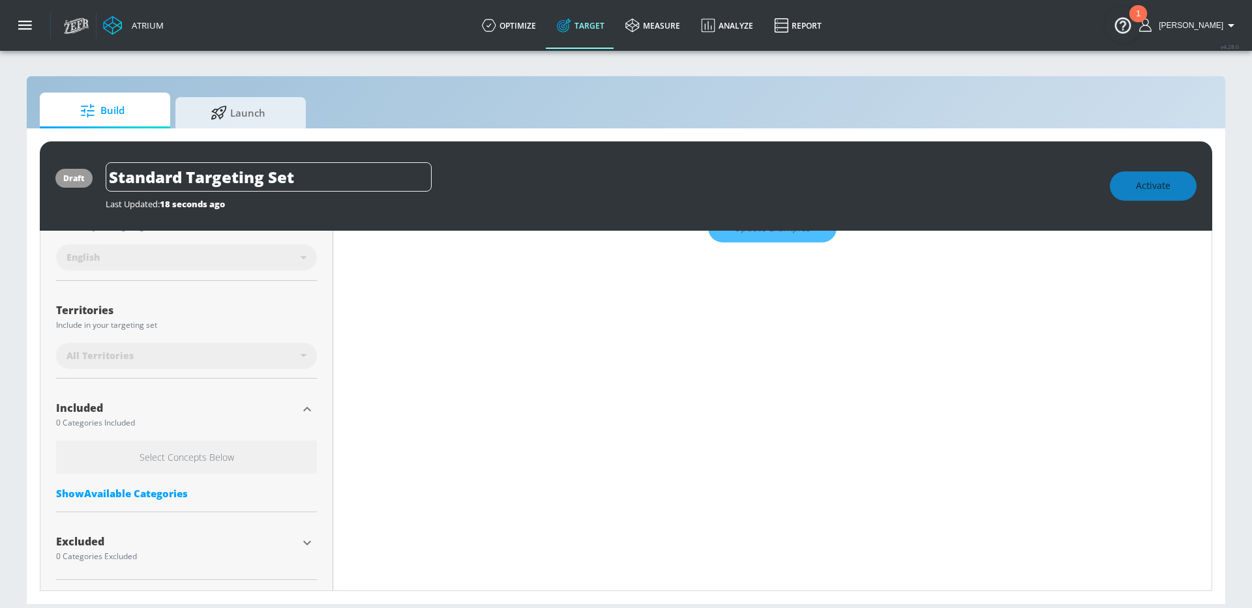
scroll to position [282, 0]
click at [308, 543] on icon "button" at bounding box center [307, 543] width 8 height 5
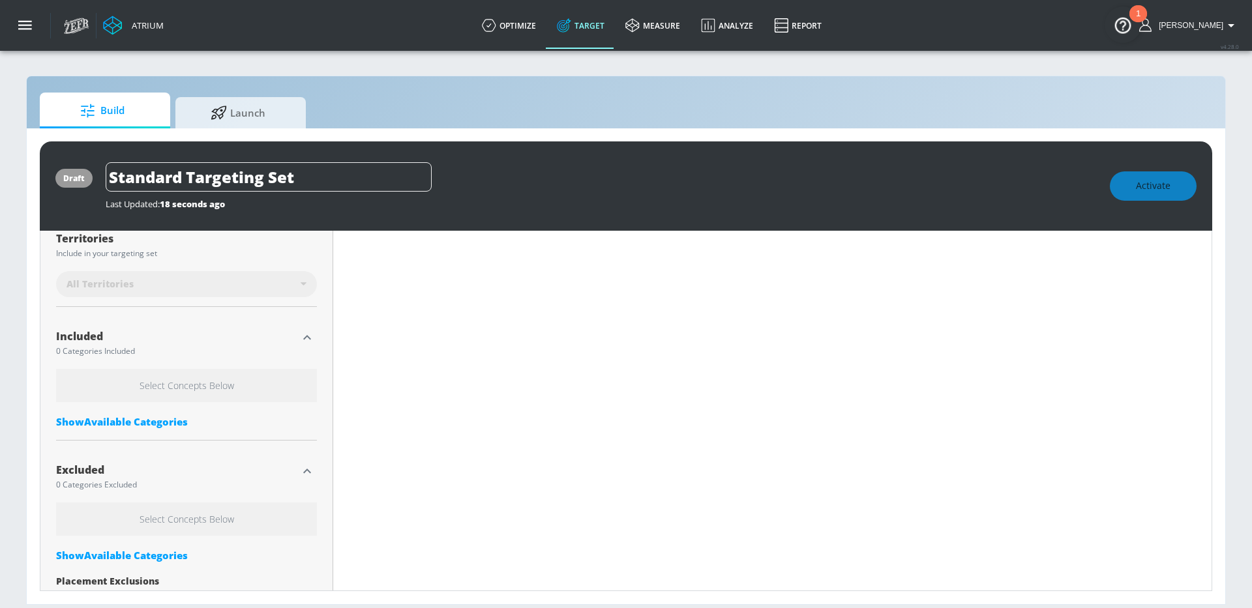
scroll to position [403, 0]
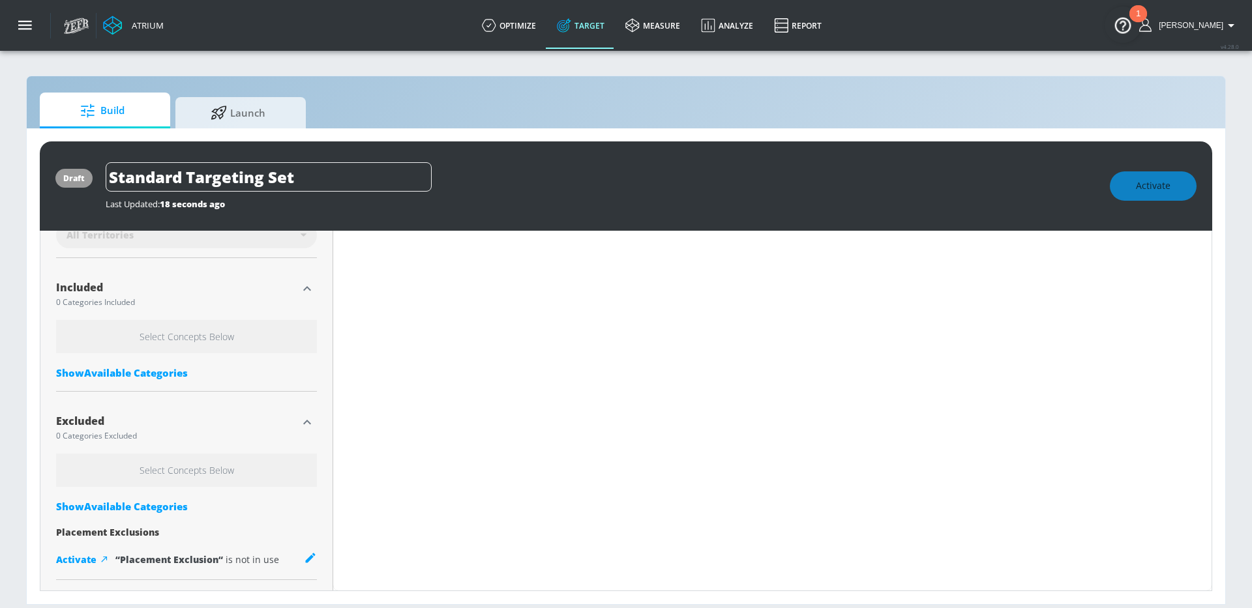
click at [144, 504] on div "Show Available Categories" at bounding box center [186, 506] width 261 height 13
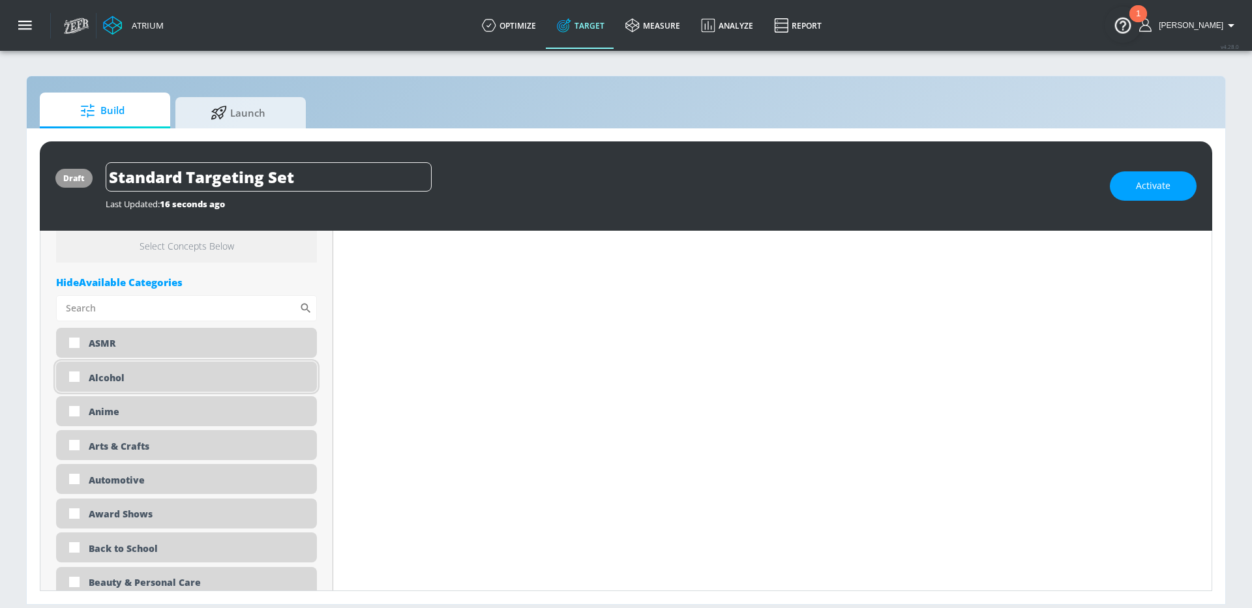
scroll to position [605, 0]
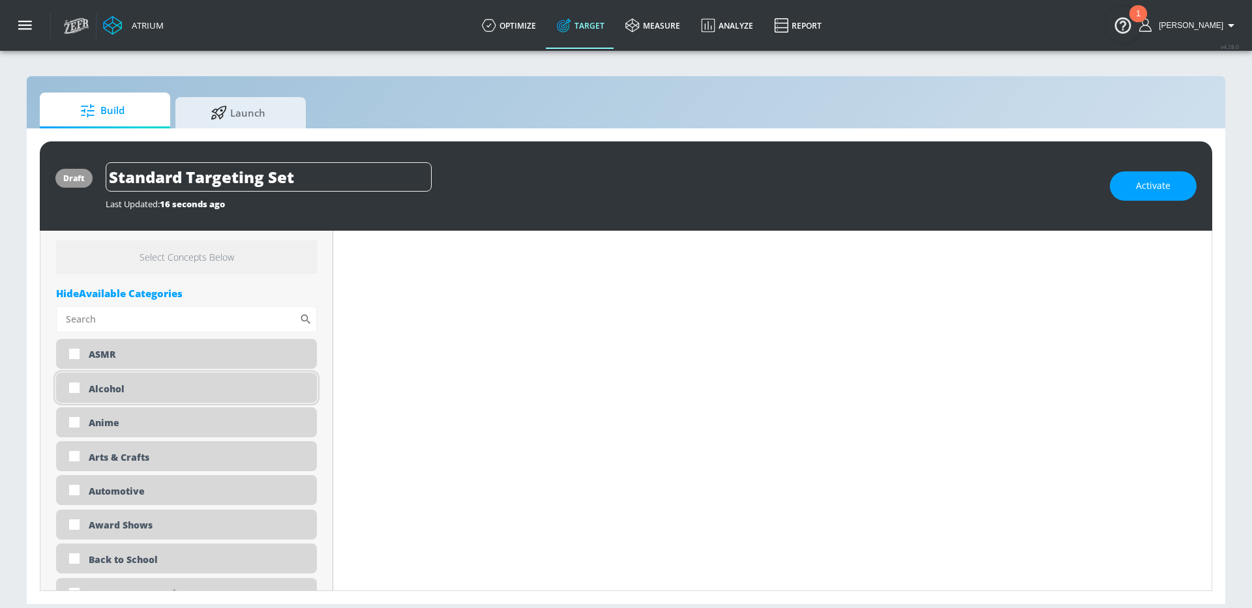
click at [141, 397] on div "Alcohol" at bounding box center [186, 388] width 261 height 30
checkbox input "true"
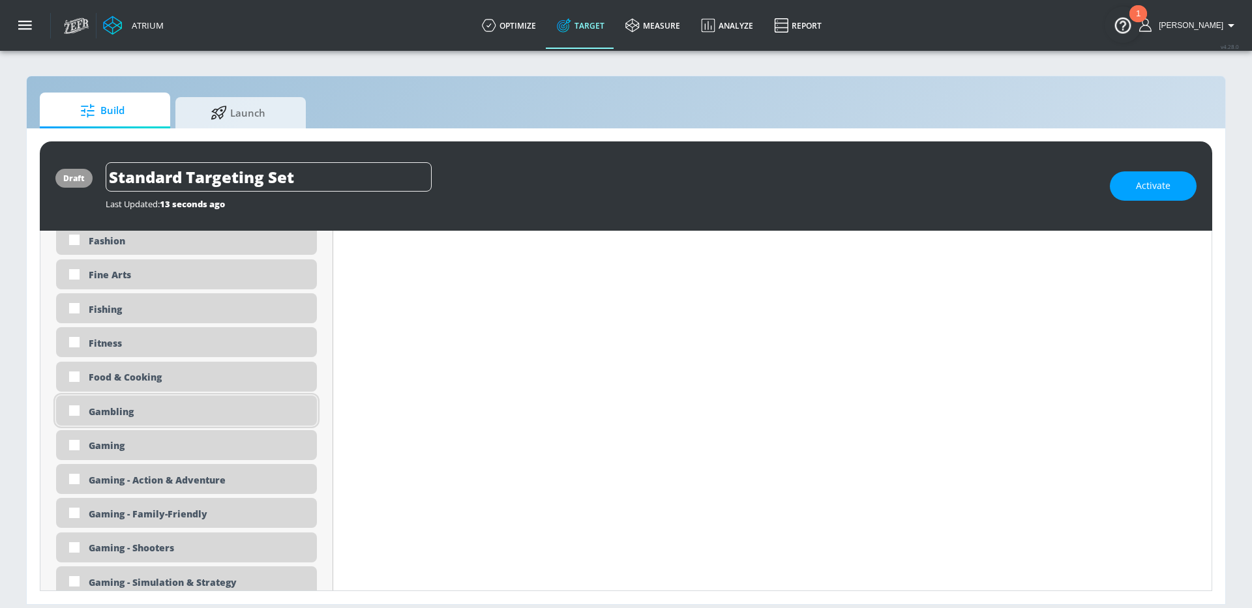
scroll to position [1674, 0]
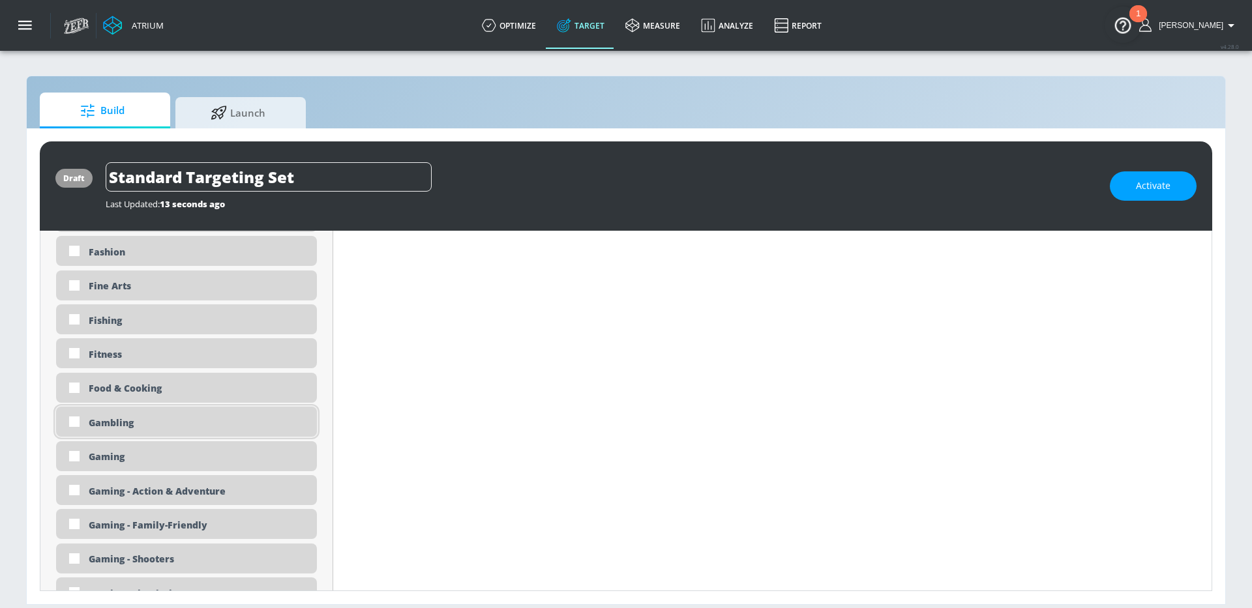
click at [140, 423] on div "Gambling" at bounding box center [198, 423] width 218 height 12
checkbox input "true"
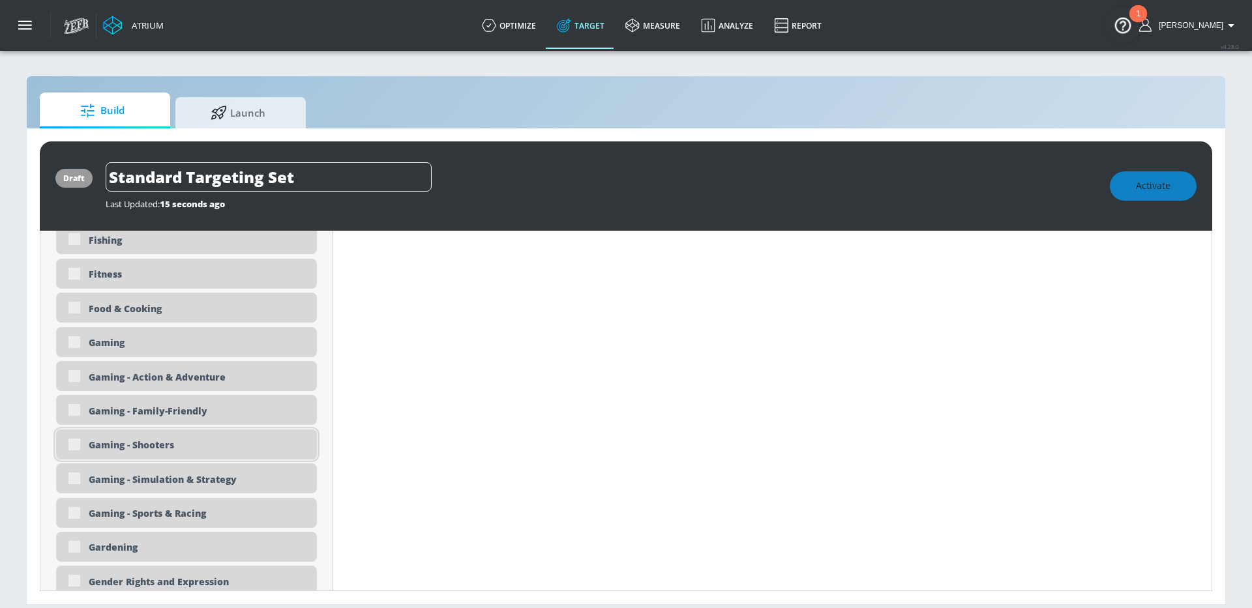
scroll to position [1809, 0]
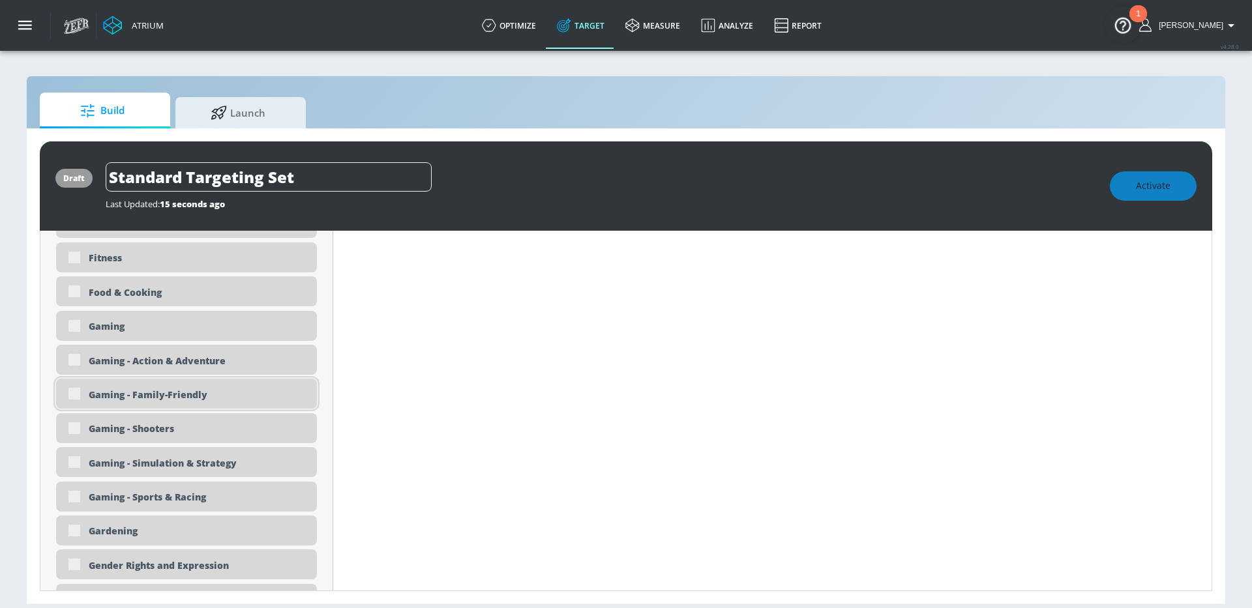
click at [139, 397] on div "Gaming - Family-Friendly" at bounding box center [198, 395] width 218 height 12
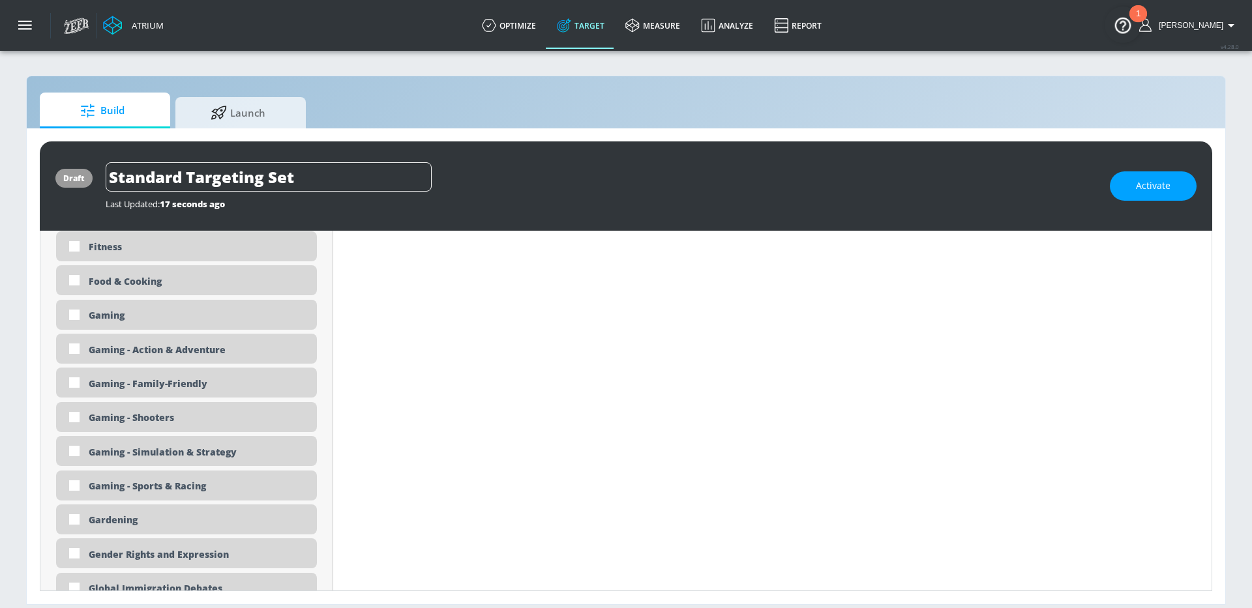
scroll to position [1799, 0]
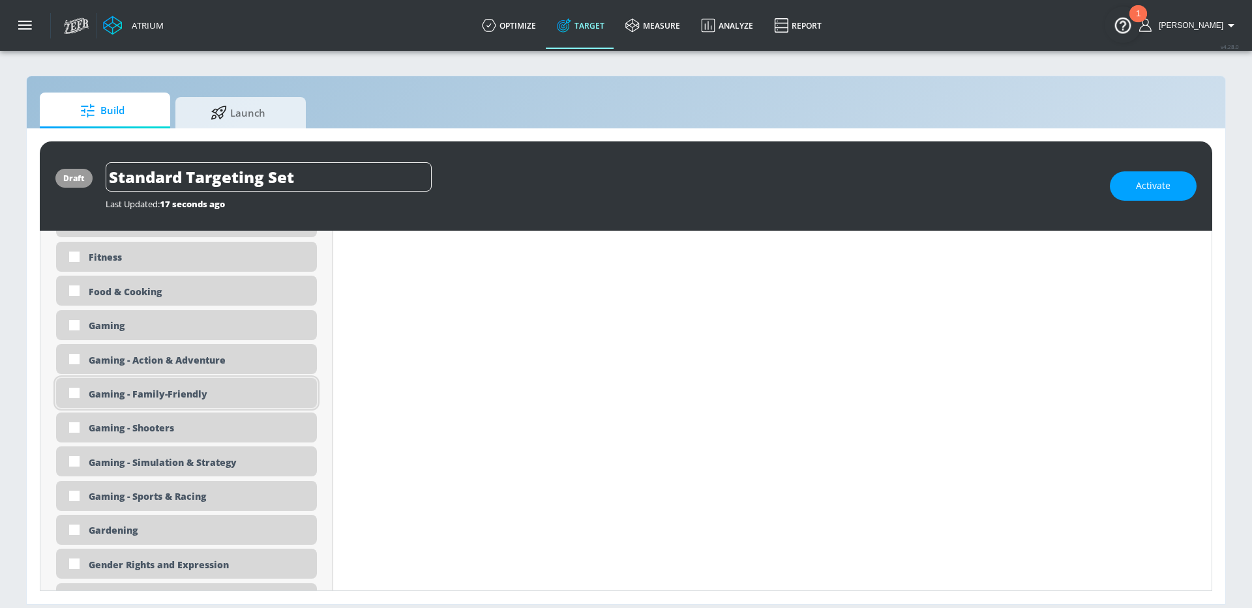
click at [165, 391] on div "Gaming - Family-Friendly" at bounding box center [198, 394] width 218 height 12
checkbox input "true"
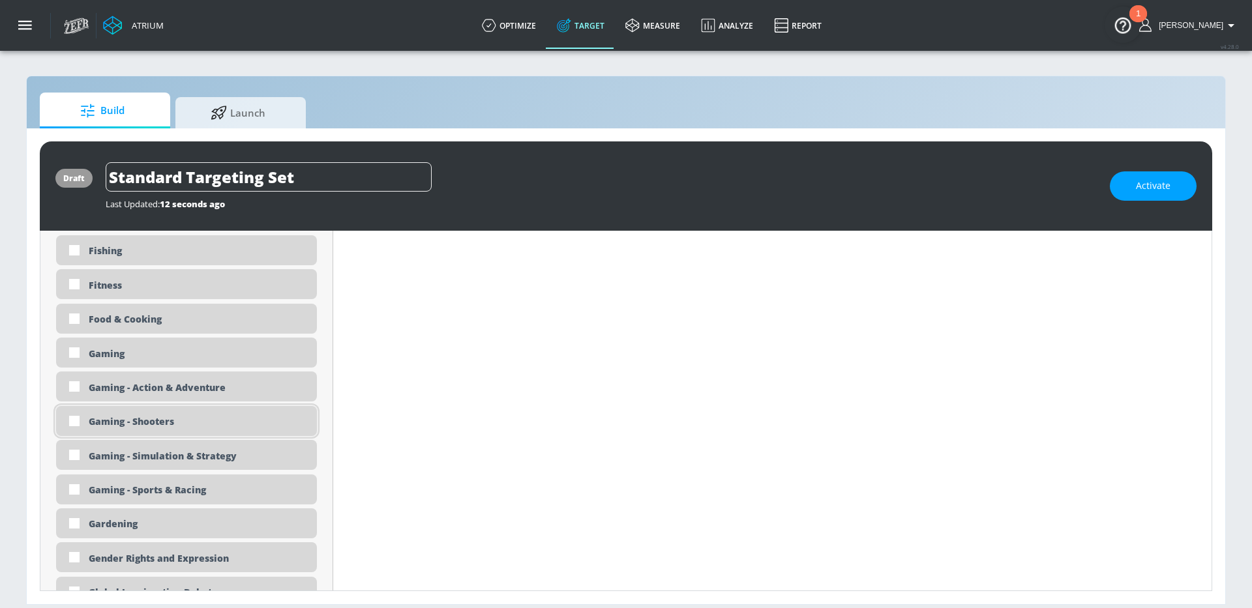
click at [132, 420] on div "Gaming - Shooters" at bounding box center [198, 421] width 218 height 12
checkbox input "true"
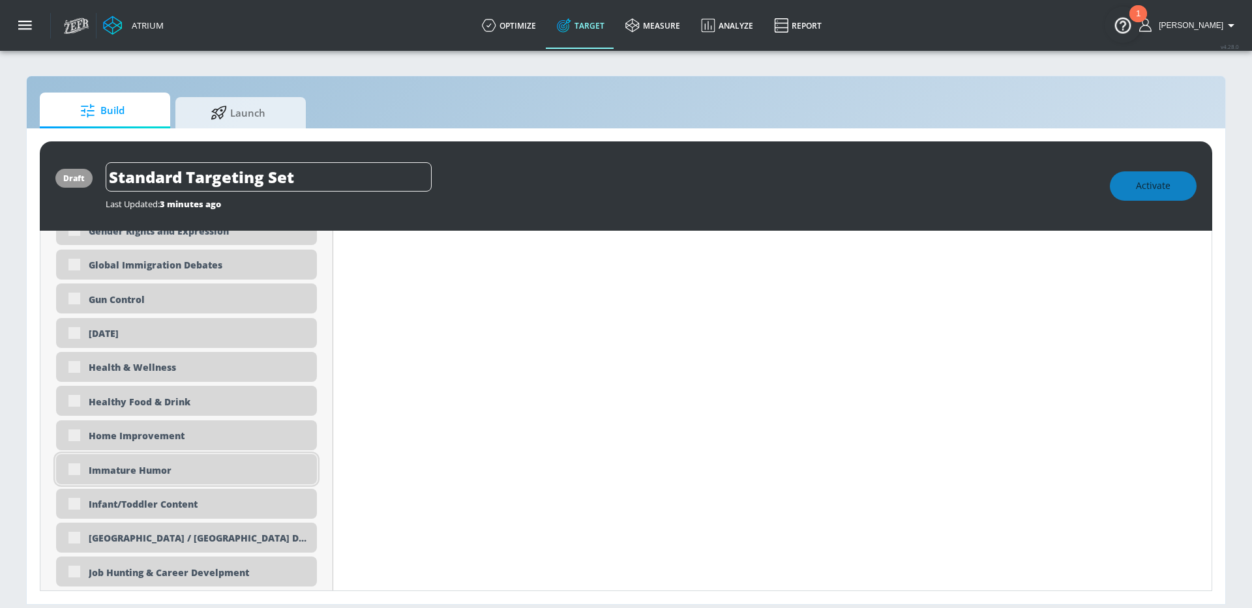
scroll to position [2131, 0]
drag, startPoint x: 218, startPoint y: 167, endPoint x: 0, endPoint y: 163, distance: 217.9
click at [0, 163] on section "Build Launch draft Standard Targeting Set Last Updated: 3 minutes ago Activate …" at bounding box center [626, 329] width 1252 height 559
click at [423, 178] on icon "button" at bounding box center [420, 177] width 12 height 12
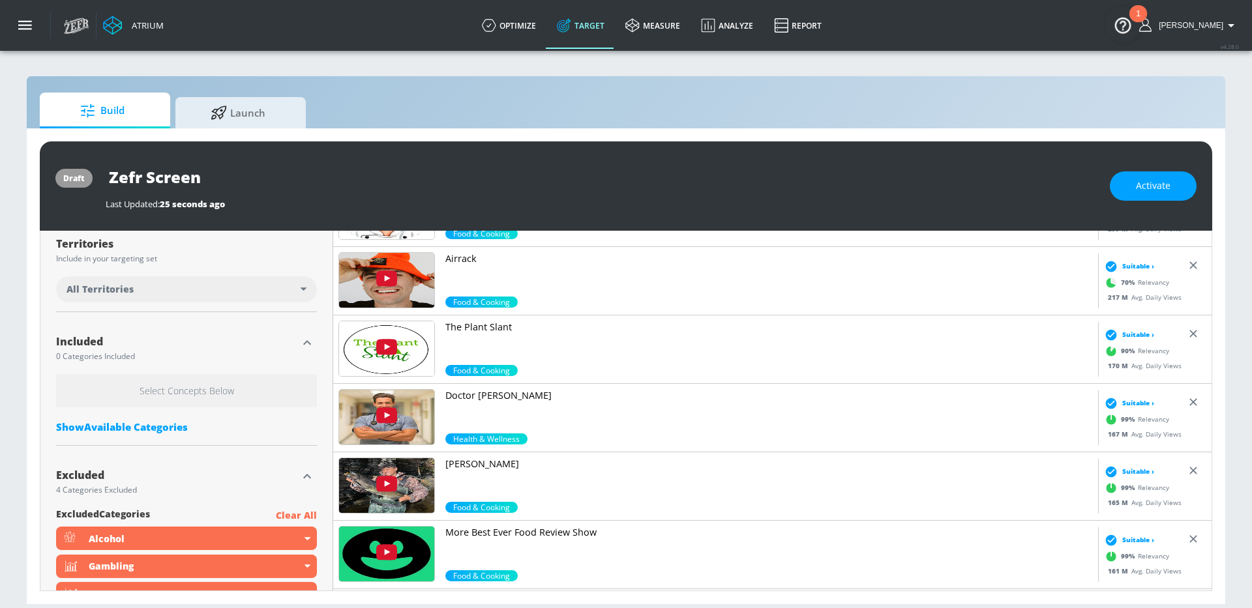
type input "Standard Targeting Set"
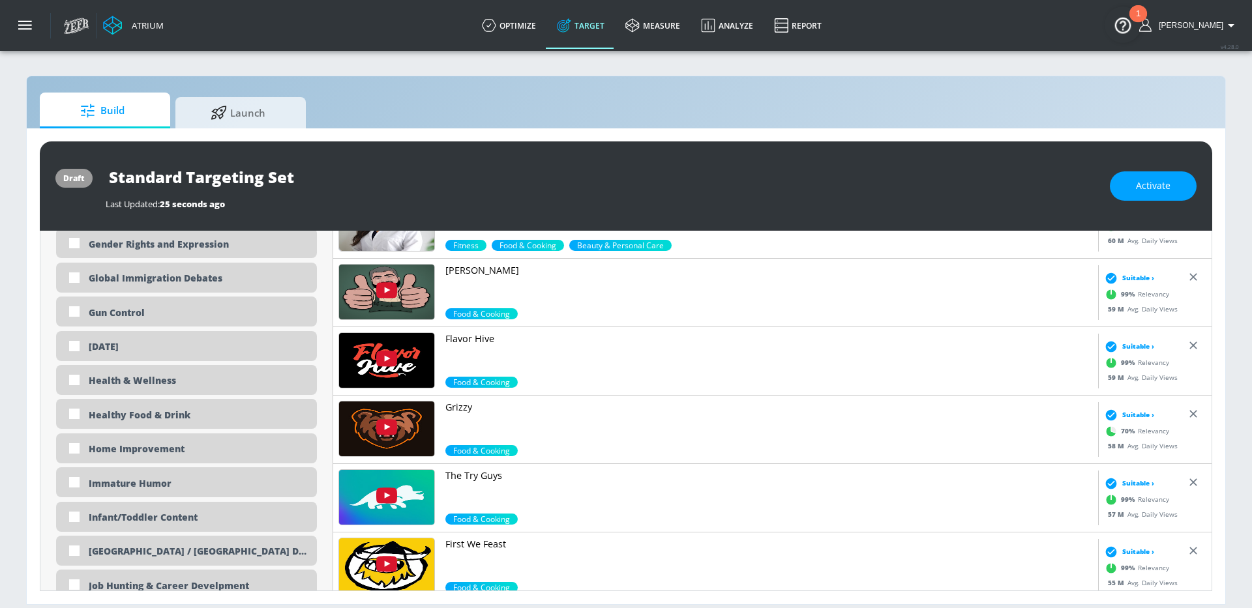
scroll to position [2116, 0]
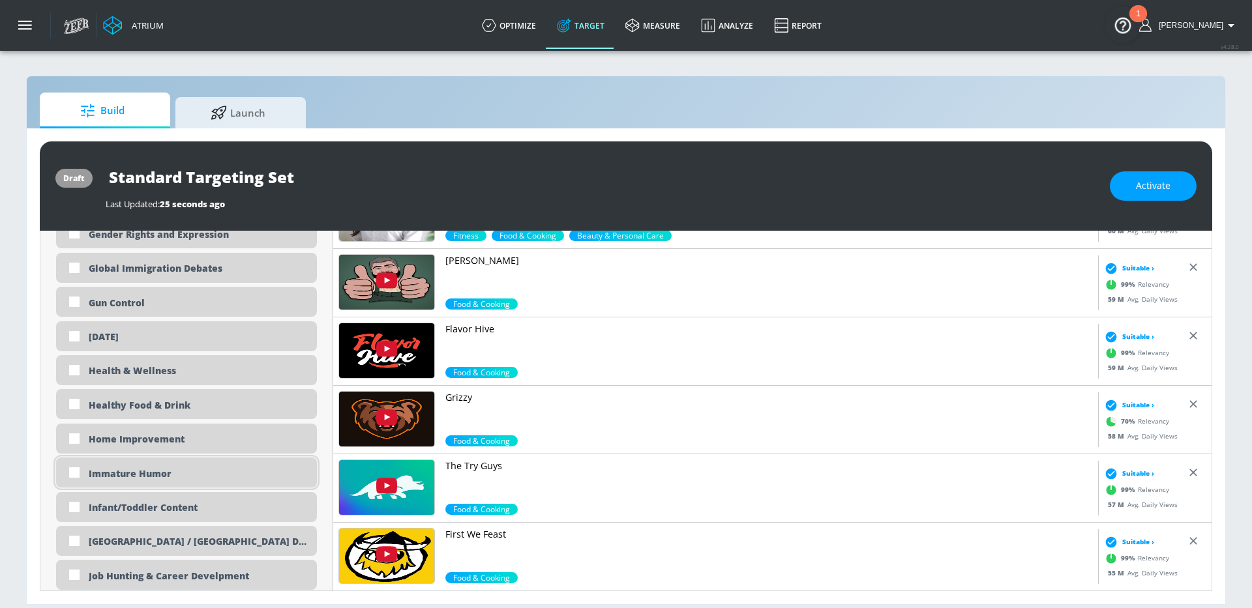
click at [135, 466] on div "Immature Humor" at bounding box center [186, 473] width 261 height 30
checkbox input "true"
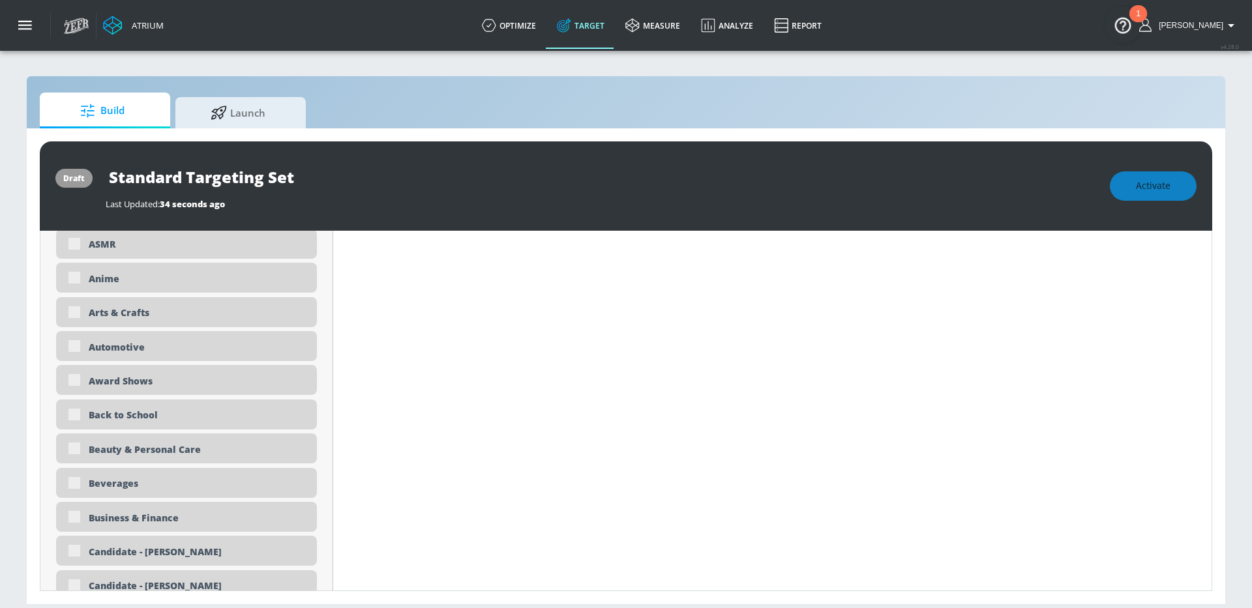
scroll to position [0, 0]
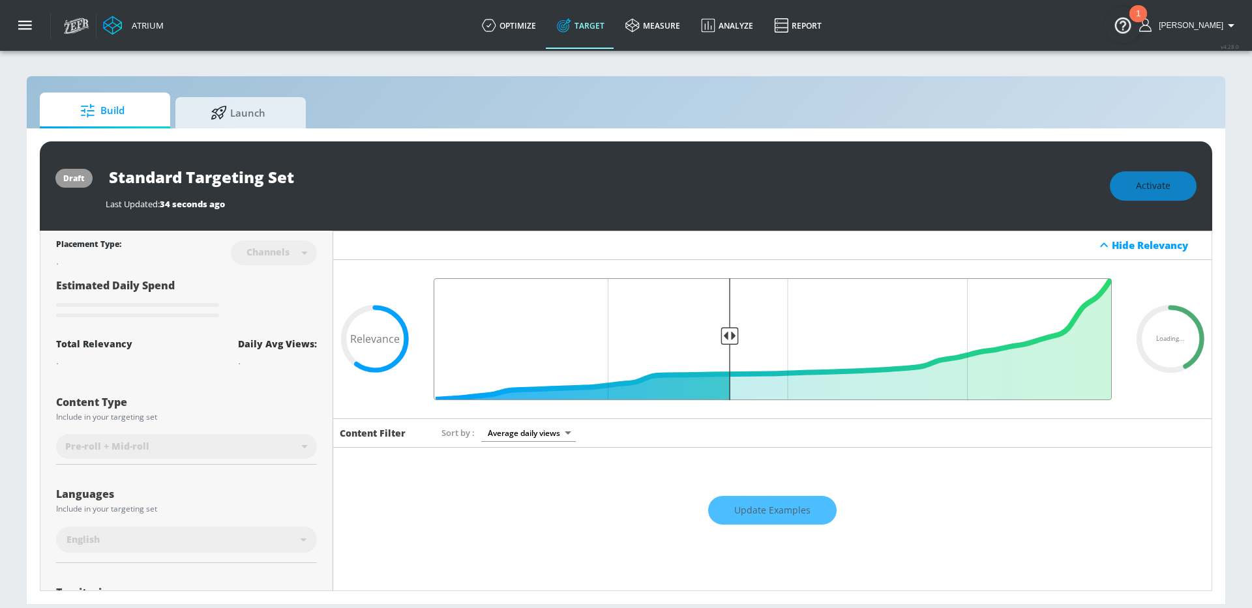
drag, startPoint x: 714, startPoint y: 338, endPoint x: 730, endPoint y: 338, distance: 15.7
click at [730, 338] on input "Final Threshold" at bounding box center [772, 339] width 691 height 122
type input "0.6"
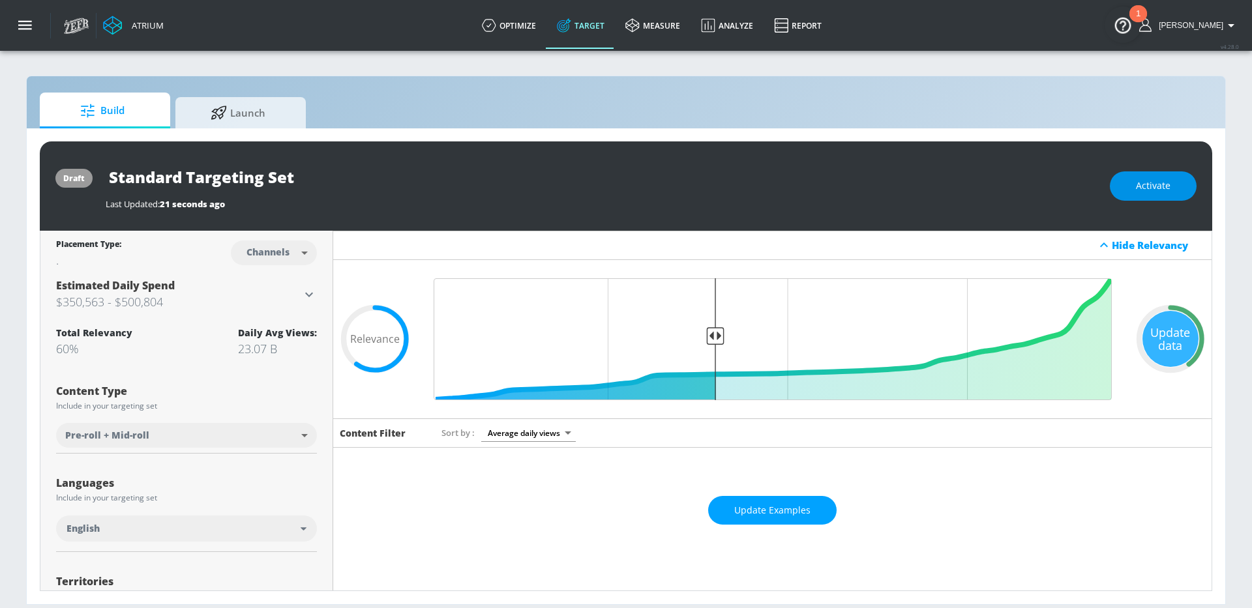
click at [1130, 190] on button "Activate" at bounding box center [1153, 186] width 87 height 29
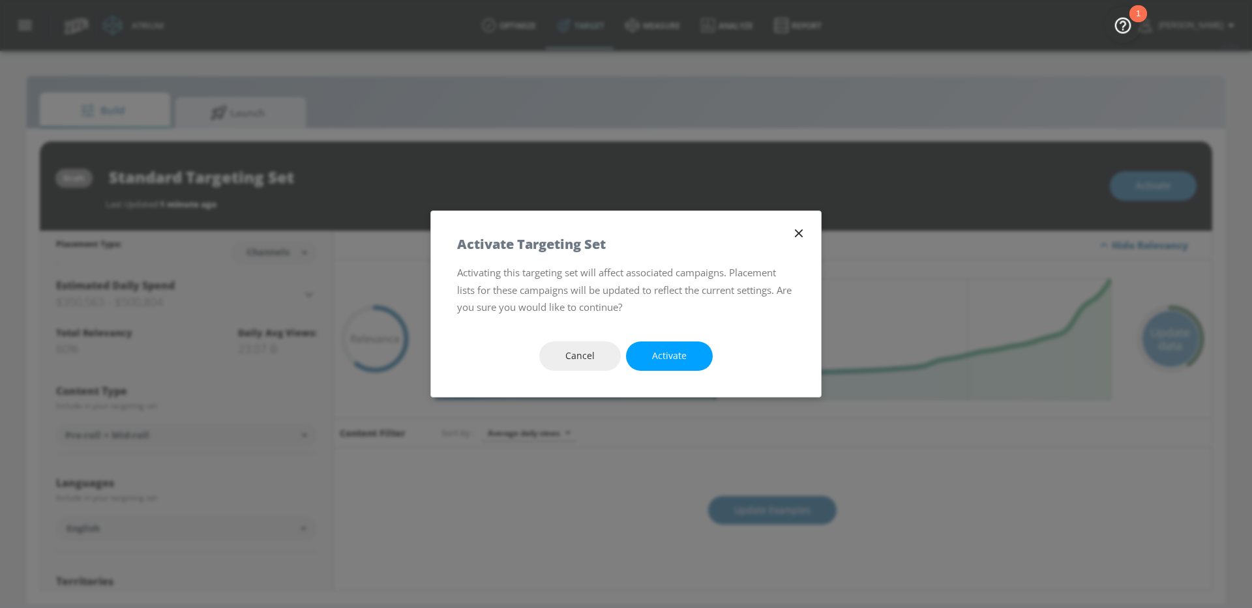
click at [678, 351] on span "Activate" at bounding box center [669, 356] width 35 height 16
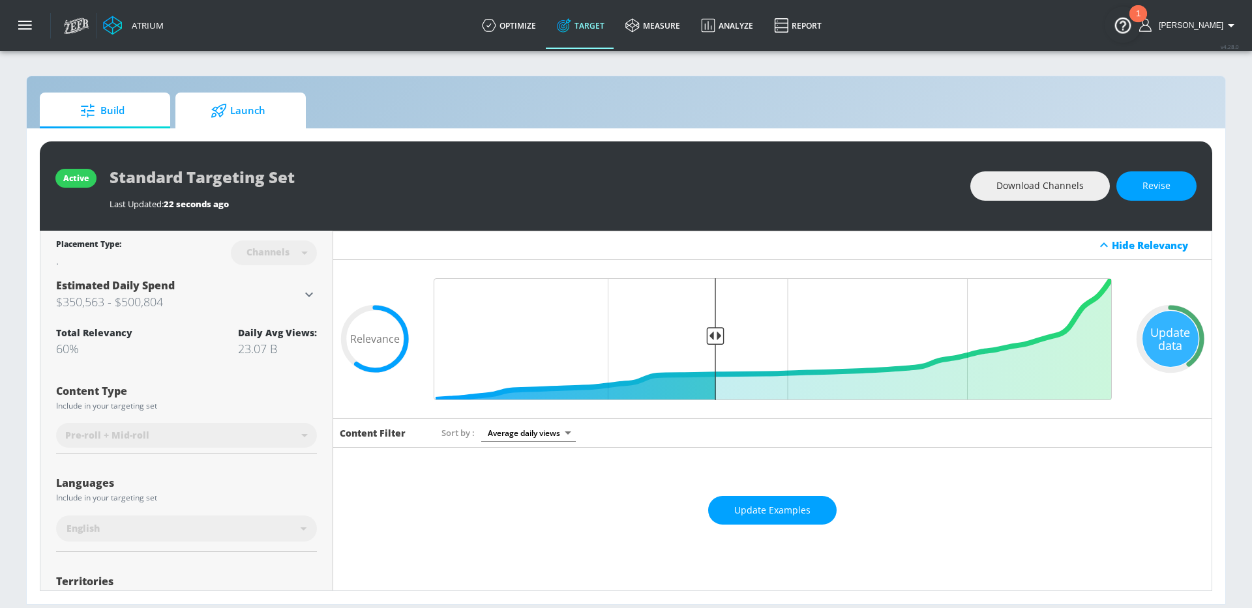
click at [248, 105] on span "Launch" at bounding box center [237, 110] width 99 height 31
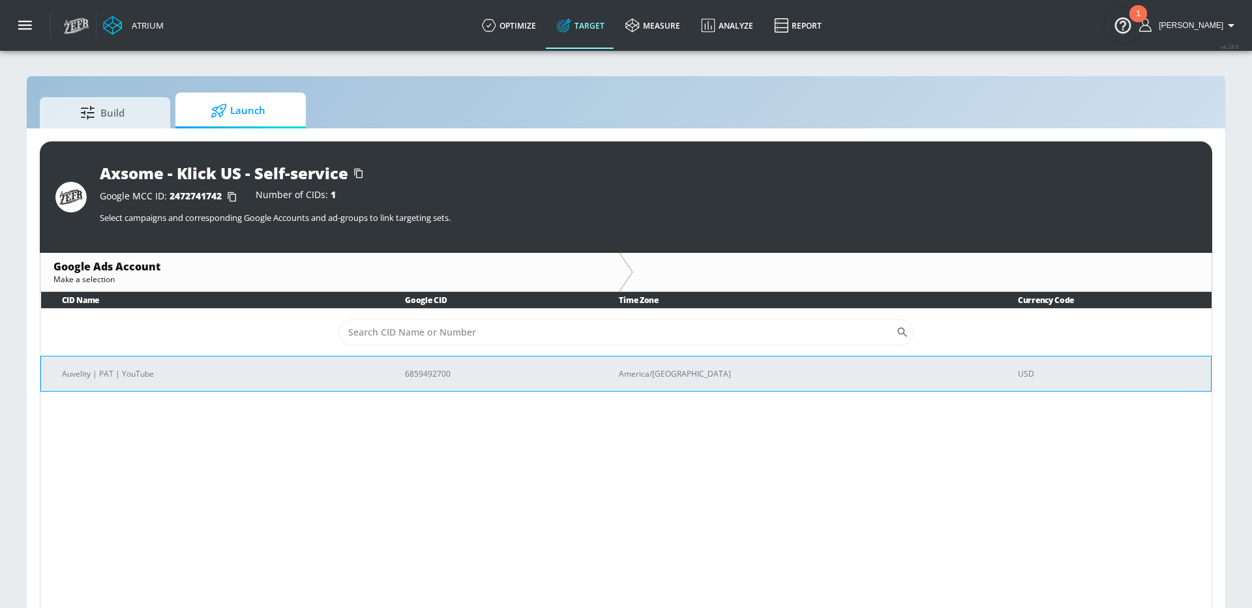
click at [188, 361] on td "Auvelity | PAT | YouTube" at bounding box center [213, 373] width 344 height 35
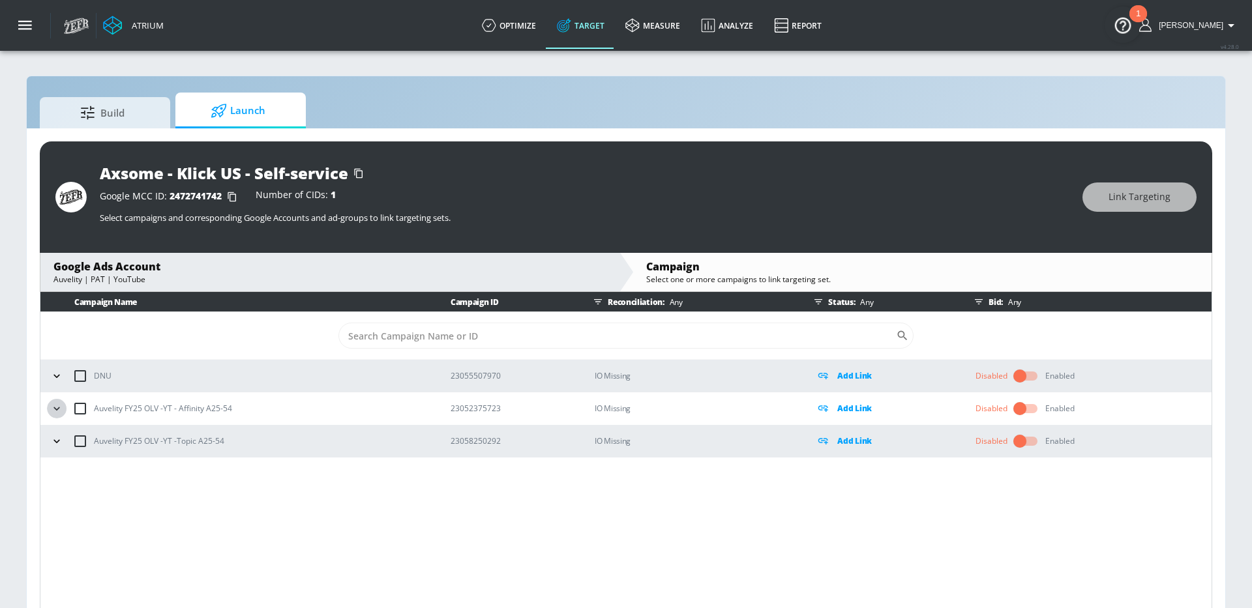
click at [57, 409] on icon "button" at bounding box center [56, 408] width 6 height 3
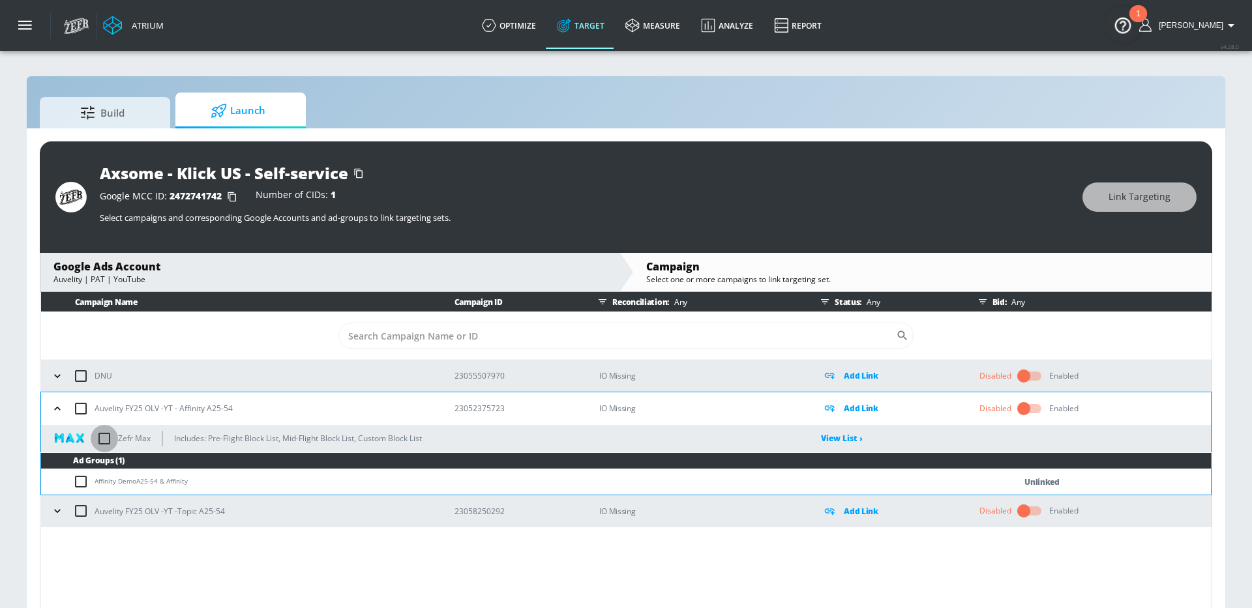
click at [104, 436] on input "checkbox" at bounding box center [104, 438] width 27 height 27
checkbox input "true"
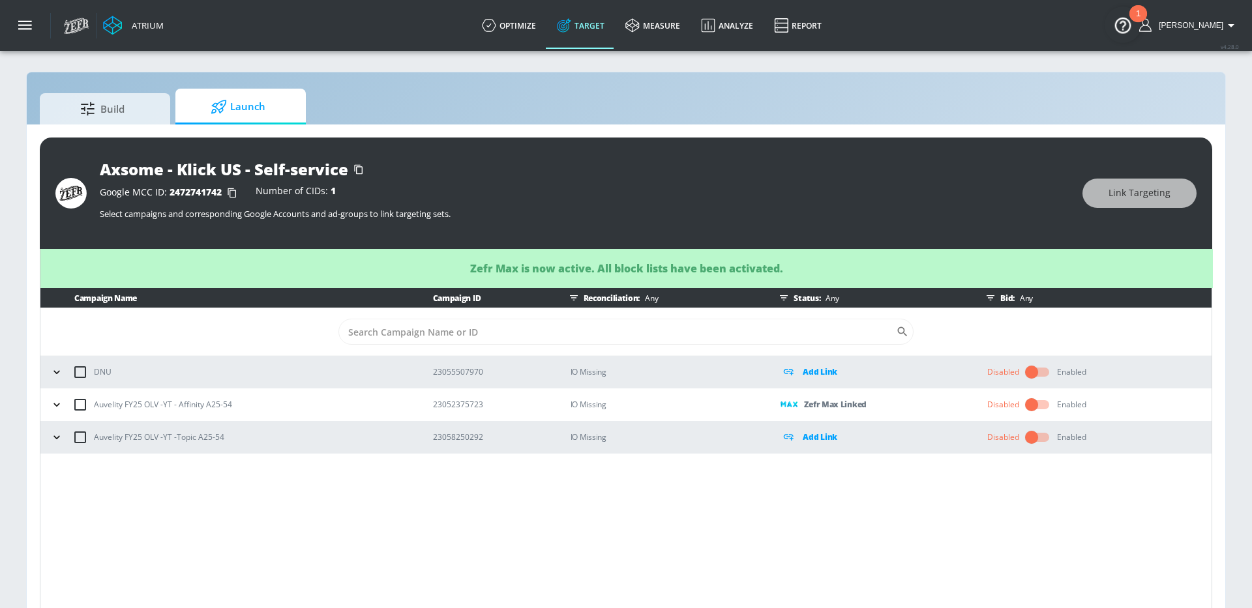
scroll to position [7, 0]
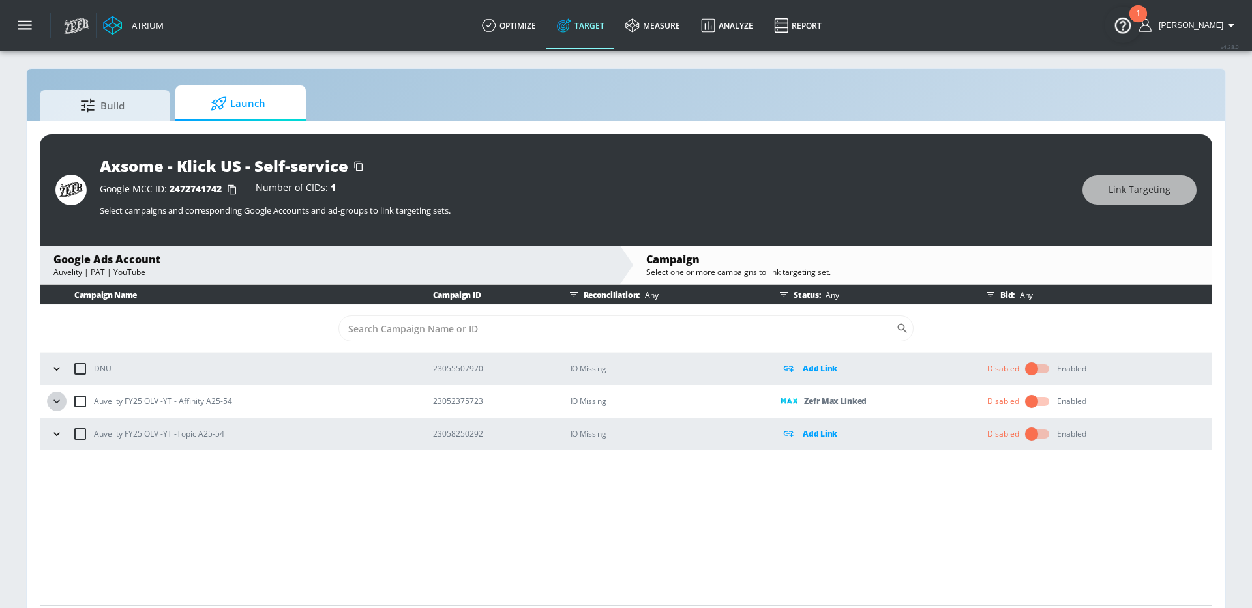
drag, startPoint x: 51, startPoint y: 404, endPoint x: 67, endPoint y: 415, distance: 19.4
click at [51, 404] on icon "button" at bounding box center [56, 401] width 13 height 13
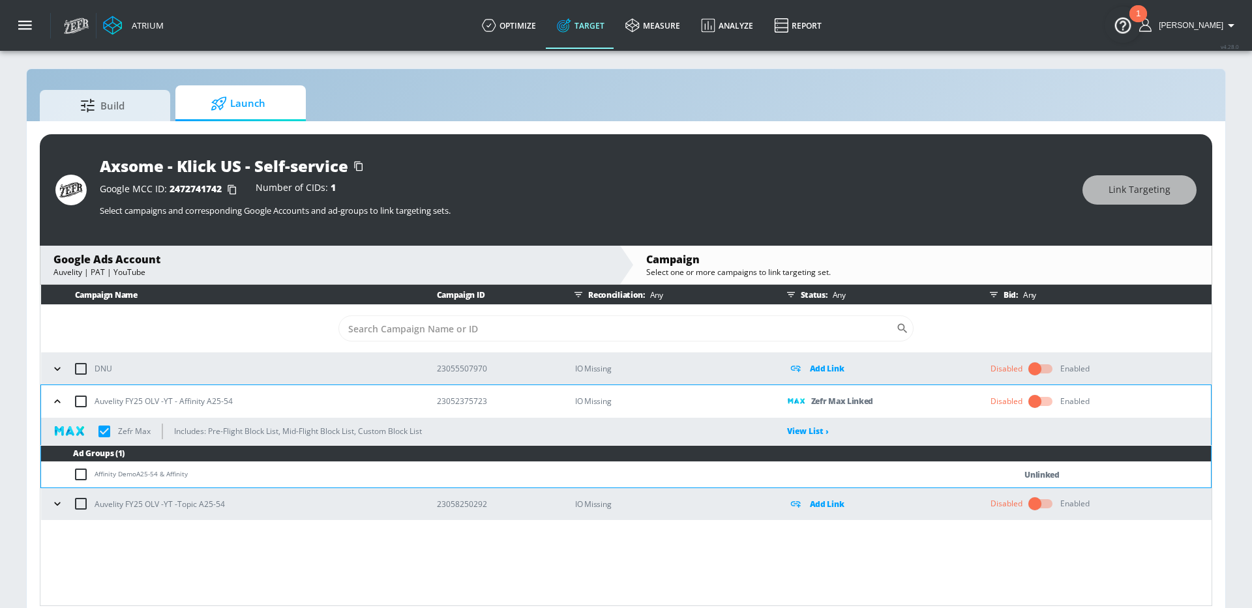
click at [82, 475] on input "checkbox" at bounding box center [84, 475] width 22 height 16
checkbox input "true"
click at [1137, 197] on span "Link Targeting" at bounding box center [1140, 190] width 62 height 16
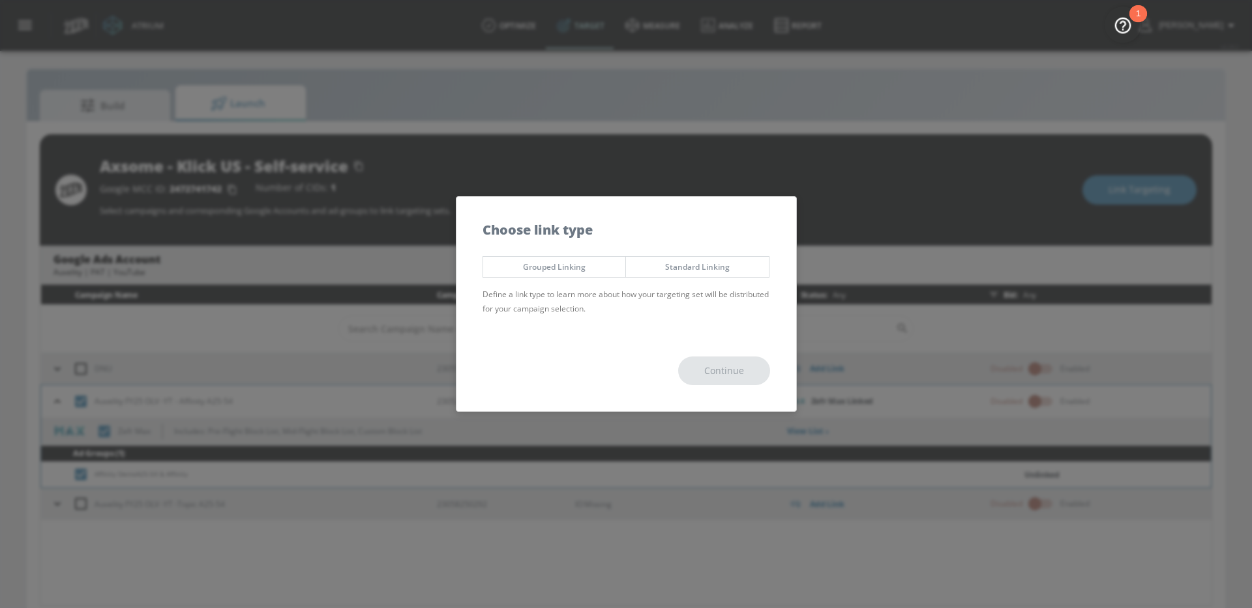
click at [706, 256] on button "Standard Linking" at bounding box center [697, 267] width 144 height 22
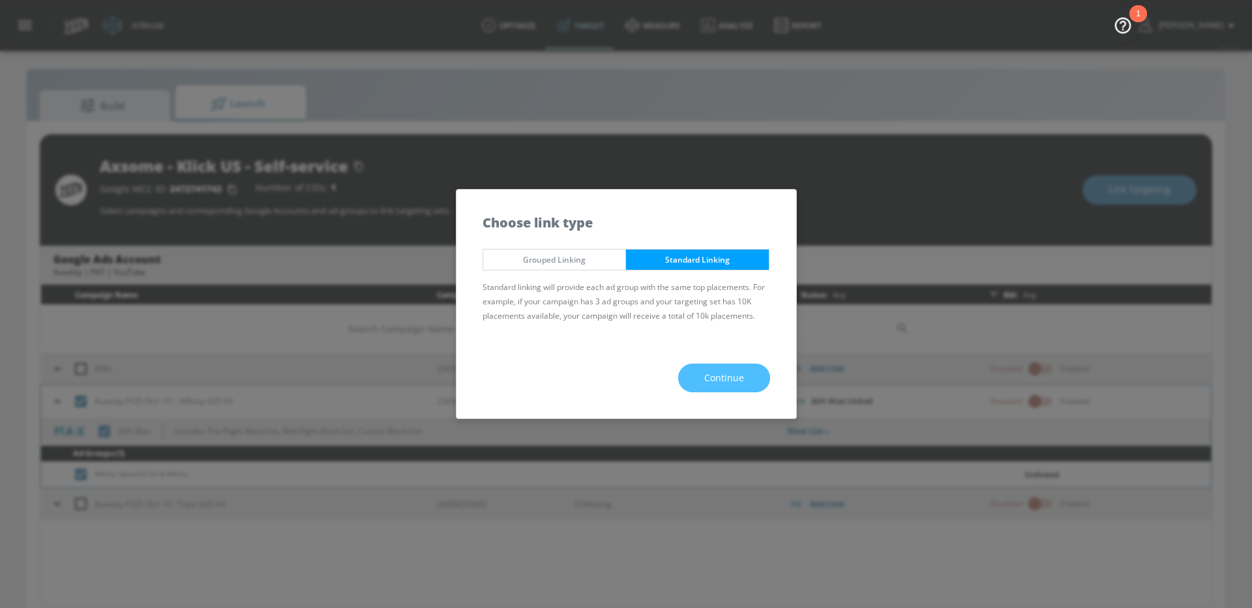
click at [730, 374] on span "Continue" at bounding box center [724, 378] width 40 height 16
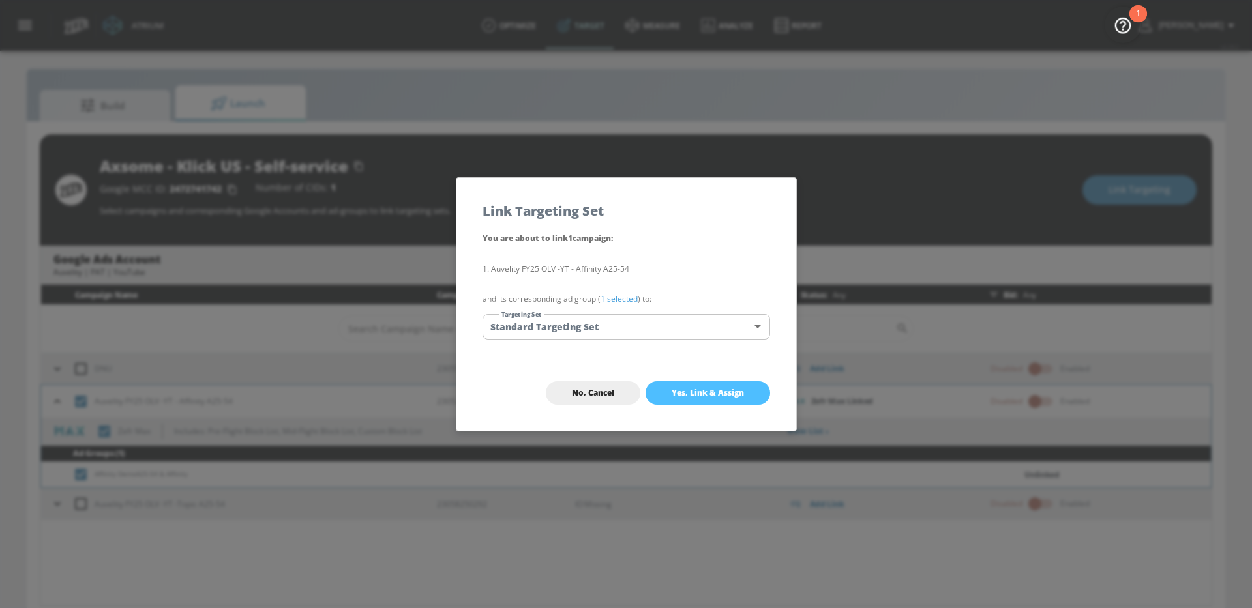
click at [700, 391] on span "Yes, Link & Assign" at bounding box center [708, 393] width 72 height 10
checkbox input "false"
checkbox input "true"
checkbox input "false"
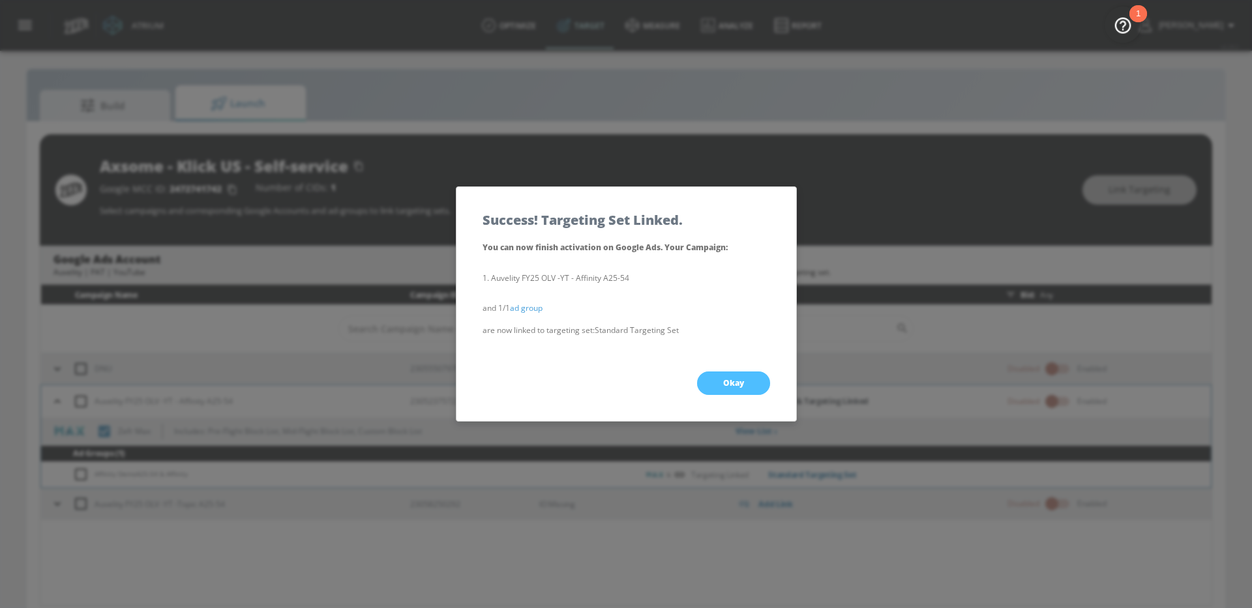
click at [736, 383] on span "Okay" at bounding box center [733, 383] width 21 height 10
checkbox input "true"
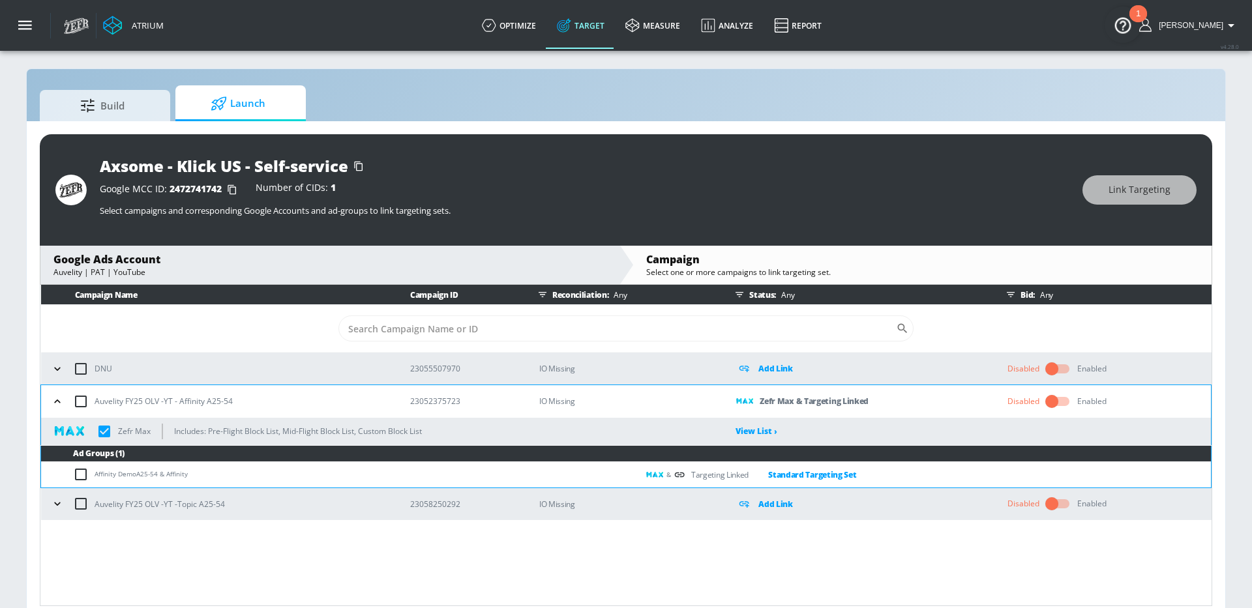
click at [57, 505] on icon "button" at bounding box center [57, 504] width 13 height 13
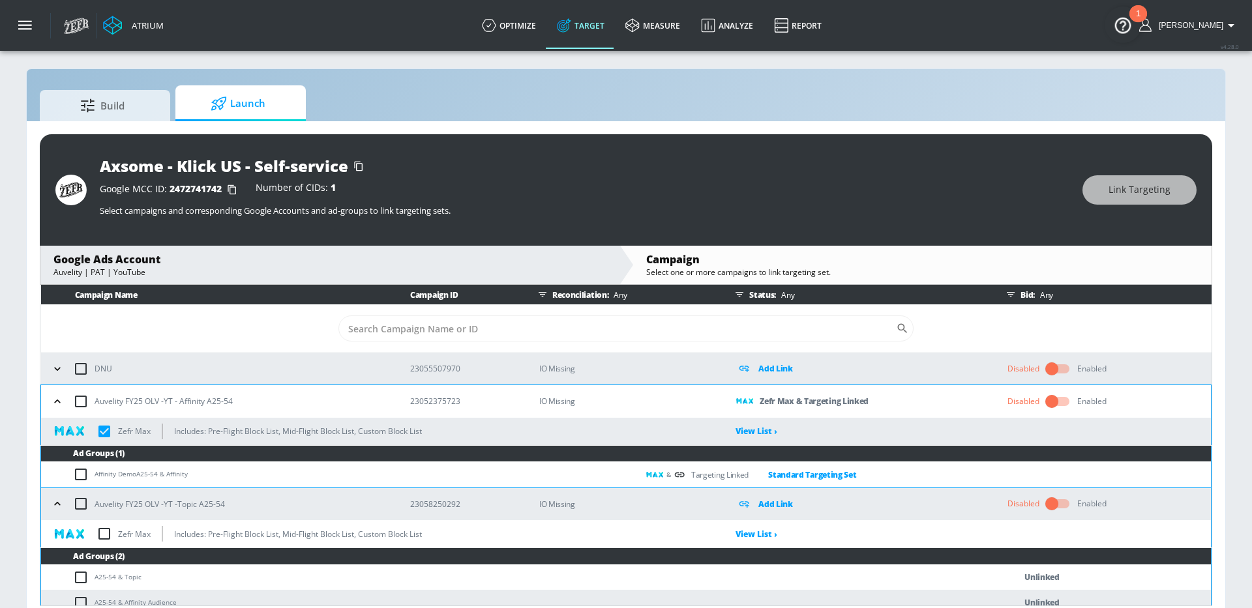
scroll to position [10, 0]
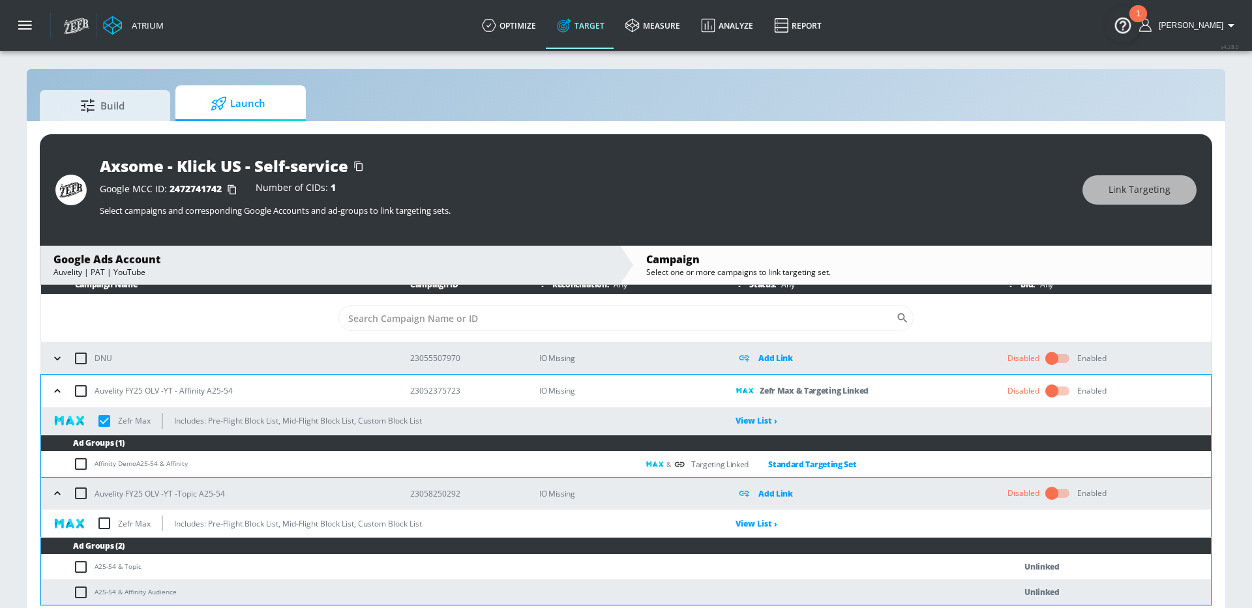
click at [106, 522] on input "checkbox" at bounding box center [104, 523] width 27 height 27
checkbox input "true"
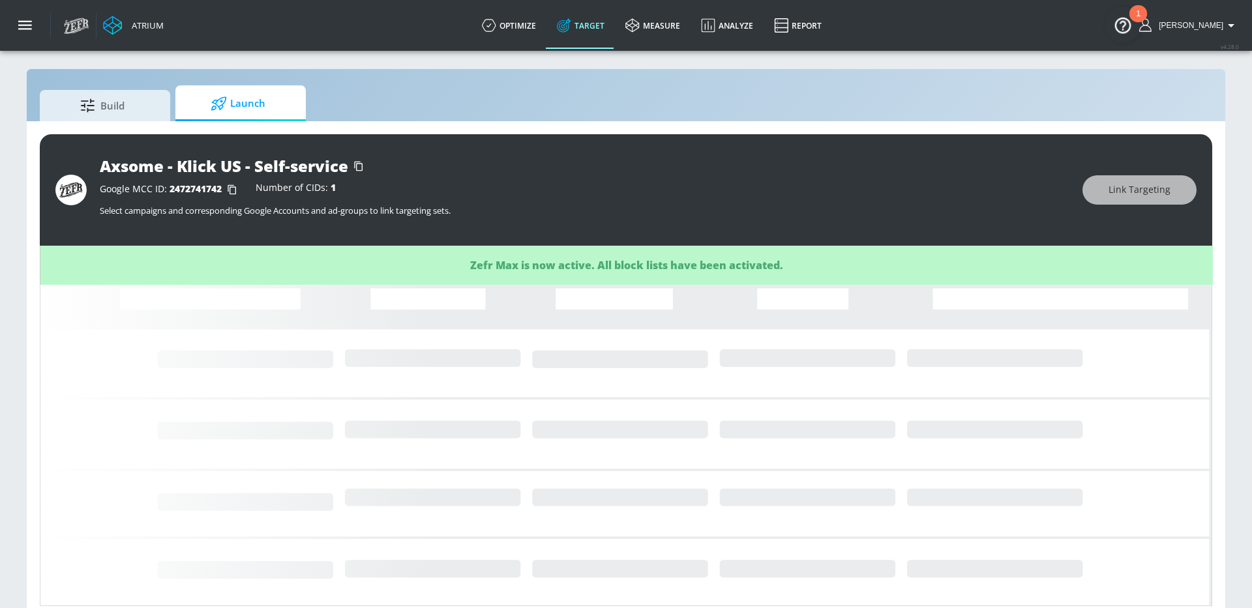
scroll to position [0, 0]
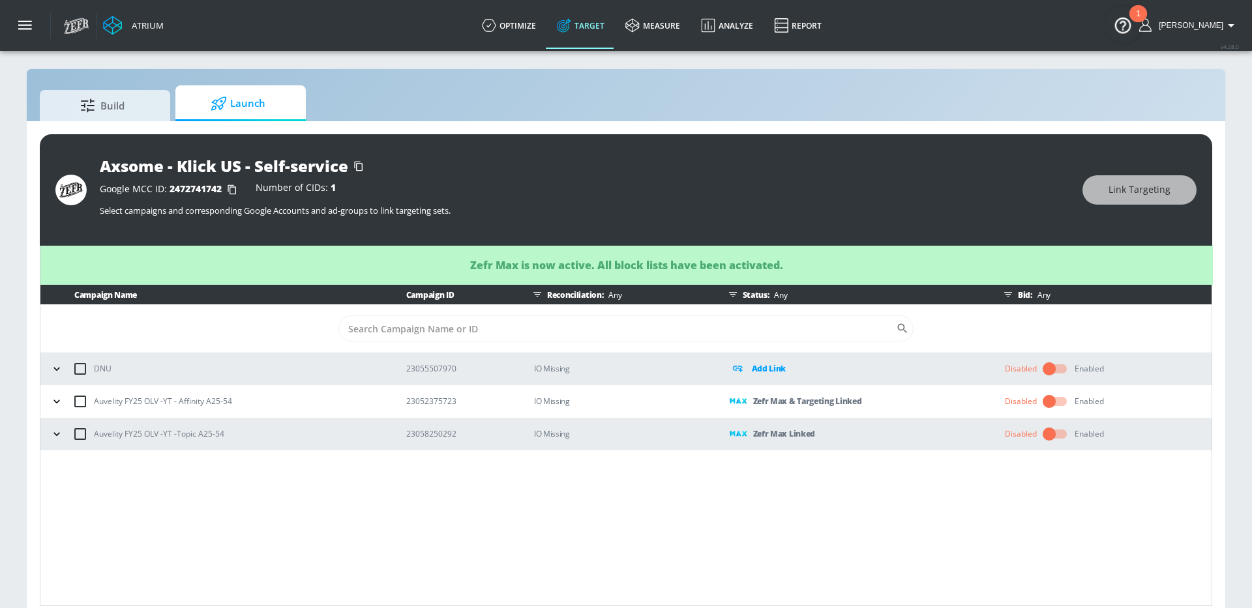
click at [51, 434] on icon "button" at bounding box center [56, 434] width 13 height 13
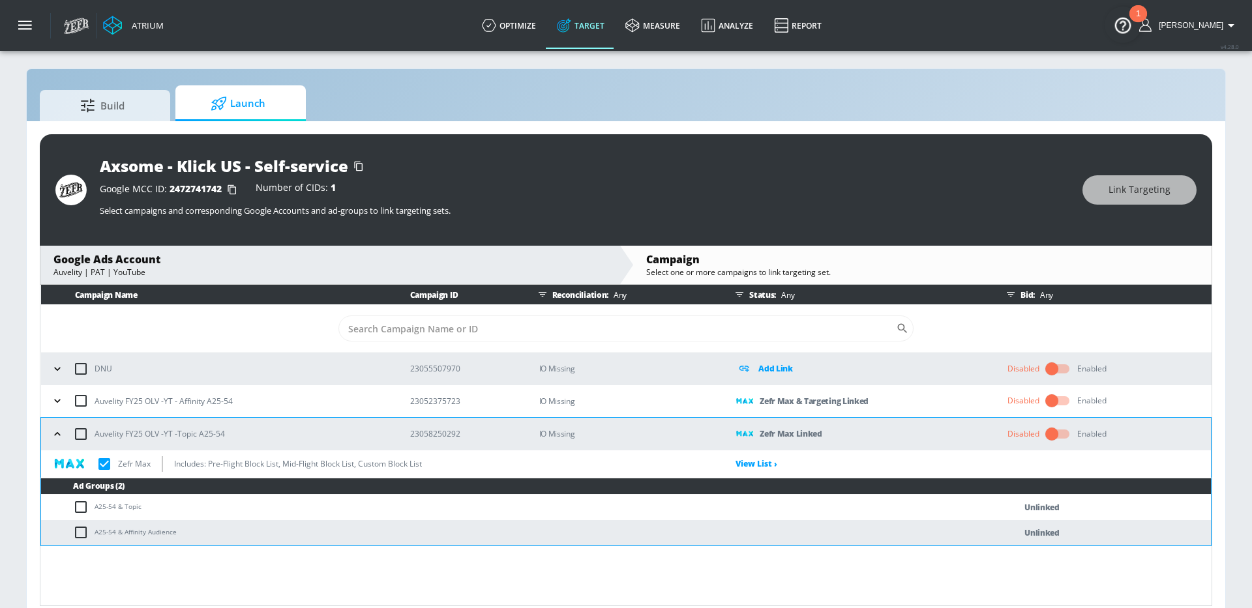
scroll to position [8, 0]
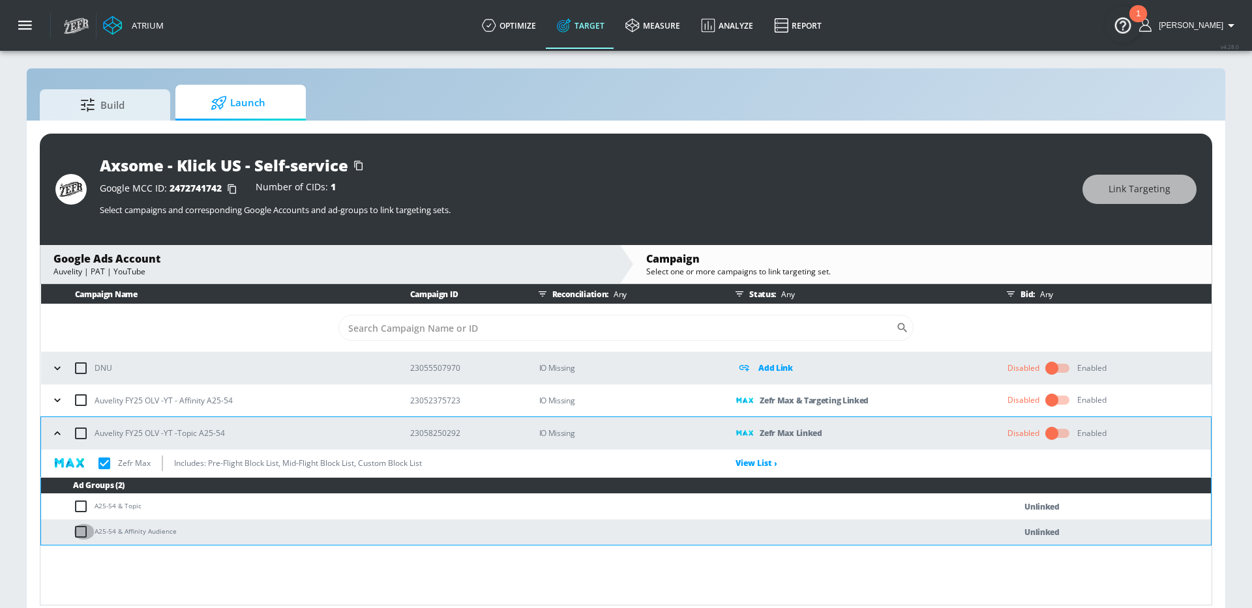
click at [80, 534] on input "checkbox" at bounding box center [84, 532] width 22 height 16
checkbox input "true"
click at [1126, 188] on span "Link Targeting" at bounding box center [1140, 189] width 62 height 16
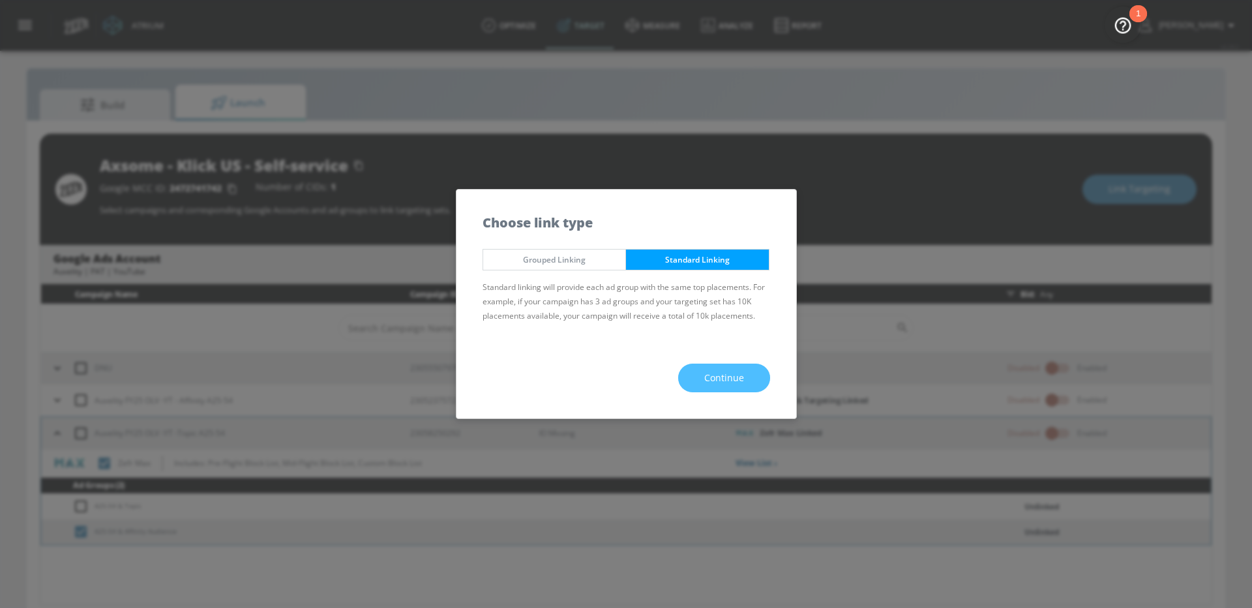
click at [717, 366] on button "Continue" at bounding box center [724, 378] width 92 height 29
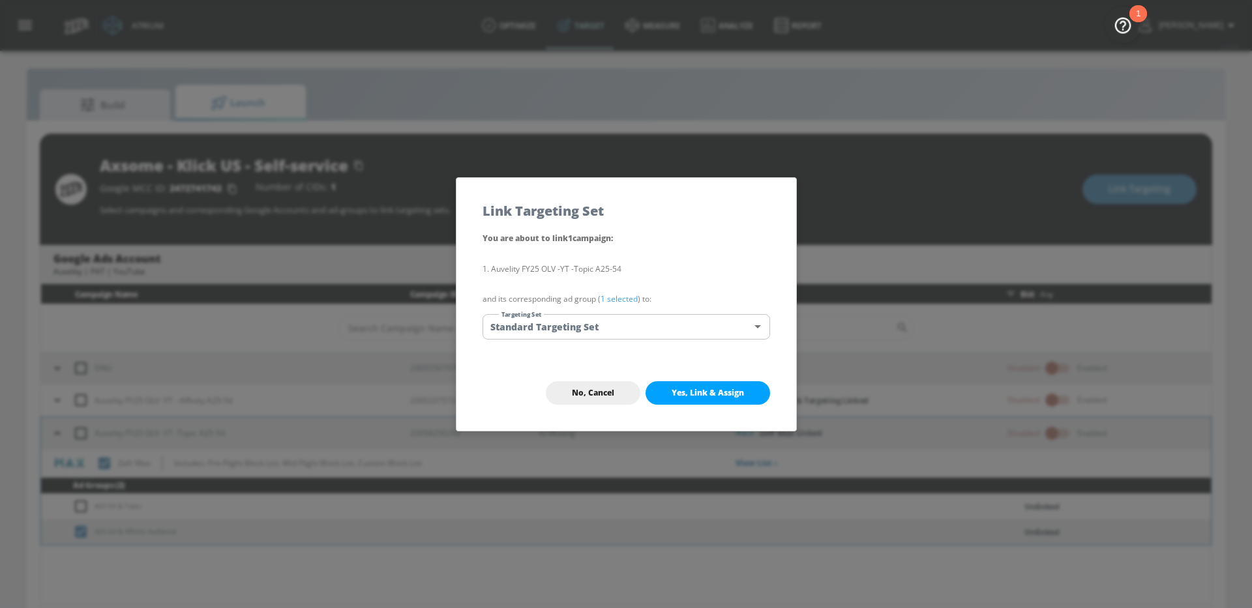
click at [706, 397] on span "Yes, Link & Assign" at bounding box center [708, 393] width 72 height 10
checkbox input "true"
checkbox input "false"
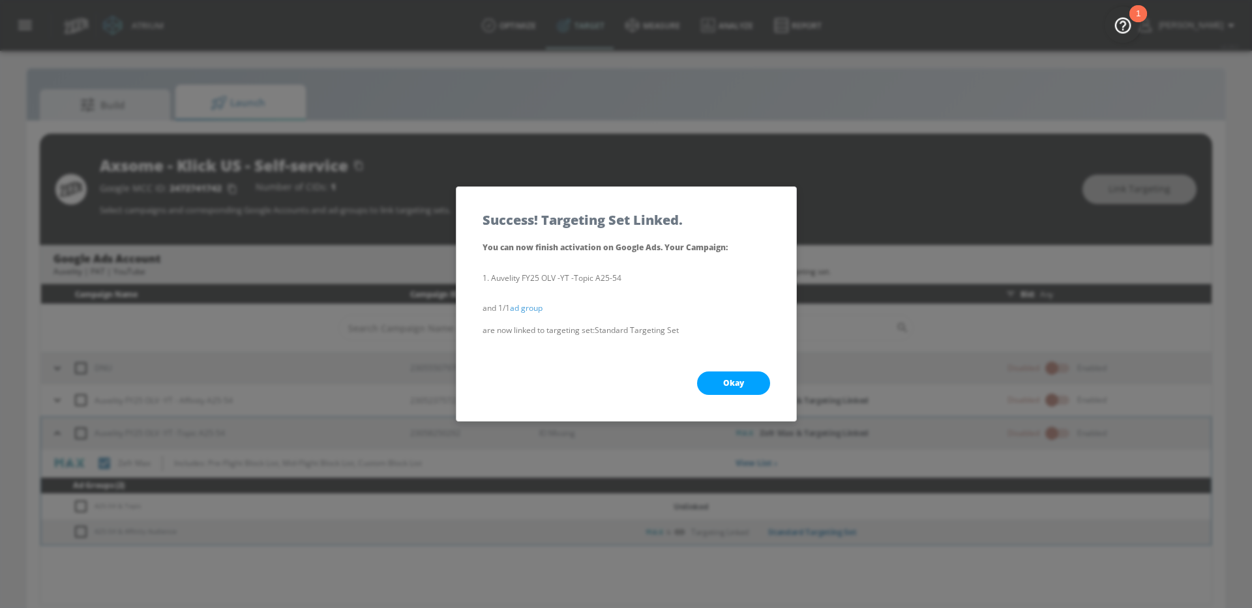
click at [739, 391] on button "Okay" at bounding box center [733, 383] width 73 height 23
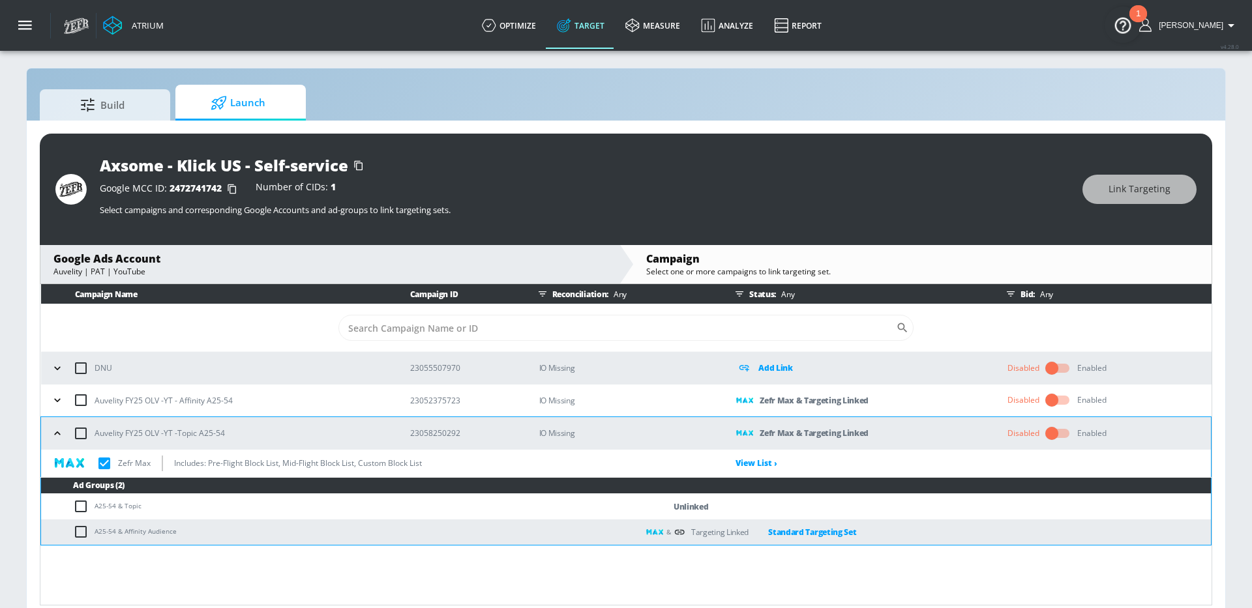
checkbox input "true"
click at [593, 29] on link "Target" at bounding box center [581, 25] width 68 height 47
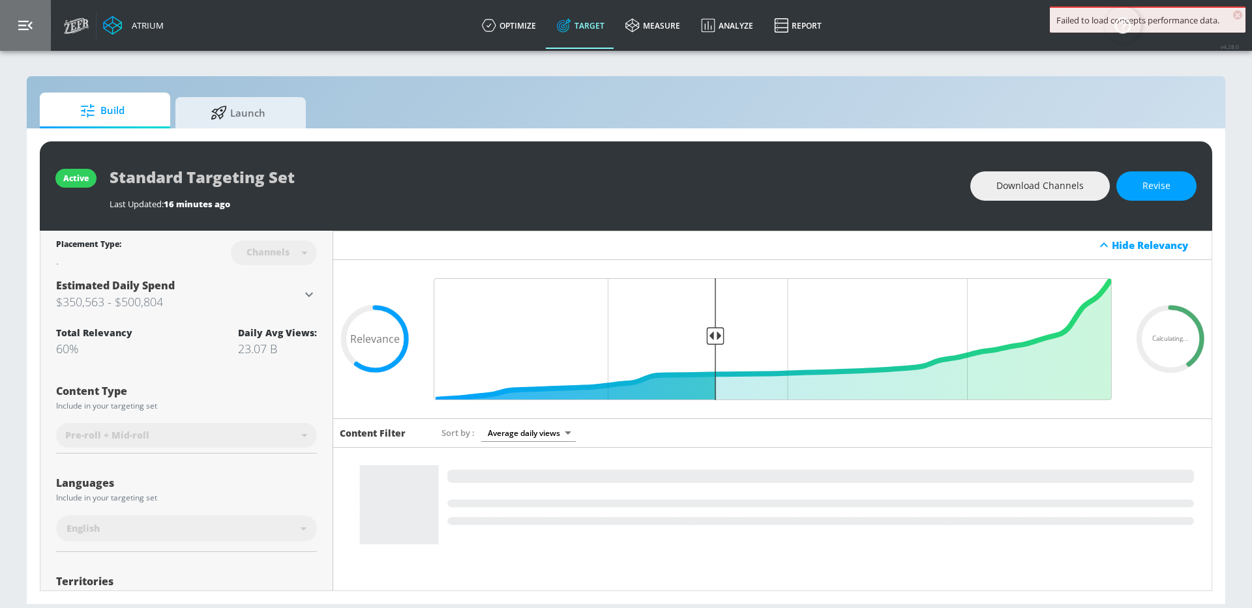
drag, startPoint x: 32, startPoint y: 36, endPoint x: 44, endPoint y: 58, distance: 25.4
click at [32, 37] on button "button" at bounding box center [25, 25] width 51 height 51
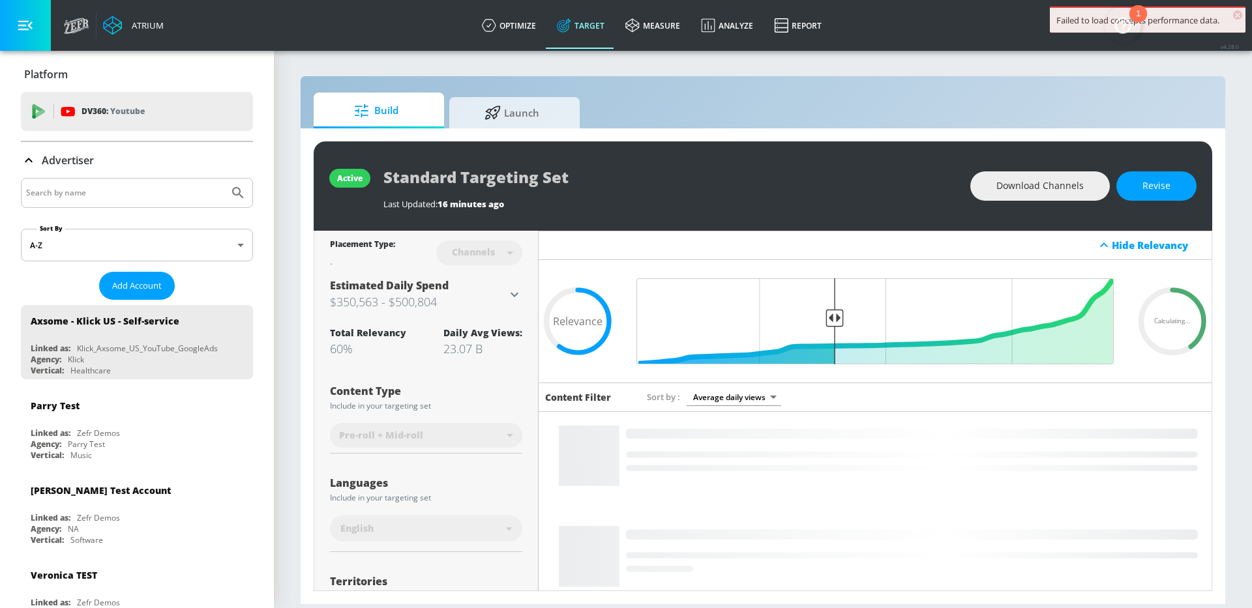
click at [102, 189] on input "Search by name" at bounding box center [125, 193] width 198 height 17
type input "mattel"
click at [224, 179] on button "Submit Search" at bounding box center [238, 193] width 29 height 29
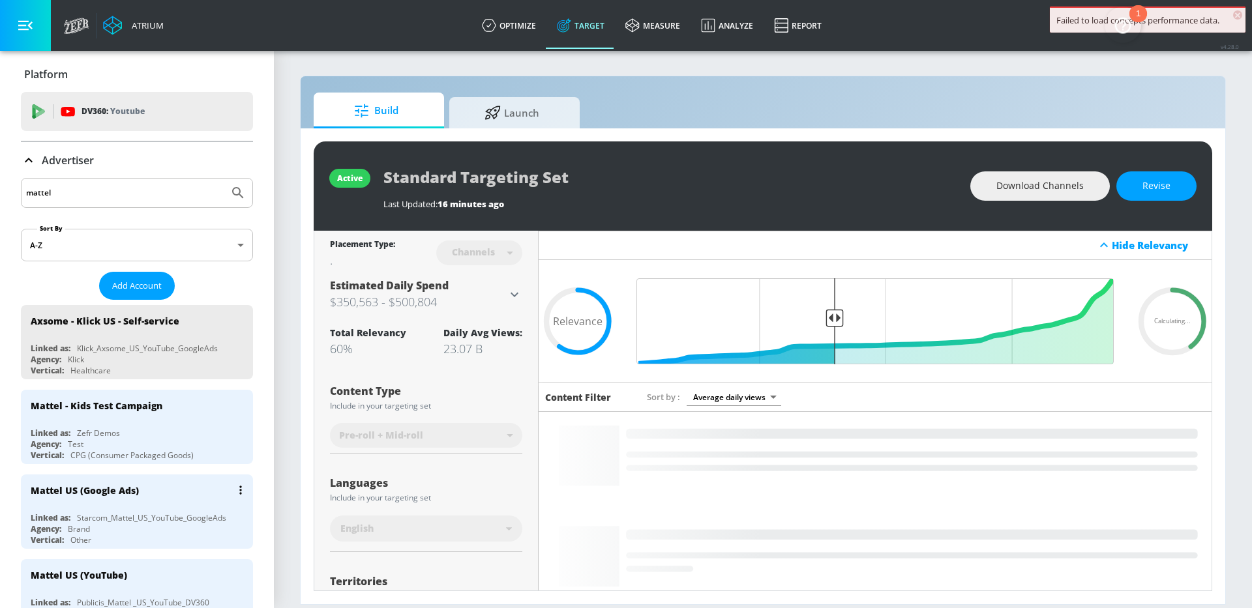
click at [174, 500] on div "Mattel US (Google Ads)" at bounding box center [140, 490] width 219 height 31
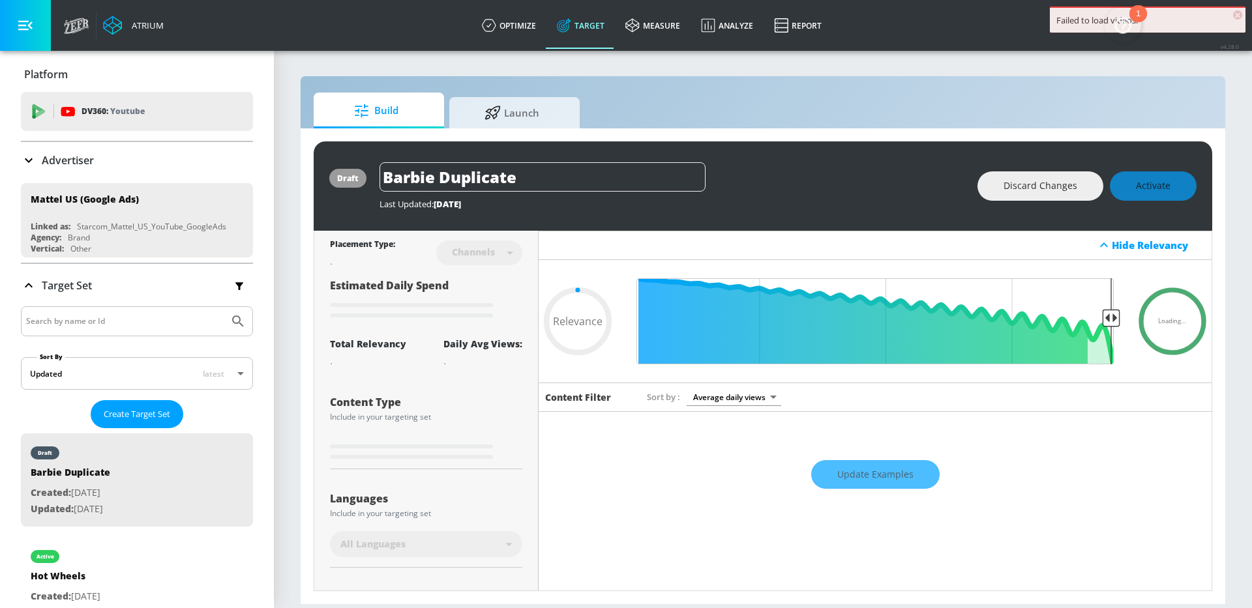
drag, startPoint x: 1235, startPoint y: 14, endPoint x: 562, endPoint y: 127, distance: 682.4
click at [1235, 14] on span "×" at bounding box center [1237, 14] width 9 height 9
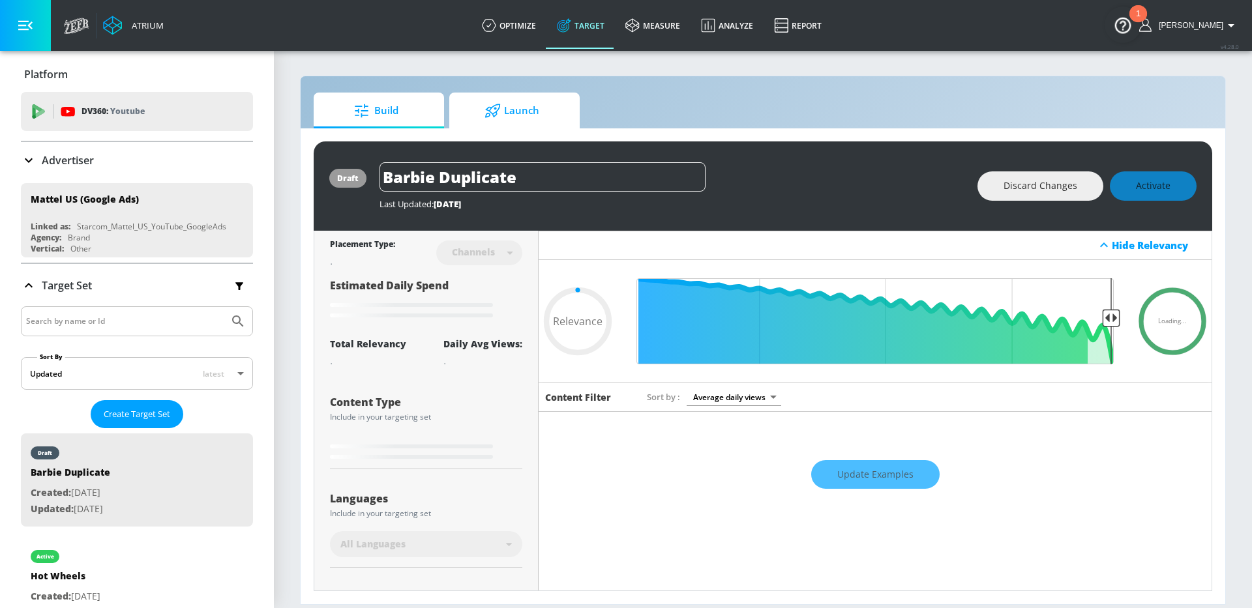
type input "0.65"
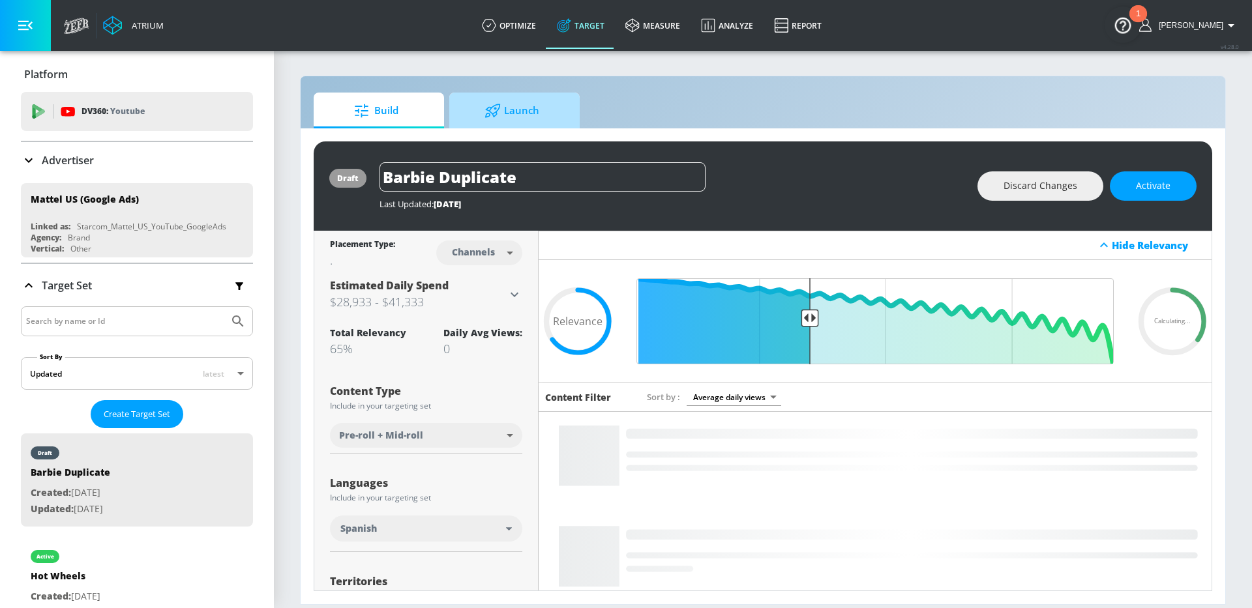
click at [507, 103] on span "Launch" at bounding box center [511, 110] width 99 height 31
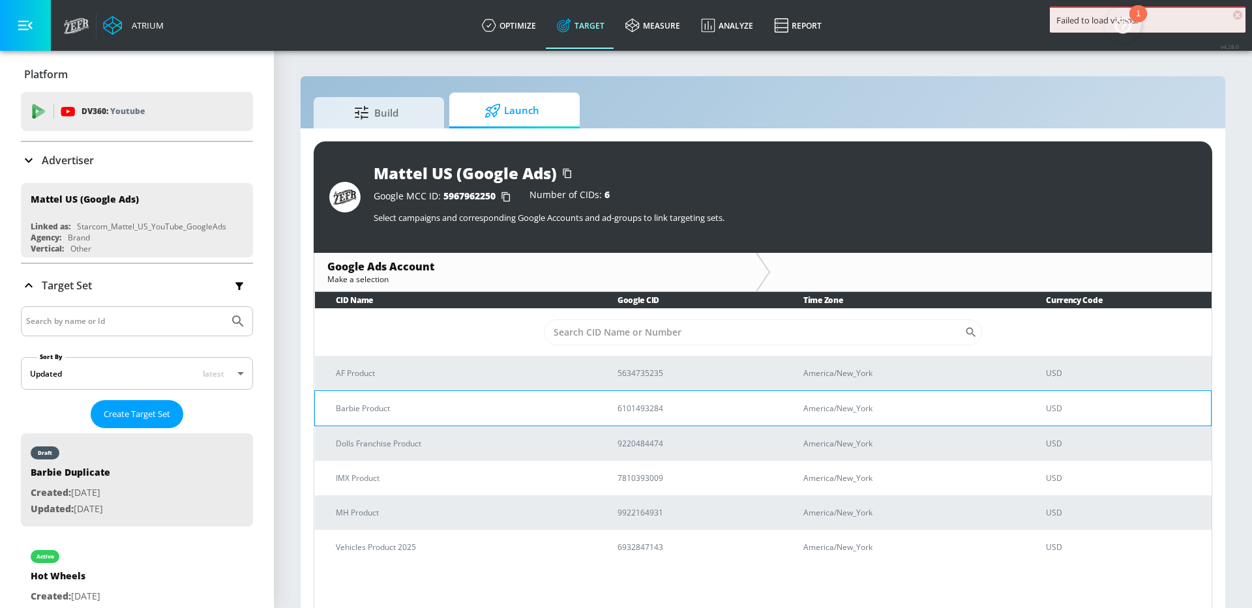
click at [455, 391] on td "Barbie Product" at bounding box center [456, 408] width 282 height 35
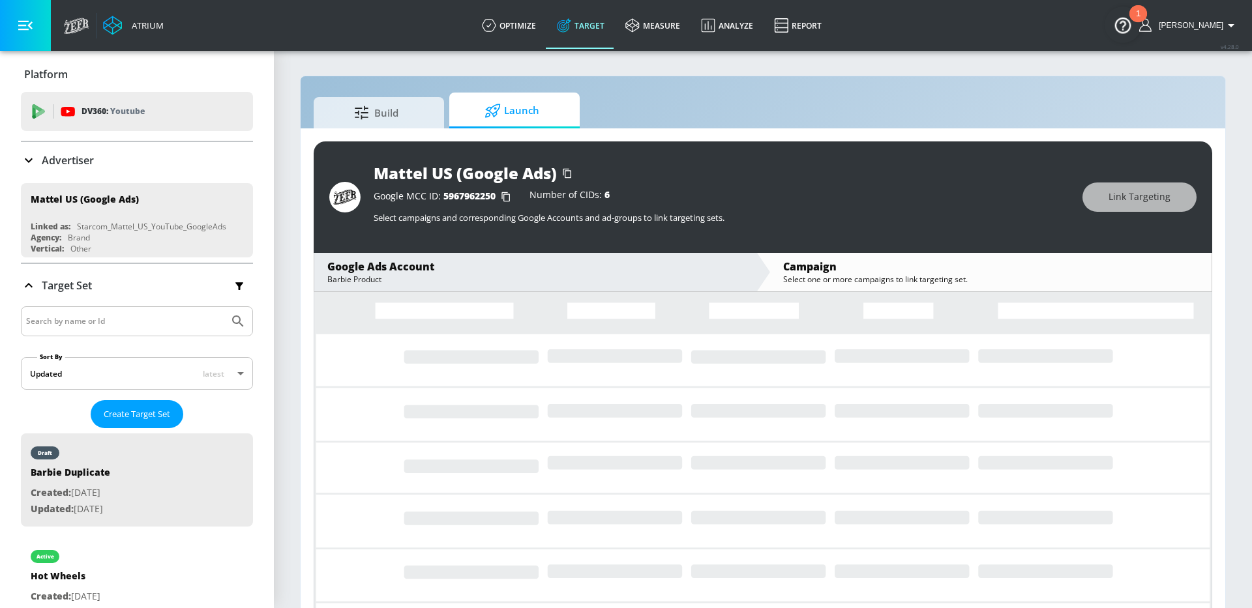
click at [435, 265] on div "Google Ads Account" at bounding box center [534, 267] width 415 height 14
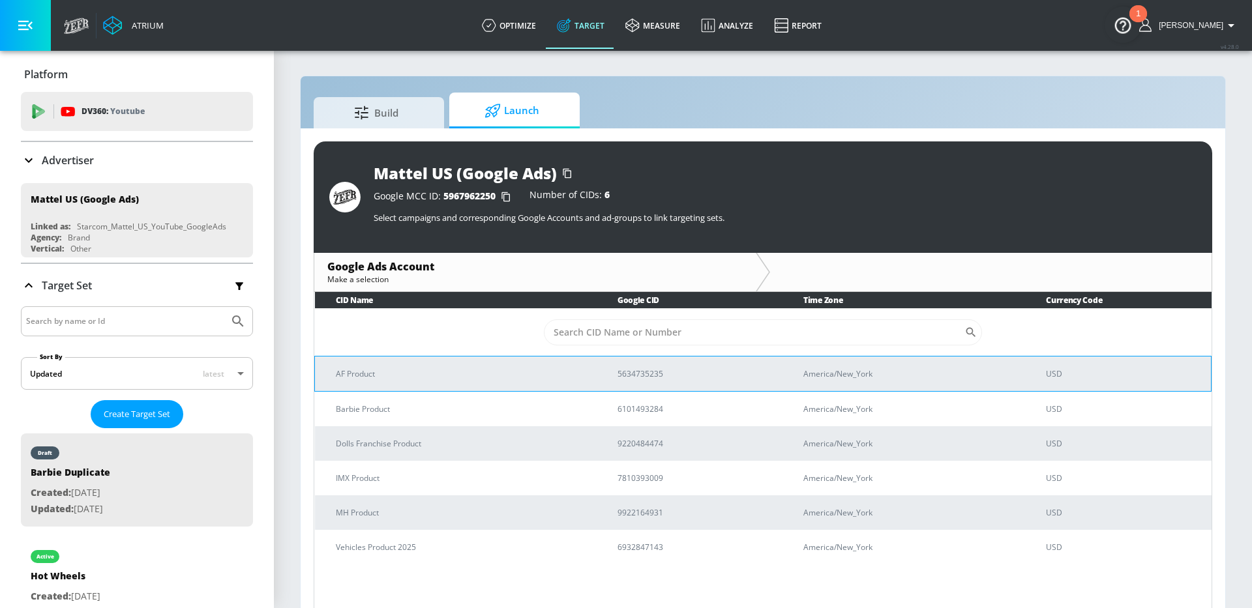
click at [440, 357] on td "AF Product" at bounding box center [456, 373] width 282 height 35
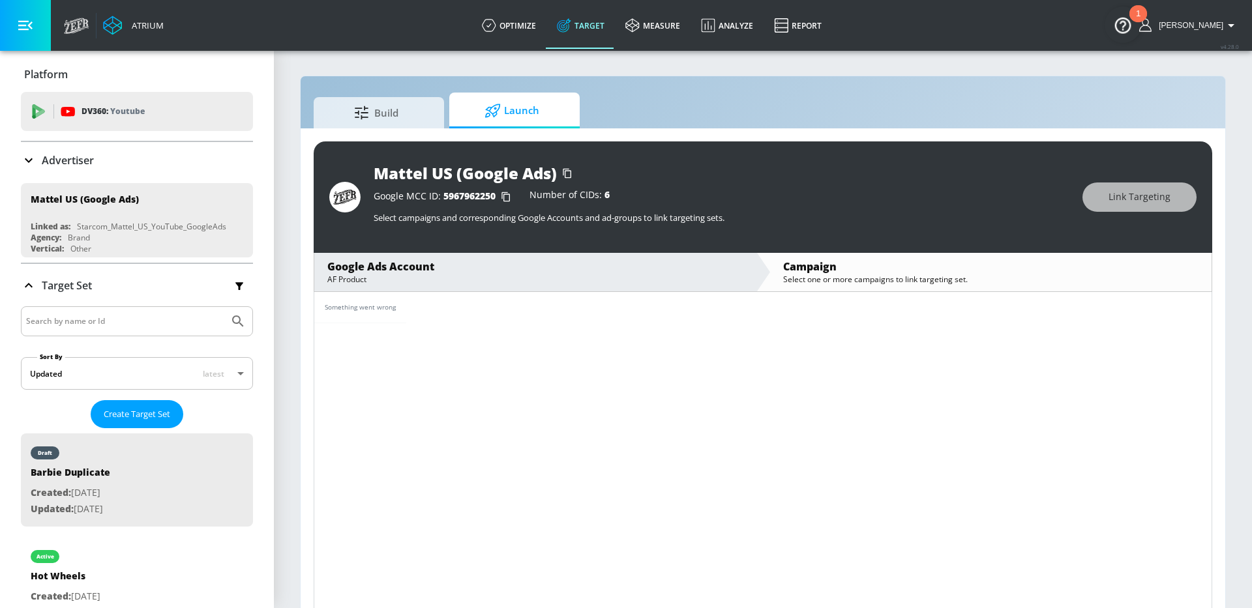
click at [517, 267] on div "Google Ads Account" at bounding box center [534, 267] width 415 height 14
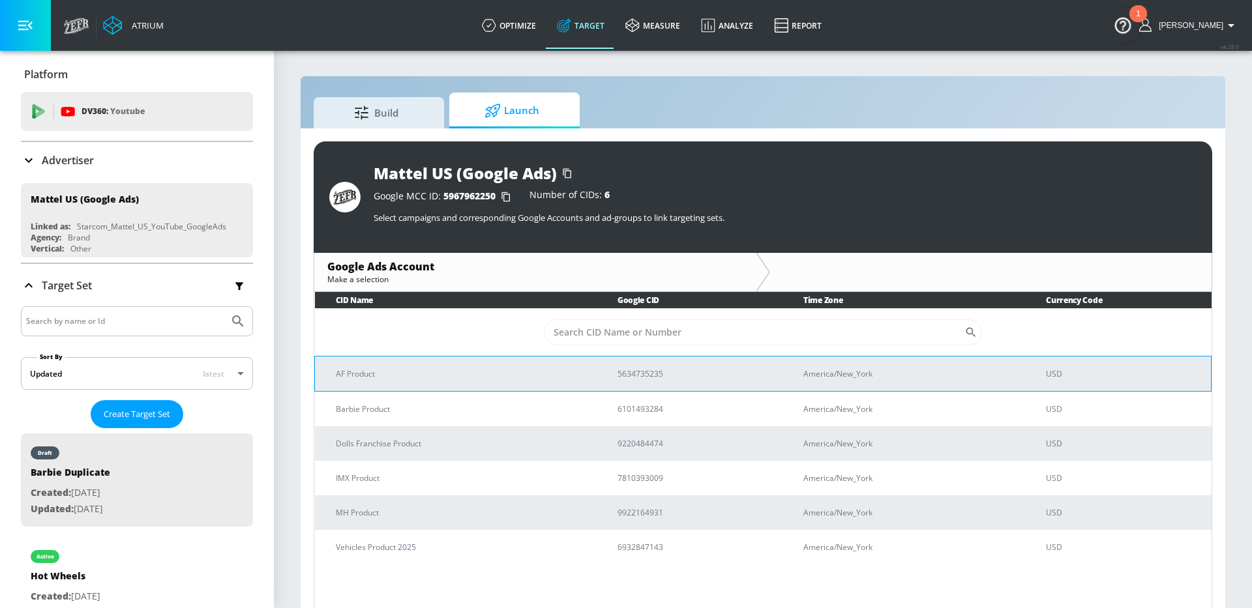
click at [493, 369] on p "AF Product" at bounding box center [461, 374] width 250 height 14
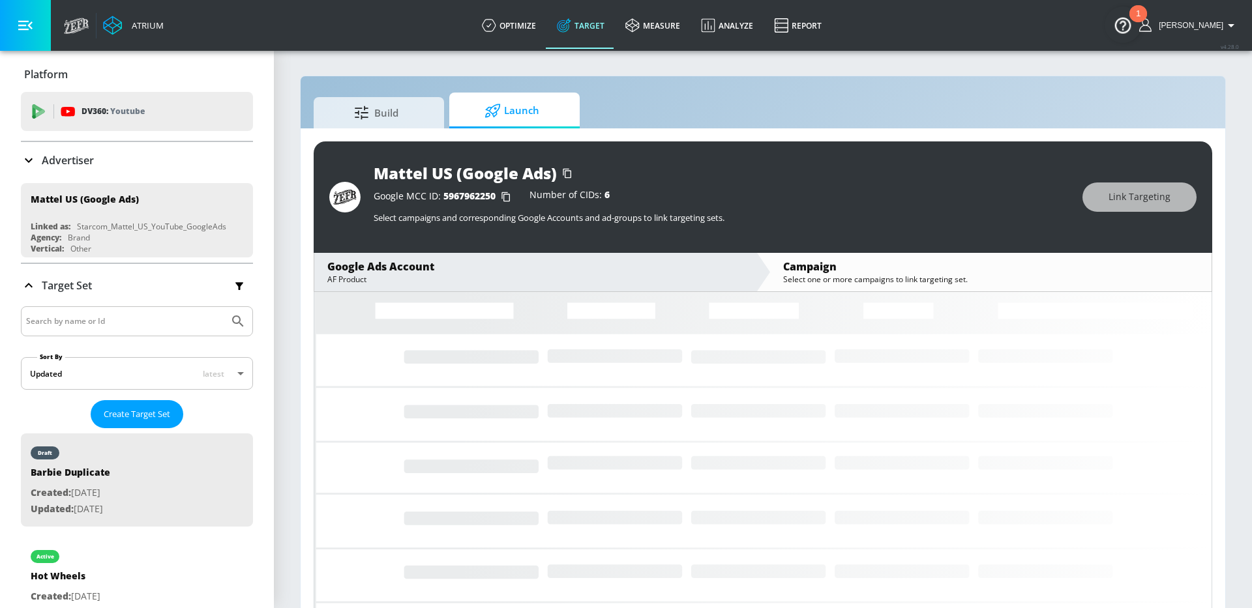
click at [11, 29] on button "button" at bounding box center [25, 25] width 51 height 51
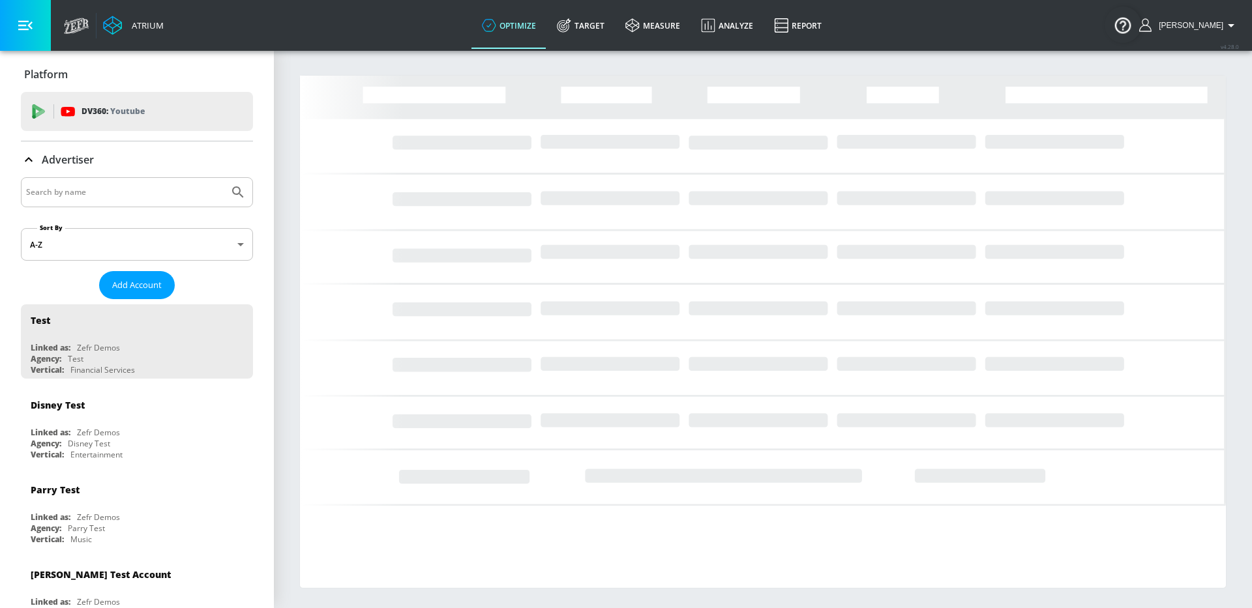
click at [63, 192] on input "Search by name" at bounding box center [125, 192] width 198 height 17
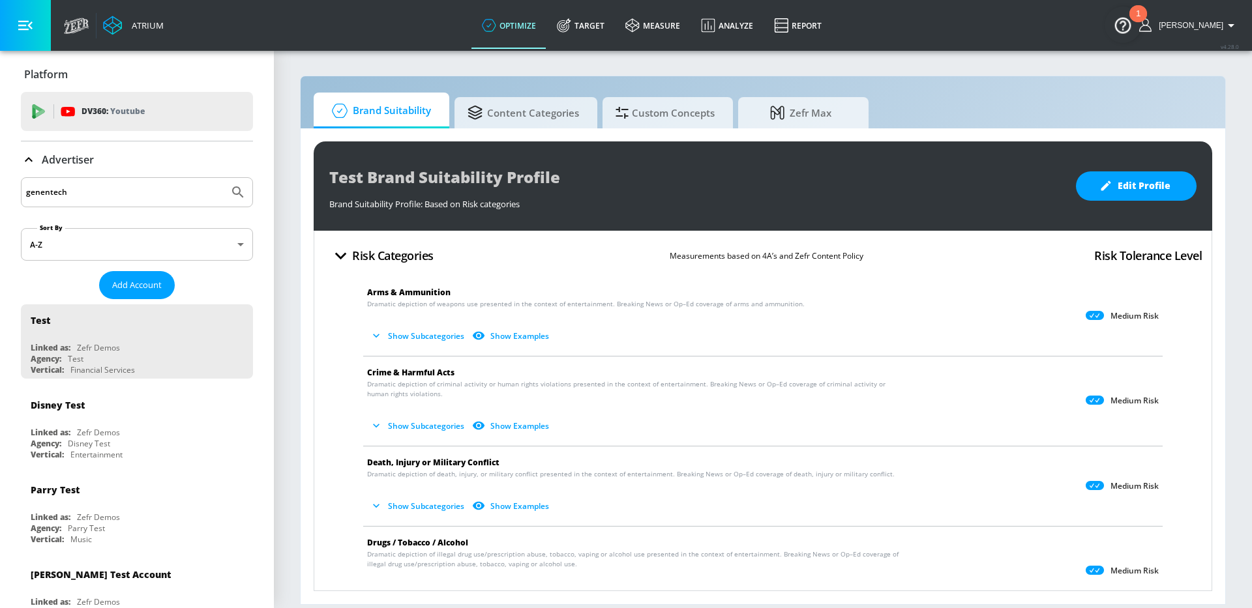
type input "genentech"
click at [224, 178] on button "Submit Search" at bounding box center [238, 192] width 29 height 29
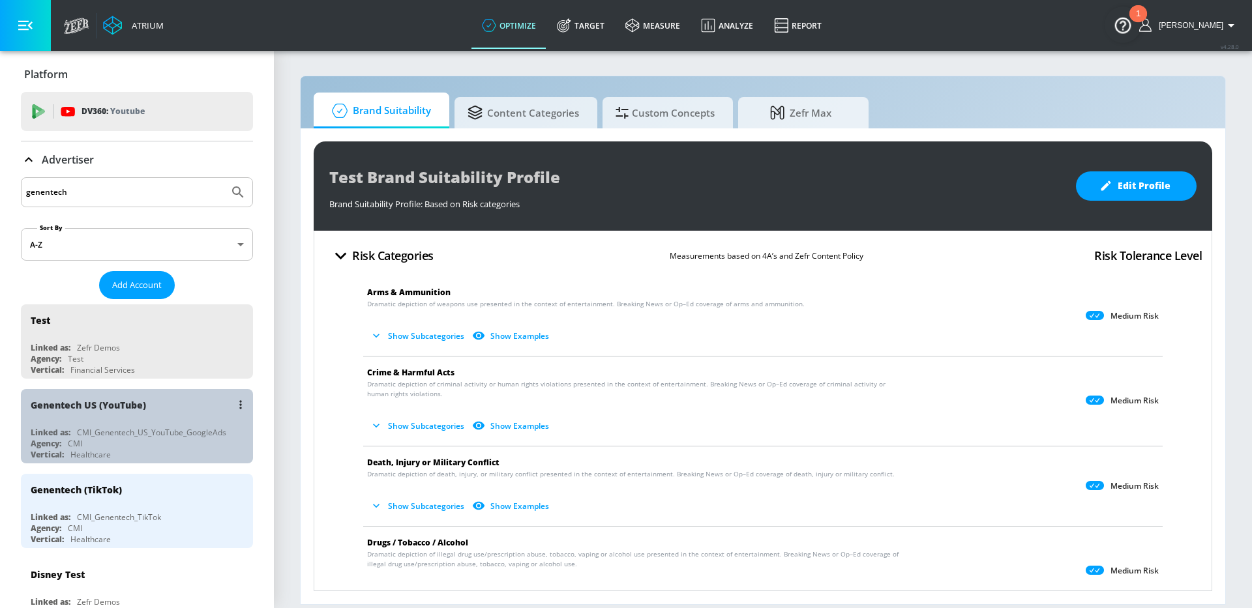
click at [198, 402] on div "Genentech US (YouTube)" at bounding box center [140, 404] width 219 height 31
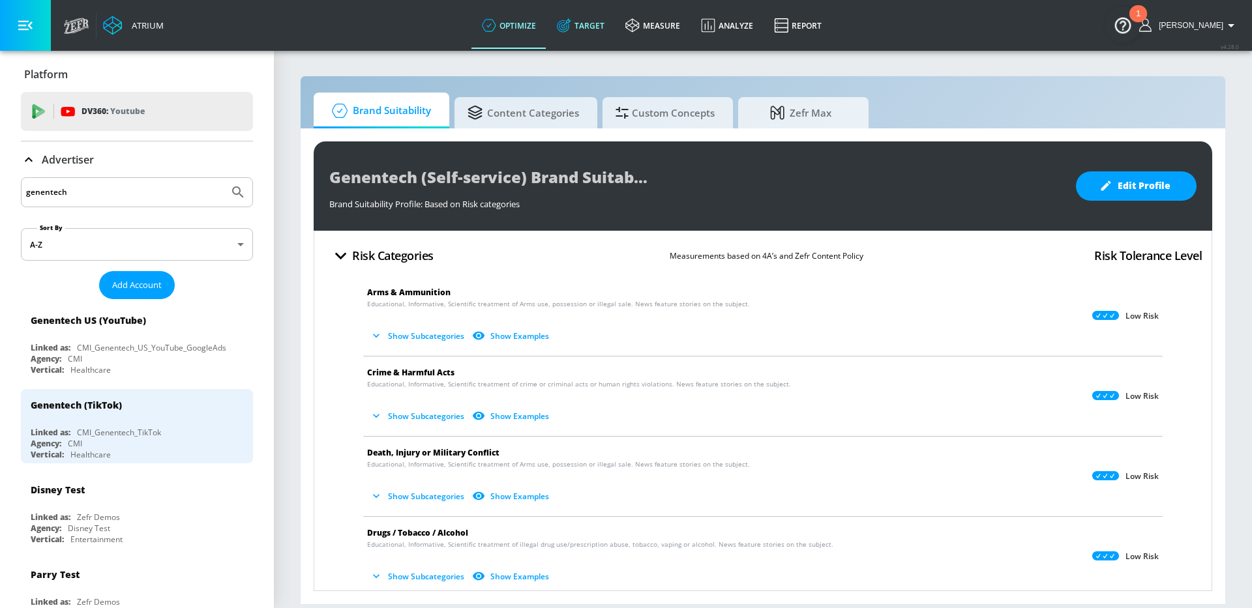
click at [597, 30] on link "Target" at bounding box center [581, 25] width 68 height 47
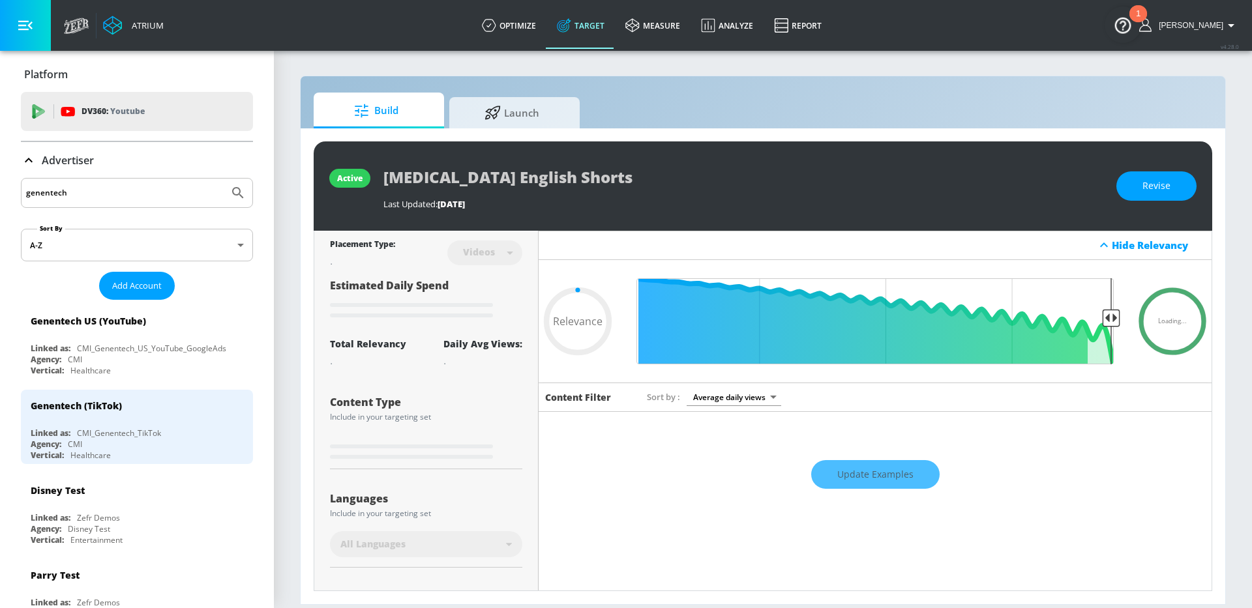
type input "0.05"
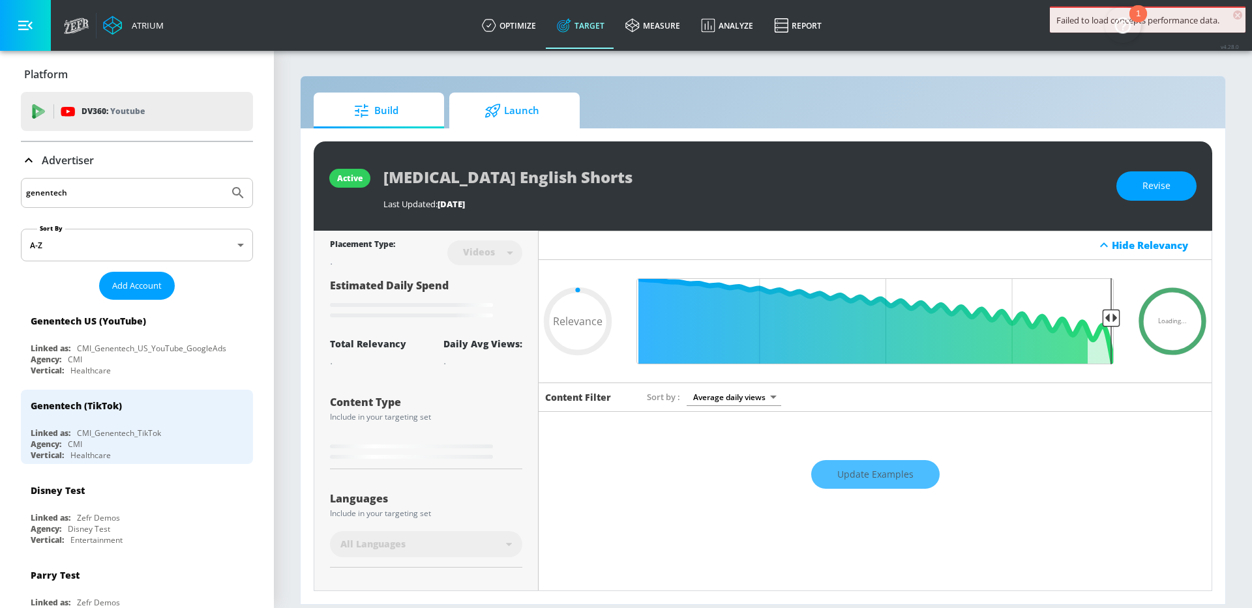
click at [518, 113] on span "Launch" at bounding box center [511, 110] width 99 height 31
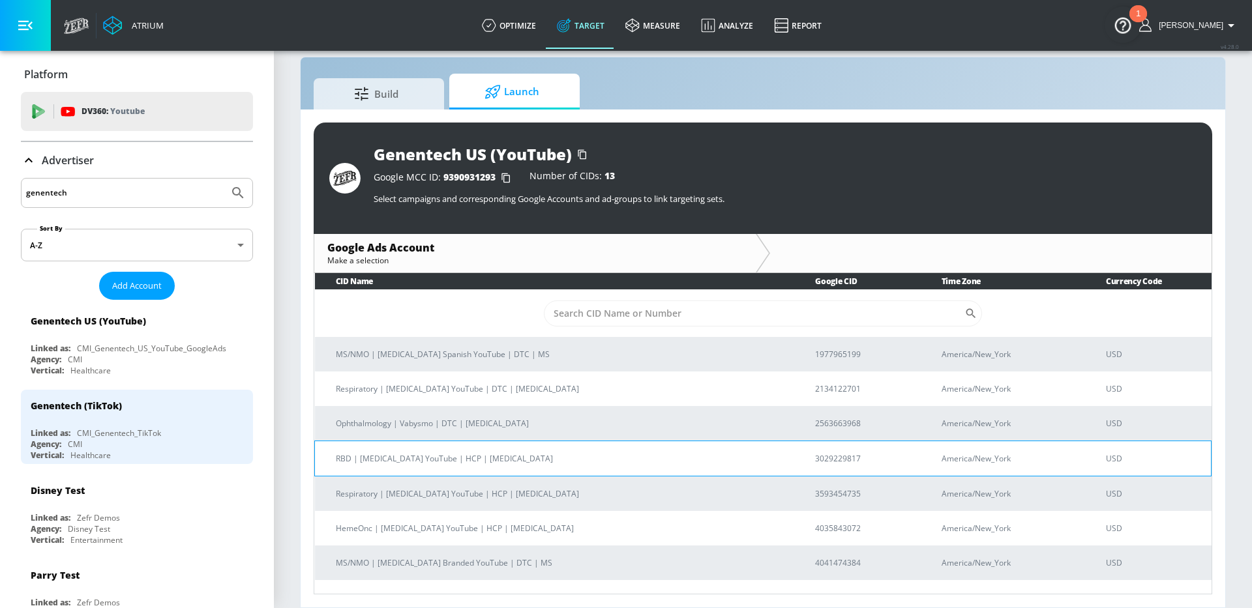
click at [430, 464] on p "RBD | Hemlibra YouTube | HCP | Hemophilia" at bounding box center [560, 459] width 448 height 14
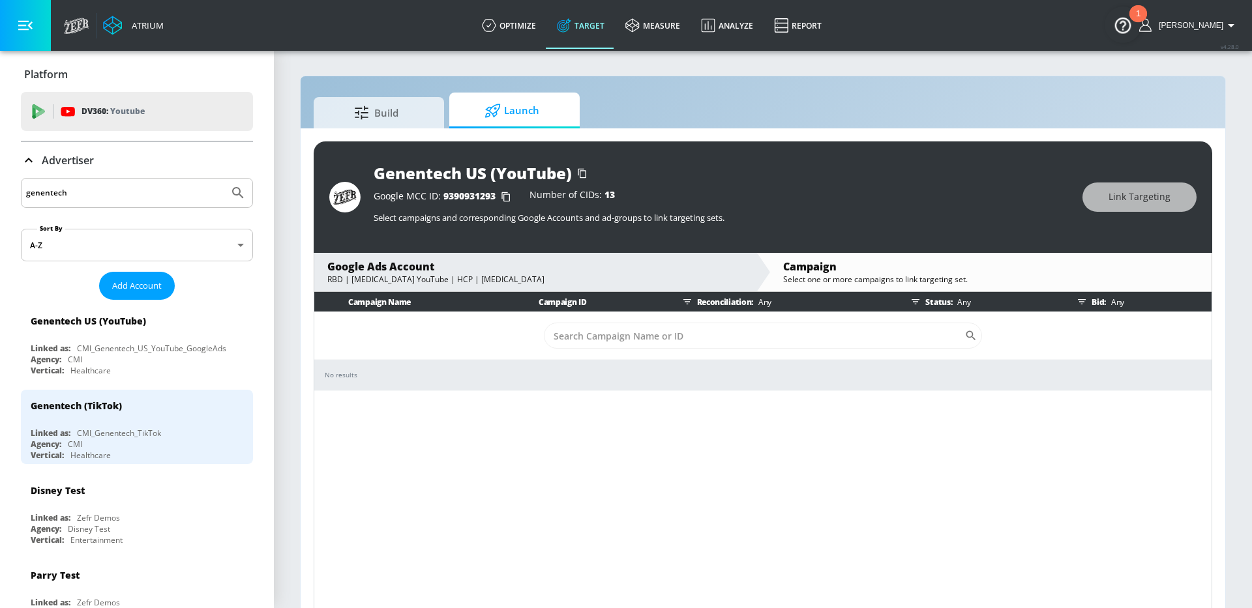
click at [499, 110] on icon at bounding box center [493, 111] width 16 height 14
